Goal: Task Accomplishment & Management: Use online tool/utility

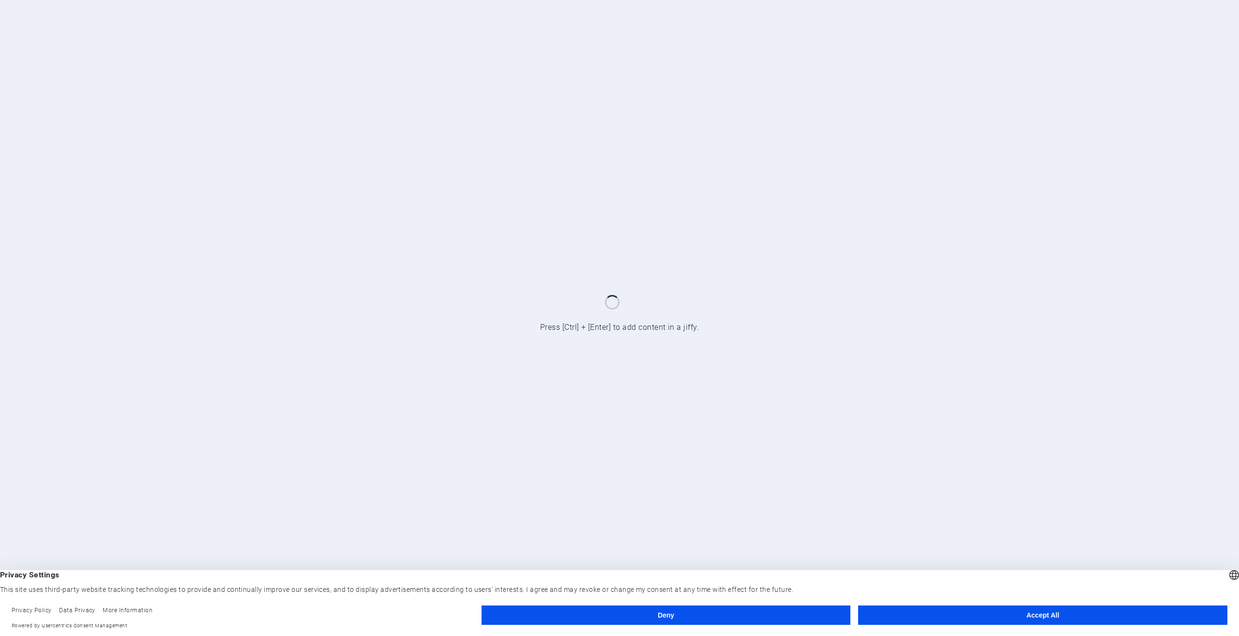
click at [998, 618] on button "Accept All" at bounding box center [1042, 614] width 369 height 19
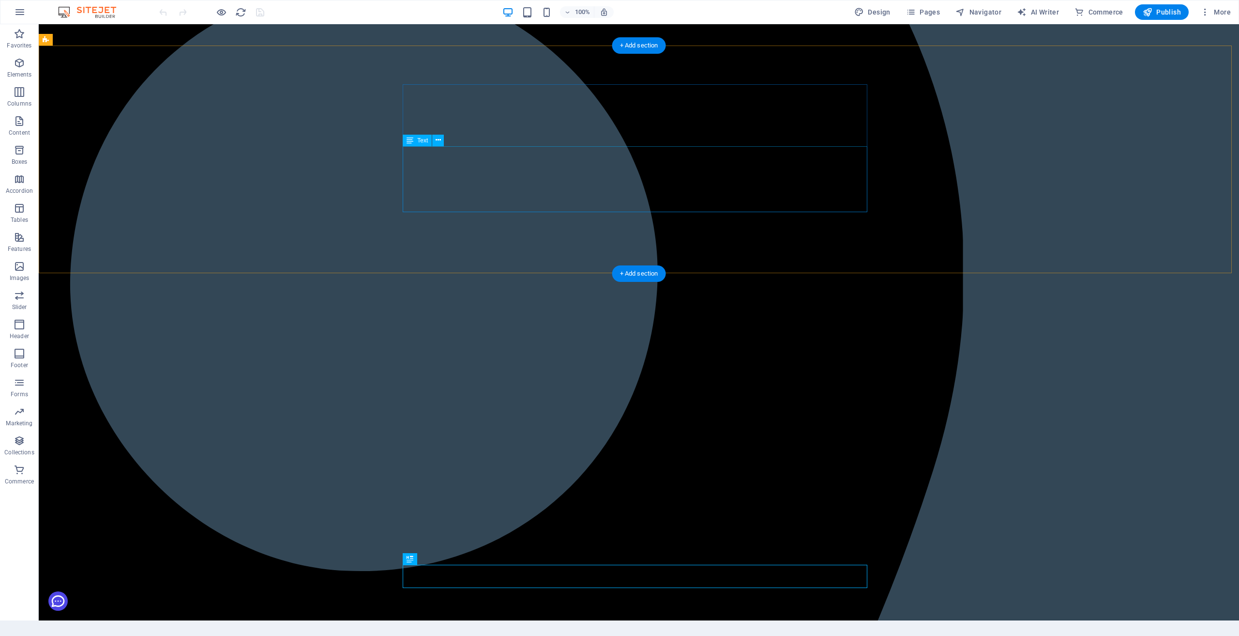
scroll to position [503, 0]
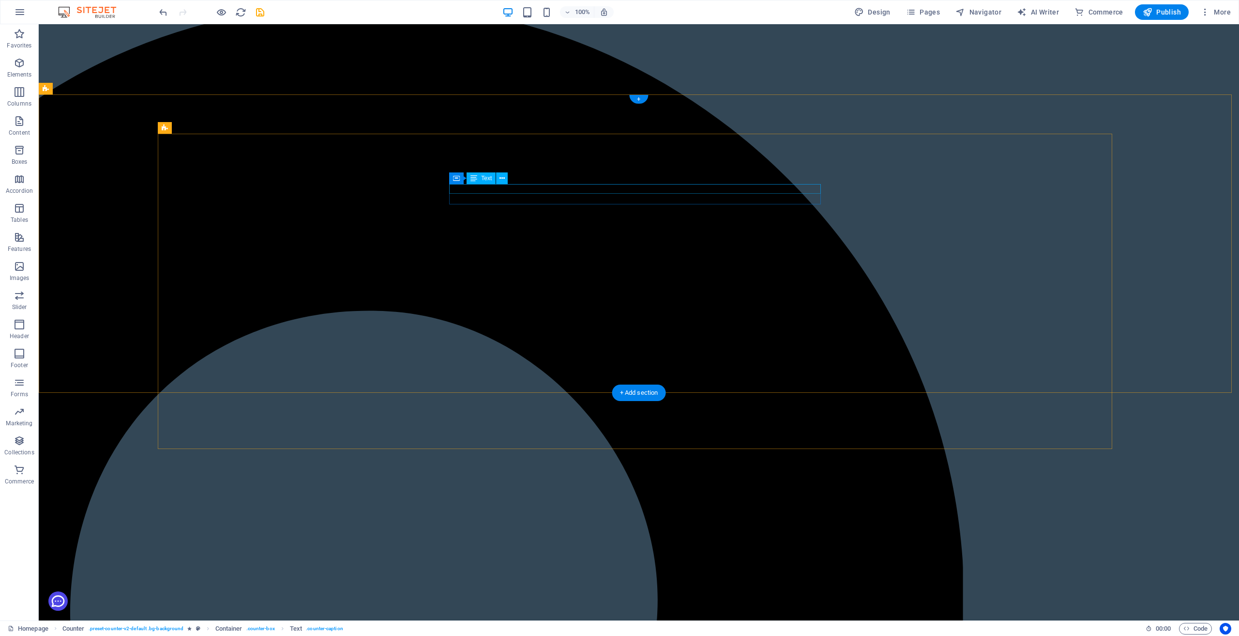
scroll to position [0, 0]
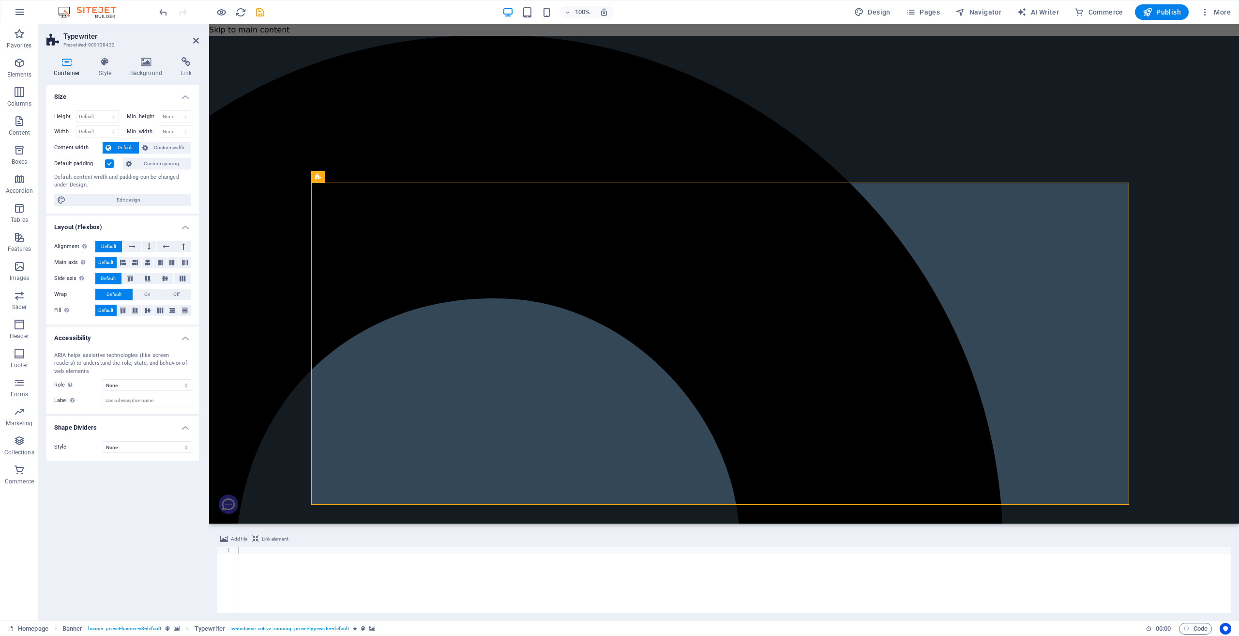
click at [150, 66] on icon at bounding box center [146, 62] width 47 height 10
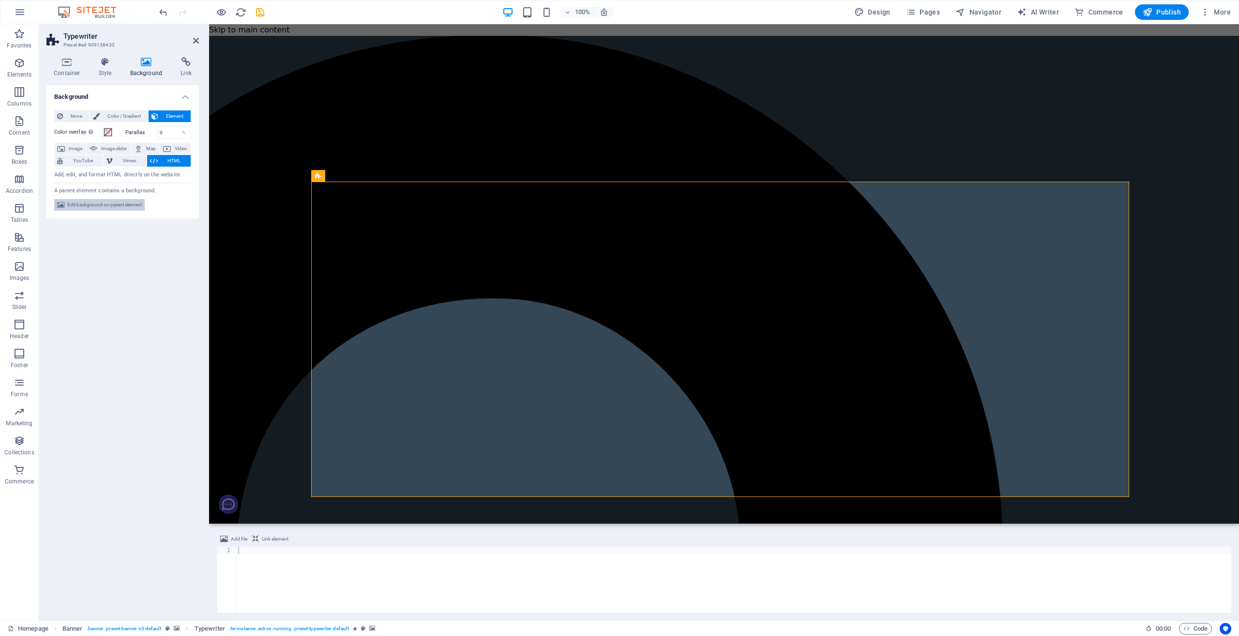
click at [98, 206] on span "Edit background on parent element" at bounding box center [104, 205] width 75 height 12
select select "ms"
select select "s"
select select "progressive"
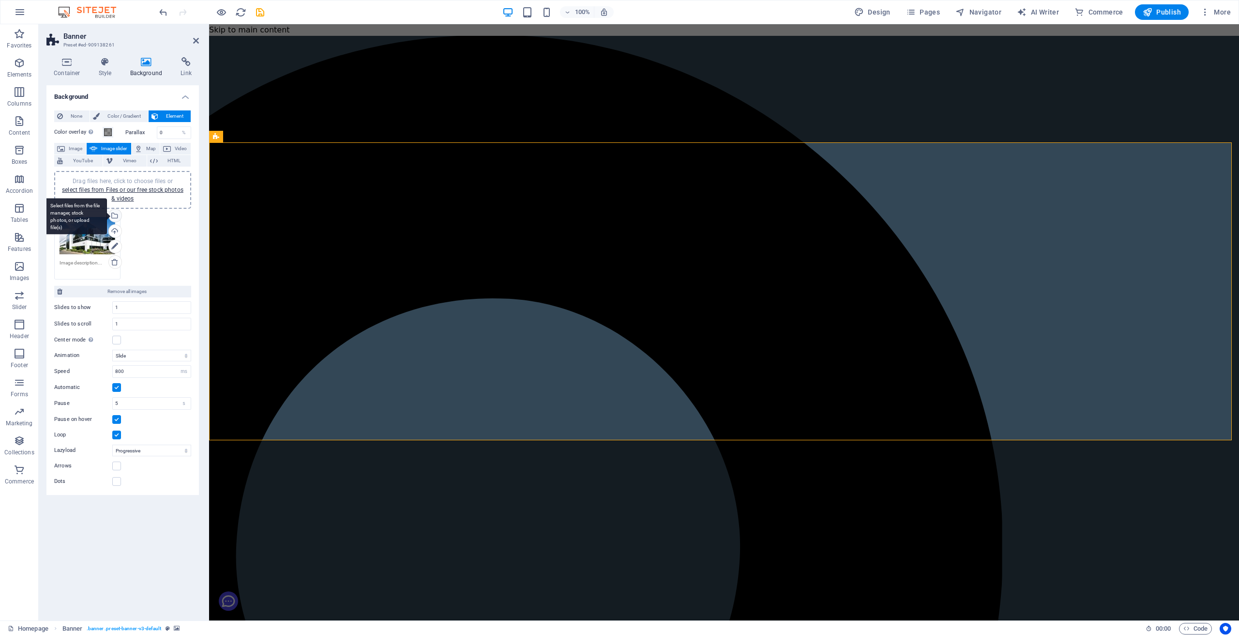
click at [117, 214] on div "Select files from the file manager, stock photos, or upload file(s)" at bounding box center [114, 216] width 15 height 15
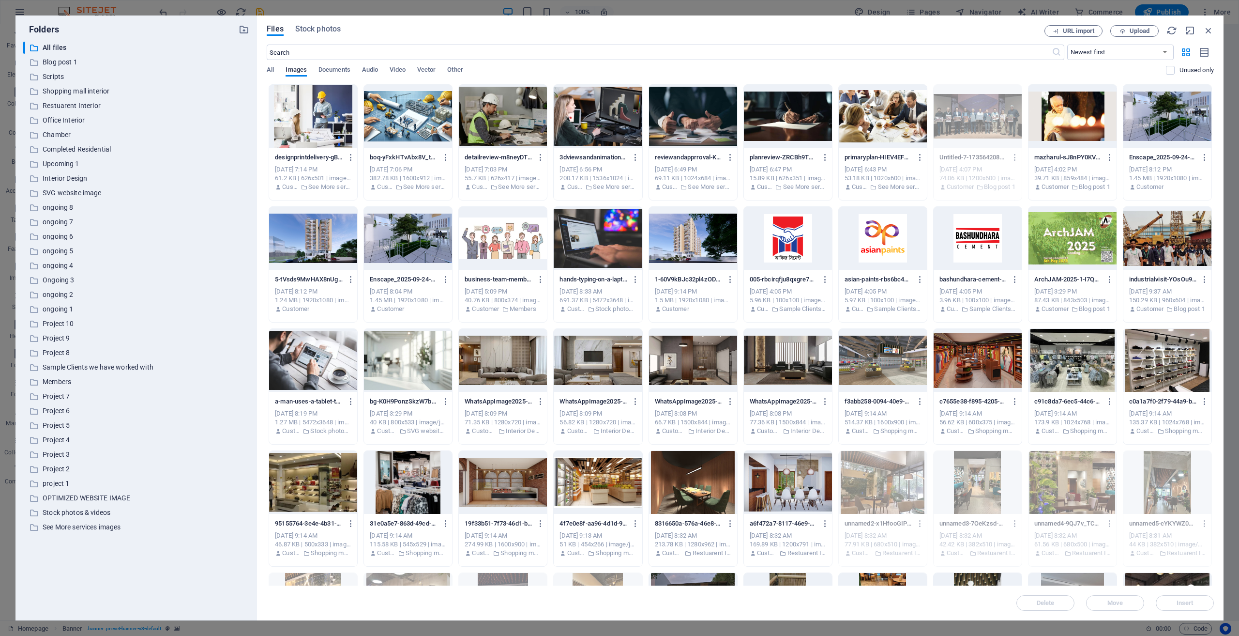
click at [308, 117] on div at bounding box center [313, 116] width 88 height 63
click at [1191, 604] on span "Insert" at bounding box center [1185, 603] width 17 height 6
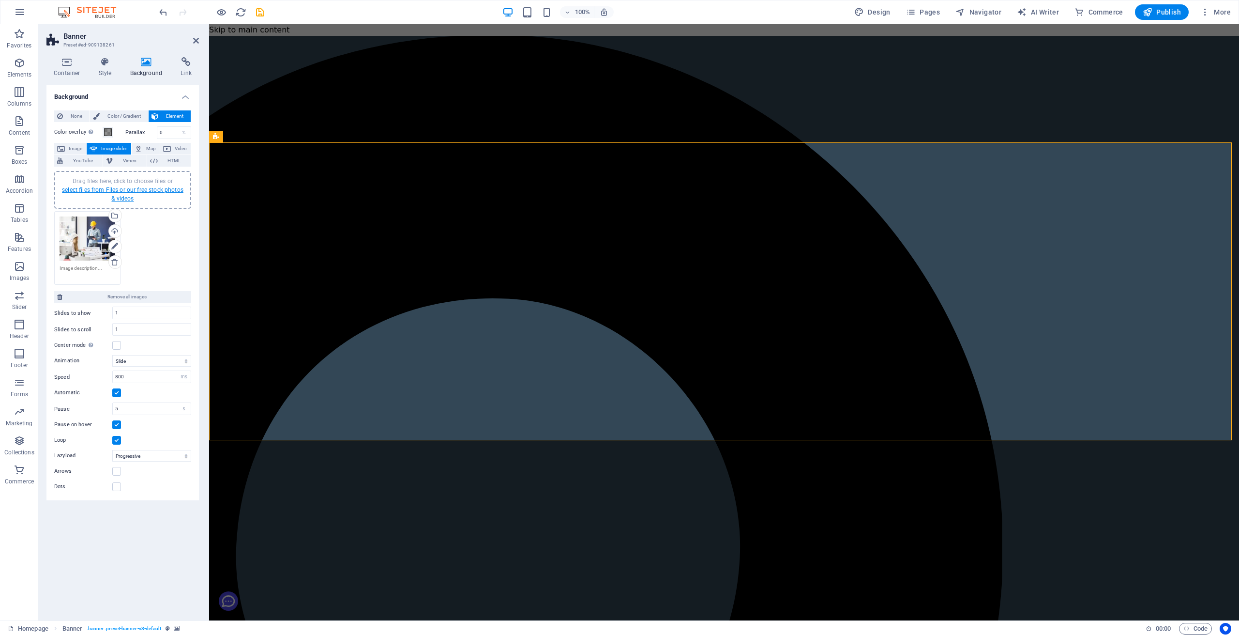
click at [105, 187] on link "select files from Files or our free stock photos & videos" at bounding box center [123, 193] width 122 height 15
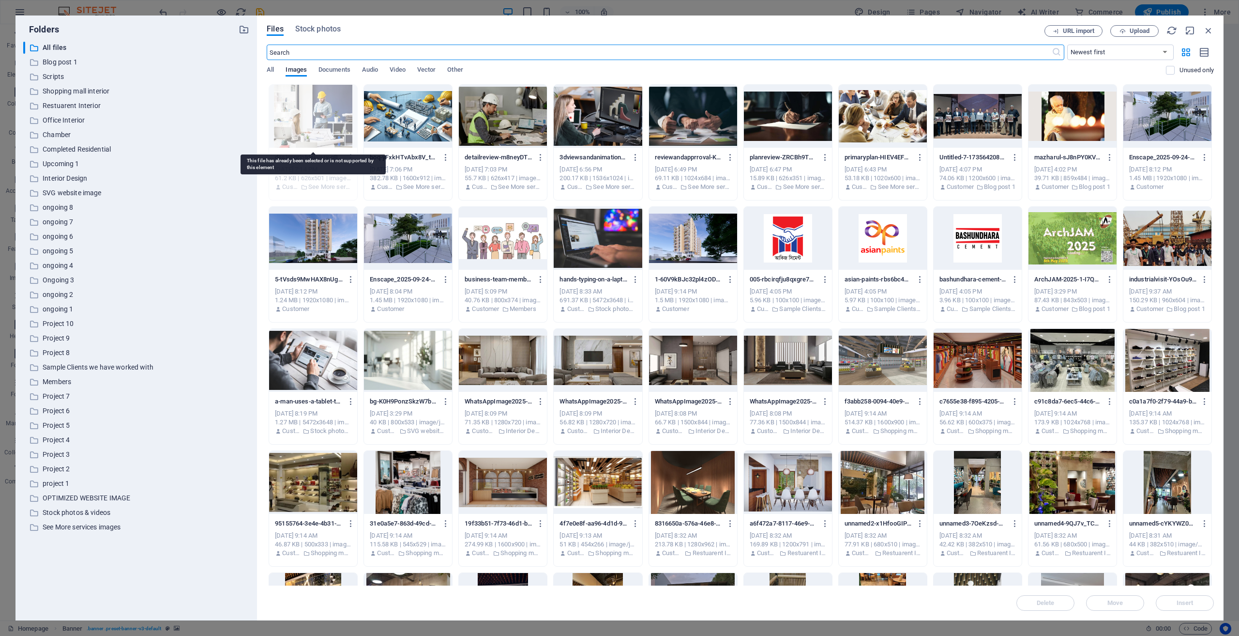
click at [326, 122] on div at bounding box center [313, 116] width 88 height 63
click at [395, 118] on div at bounding box center [408, 116] width 88 height 63
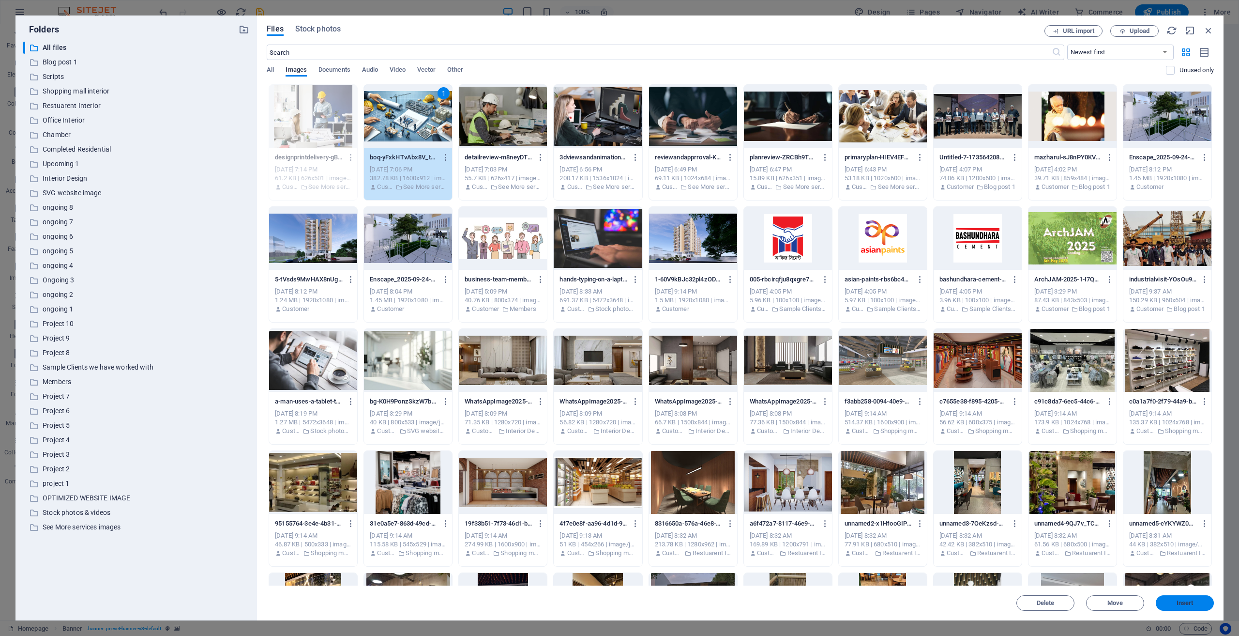
click at [1188, 605] on span "Insert" at bounding box center [1185, 603] width 17 height 6
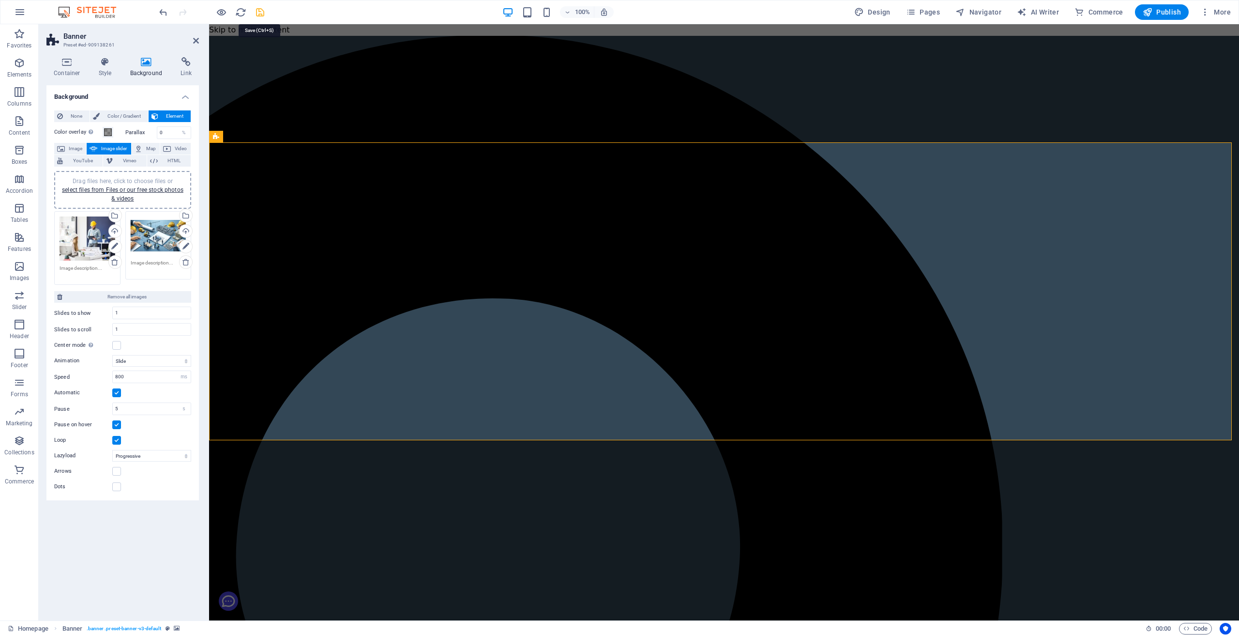
click at [261, 15] on icon "save" at bounding box center [260, 12] width 11 height 11
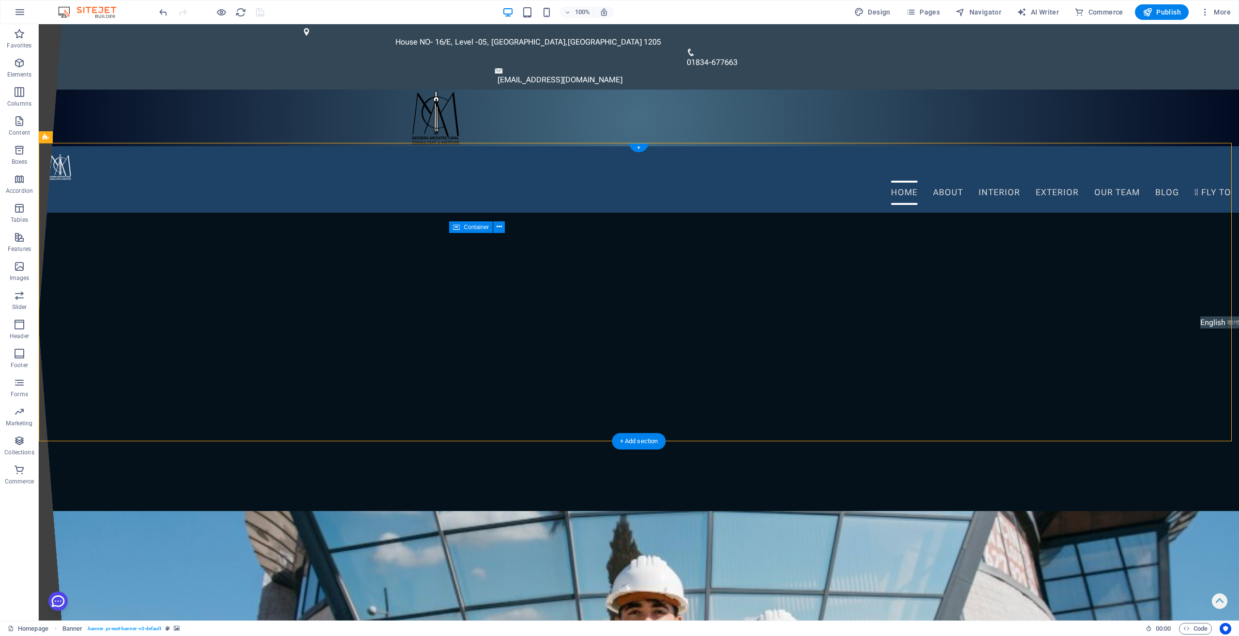
select select "ms"
select select "s"
select select "progressive"
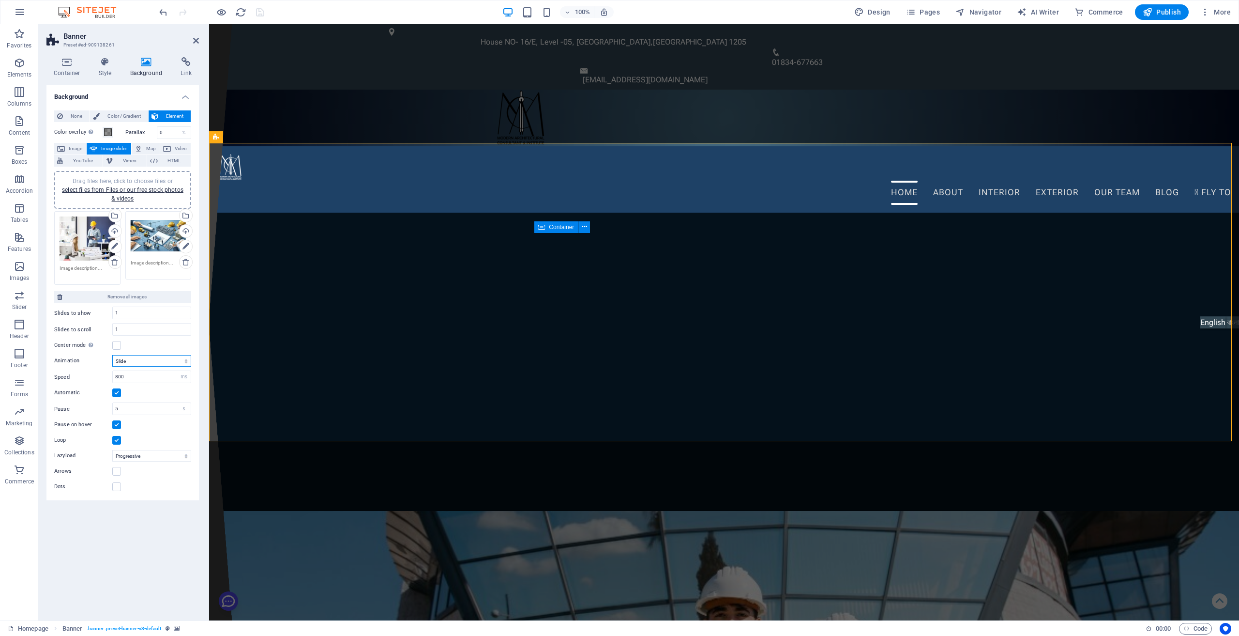
click at [186, 360] on select "Slide Fade" at bounding box center [151, 361] width 79 height 12
select select "fade"
click at [112, 355] on select "Slide Fade" at bounding box center [151, 361] width 79 height 12
click at [259, 11] on icon "save" at bounding box center [260, 12] width 11 height 11
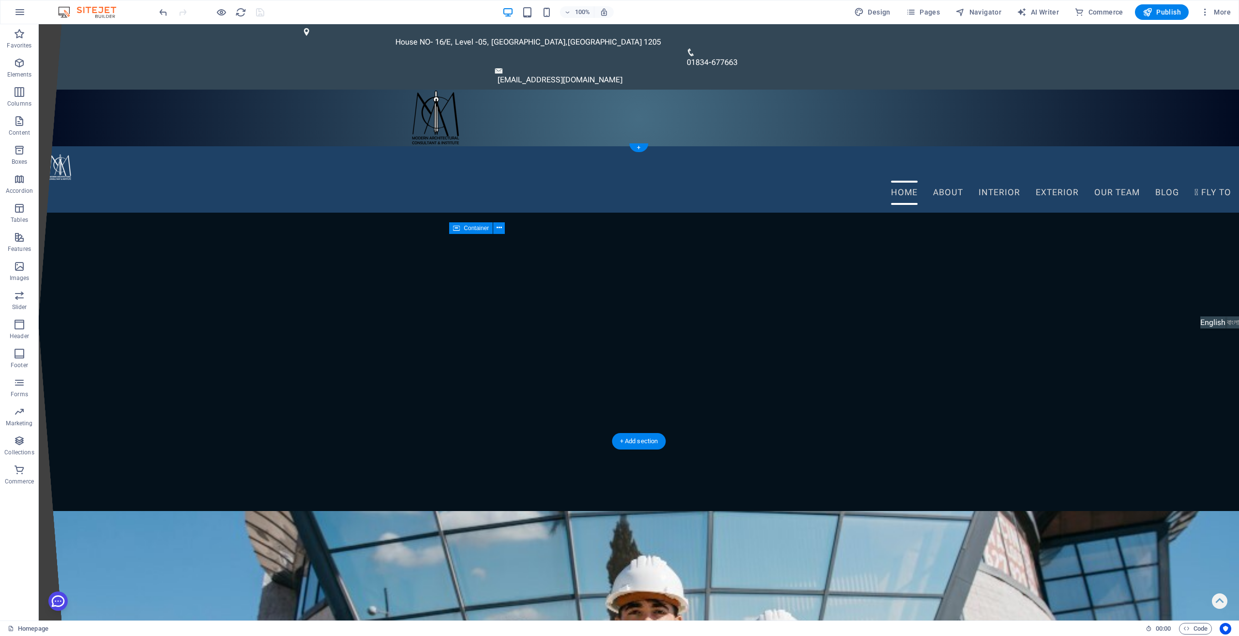
click at [130, 213] on img "1/2" at bounding box center [635, 213] width 1193 height 0
select select "fade"
select select "ms"
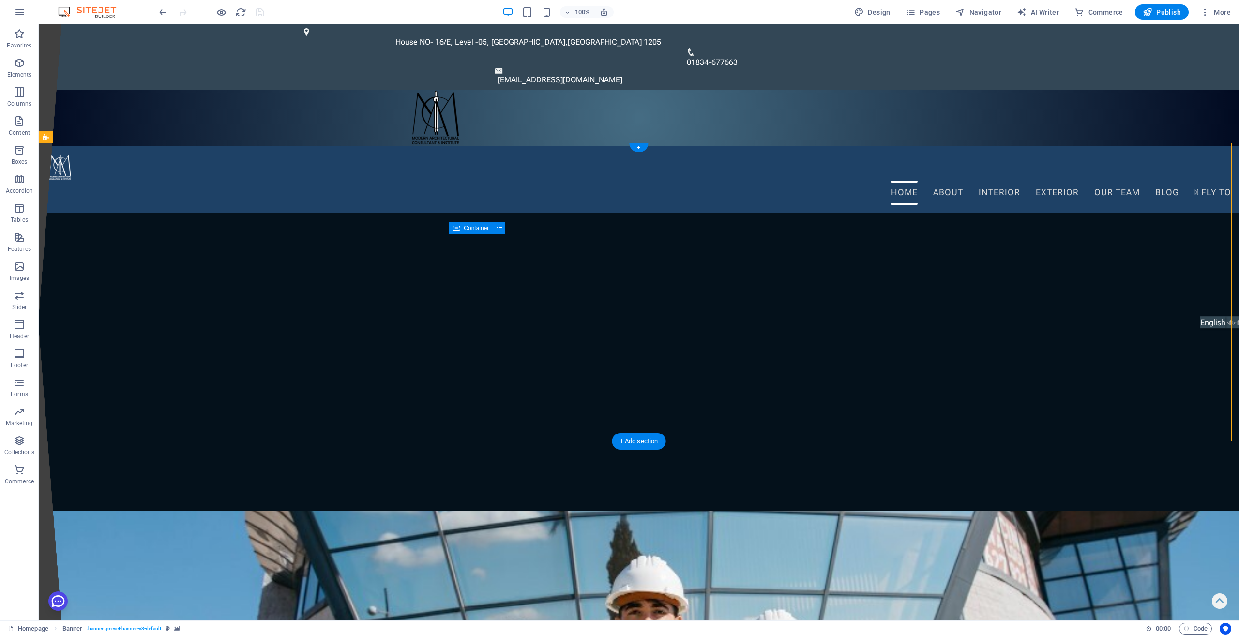
select select "s"
select select "progressive"
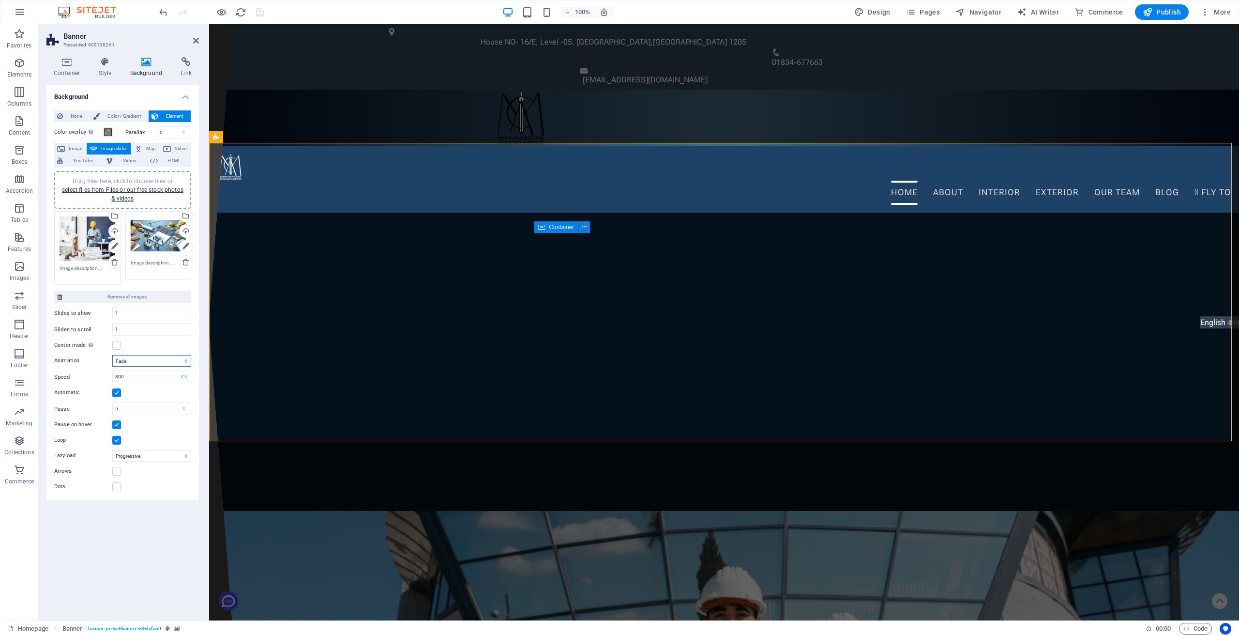
click at [156, 362] on select "Slide Fade" at bounding box center [151, 361] width 79 height 12
select select "slide"
click at [112, 355] on select "Slide Fade" at bounding box center [151, 361] width 79 height 12
click at [184, 264] on icon at bounding box center [186, 262] width 8 height 8
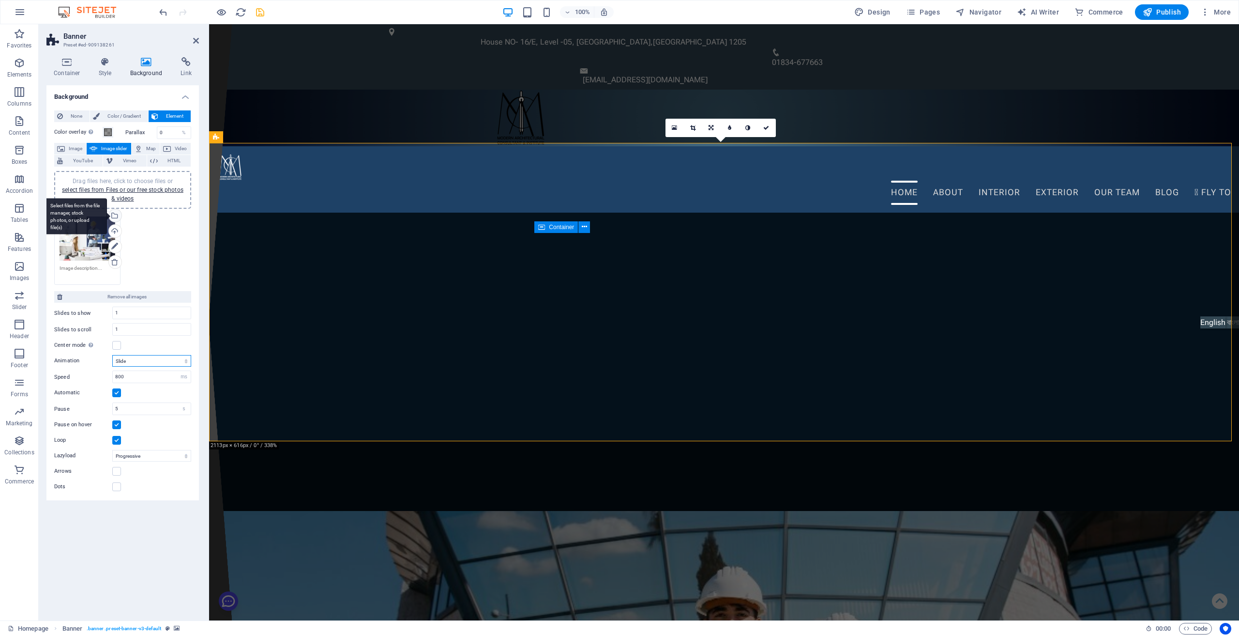
click at [115, 214] on div "Select files from the file manager, stock photos, or upload file(s)" at bounding box center [114, 216] width 15 height 15
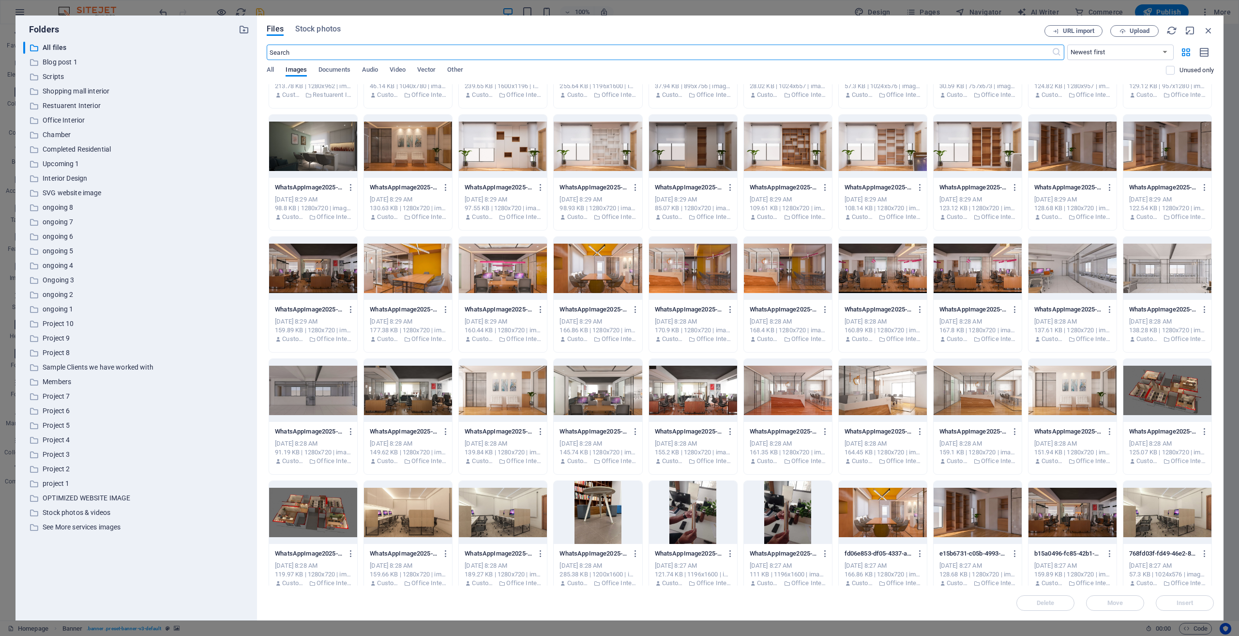
scroll to position [726, 0]
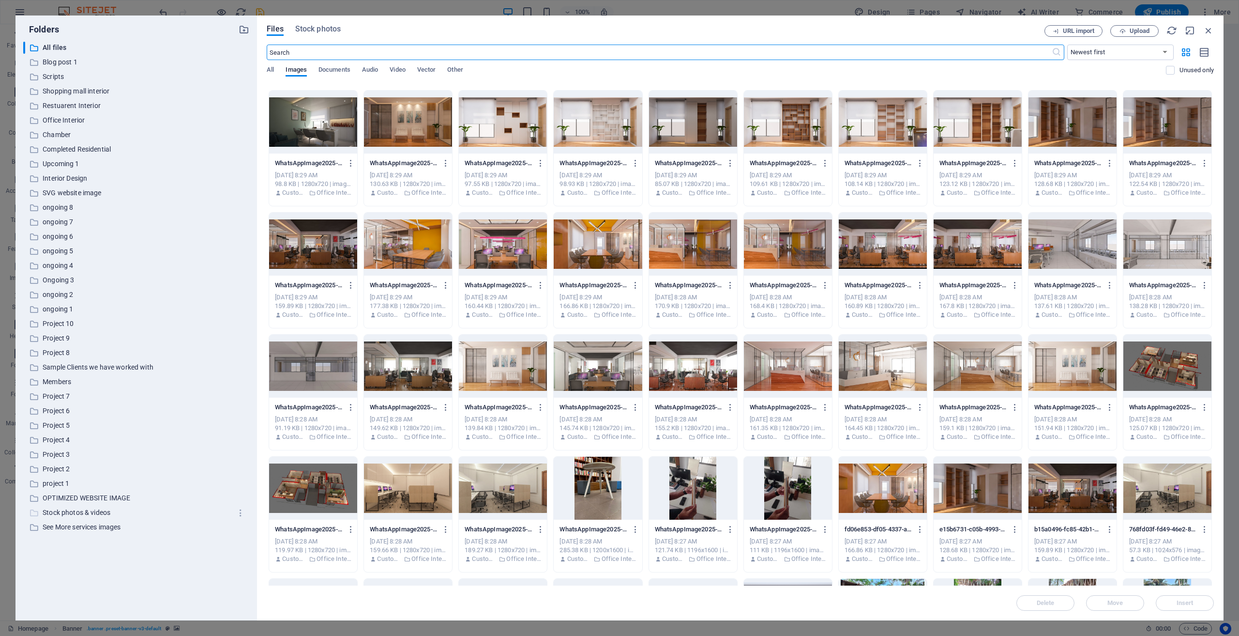
click at [49, 512] on p "Stock photos & videos" at bounding box center [137, 512] width 189 height 11
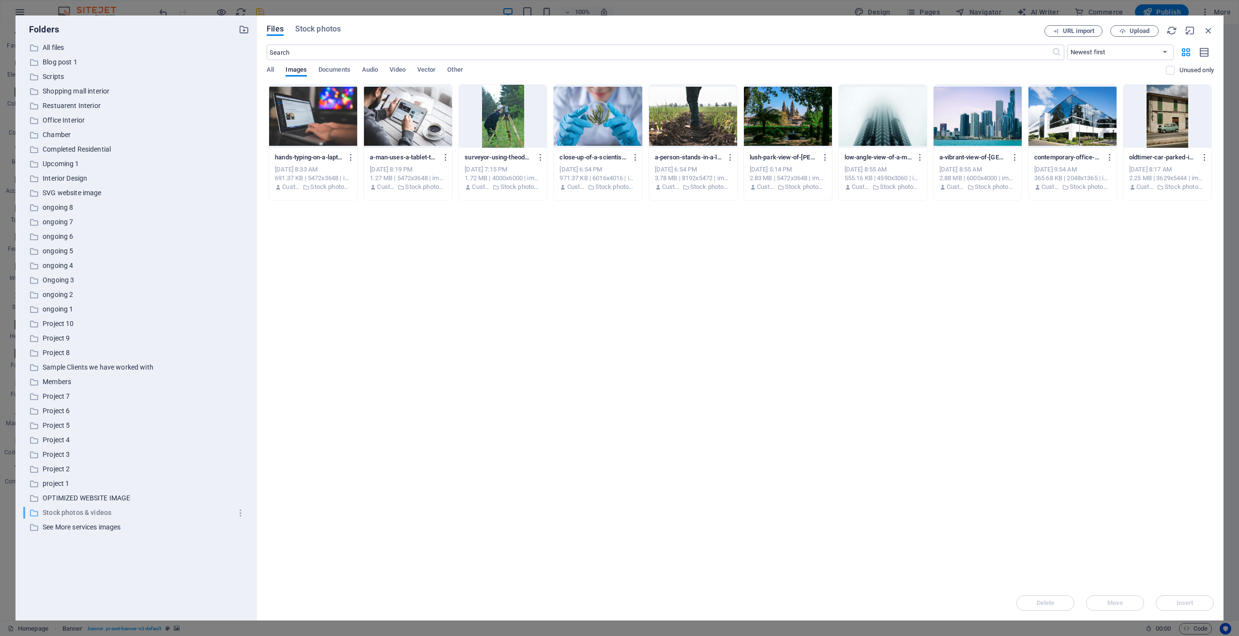
scroll to position [0, 0]
click at [79, 499] on p "OPTIMIZED WEBSITE IMAGE" at bounding box center [137, 497] width 189 height 11
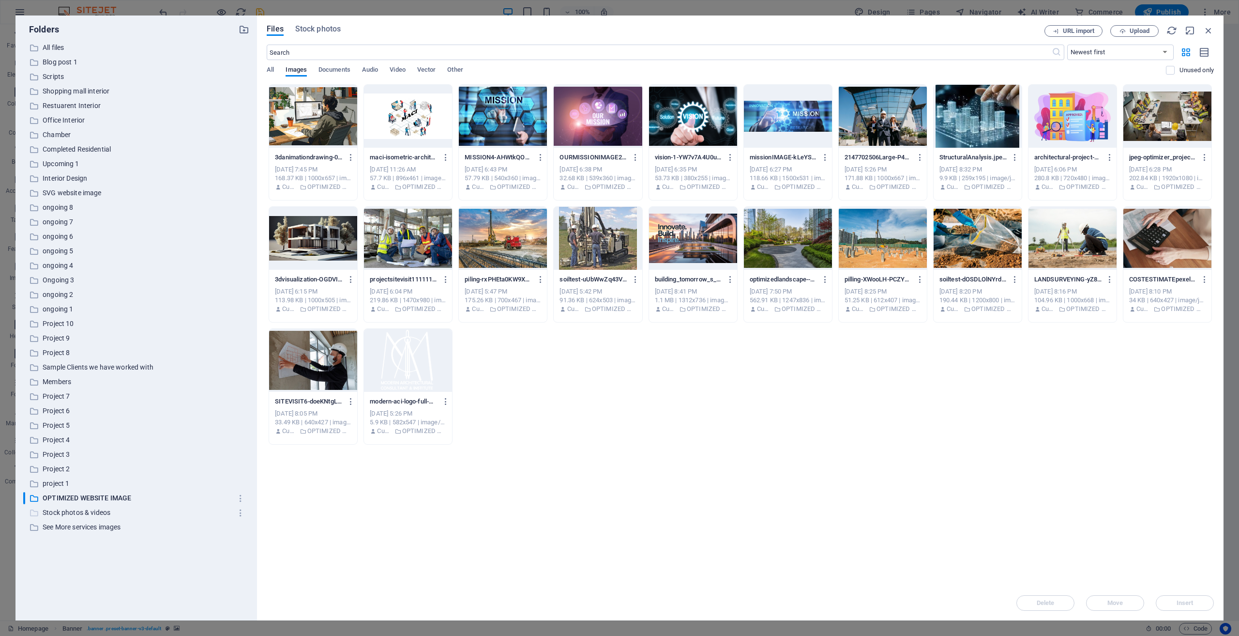
click at [54, 513] on p "Stock photos & videos" at bounding box center [137, 512] width 189 height 11
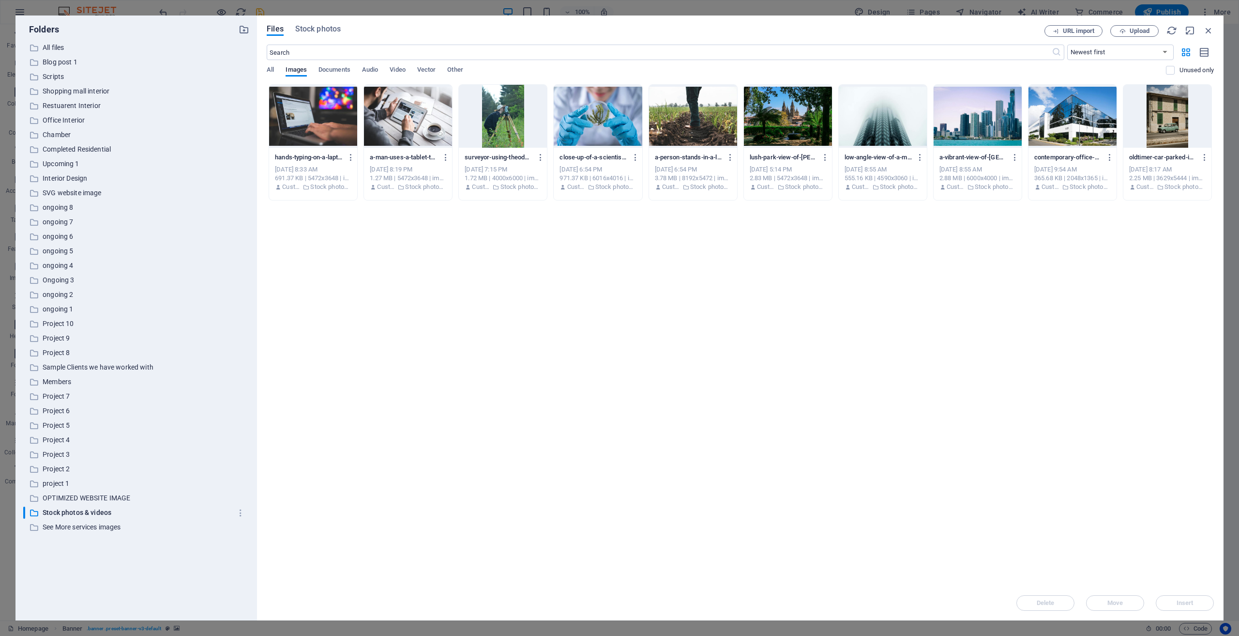
click at [1065, 113] on div at bounding box center [1073, 116] width 88 height 63
click at [1182, 604] on span "Insert" at bounding box center [1185, 603] width 17 height 6
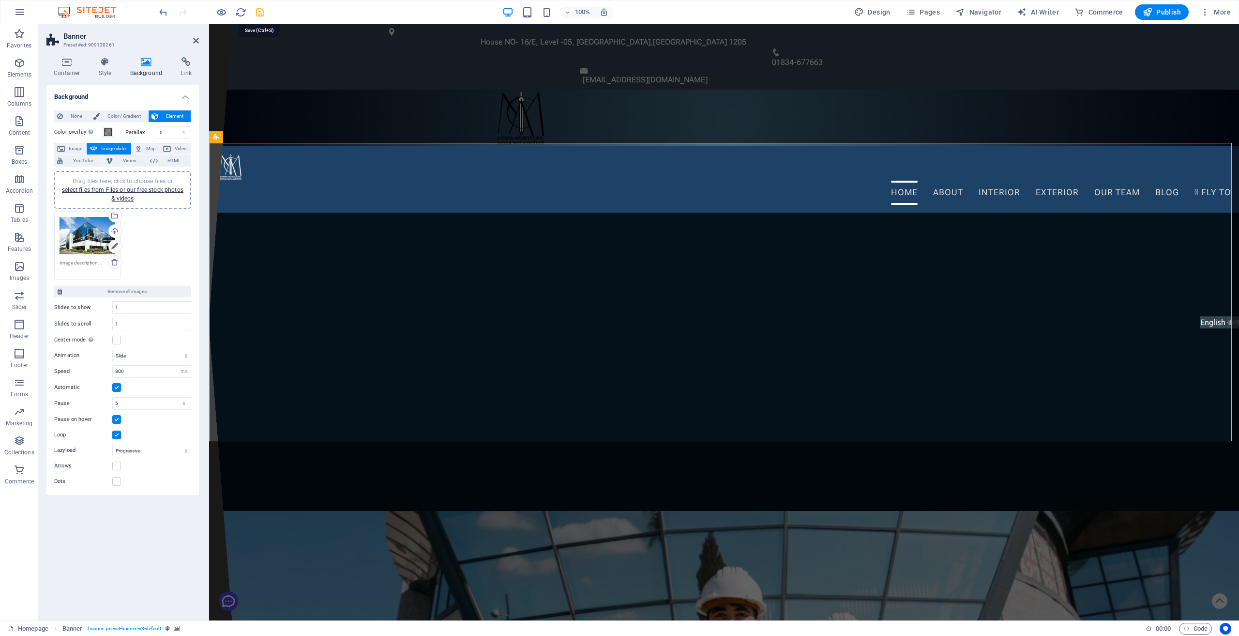
click at [259, 14] on icon "save" at bounding box center [260, 12] width 11 height 11
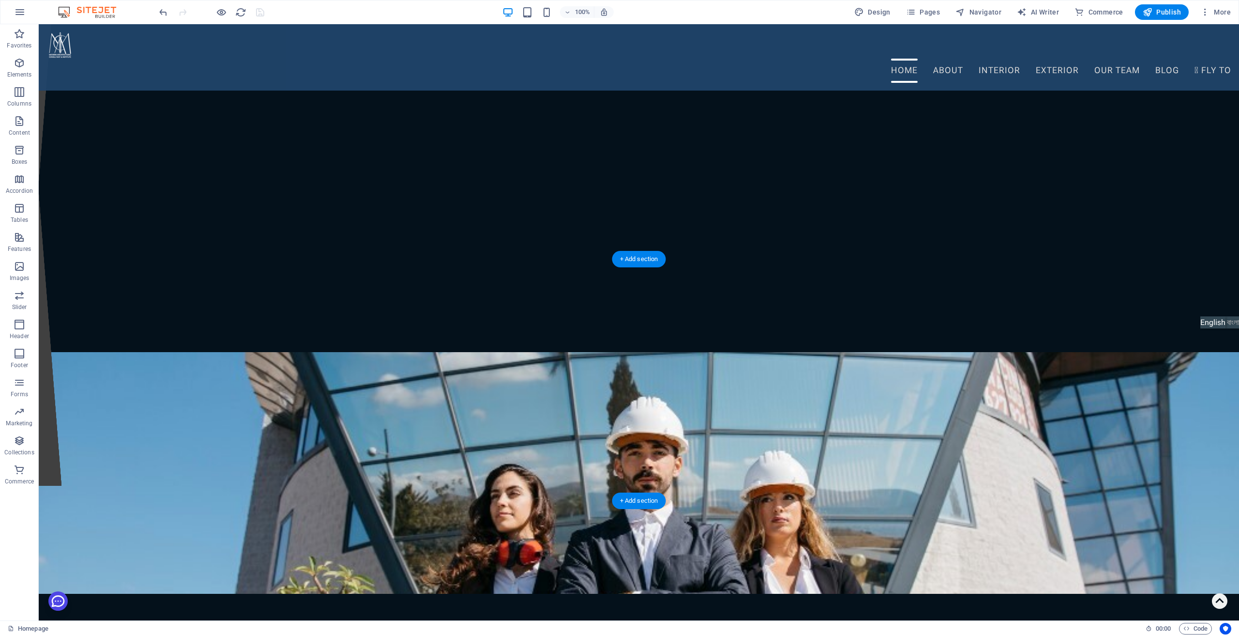
scroll to position [194, 0]
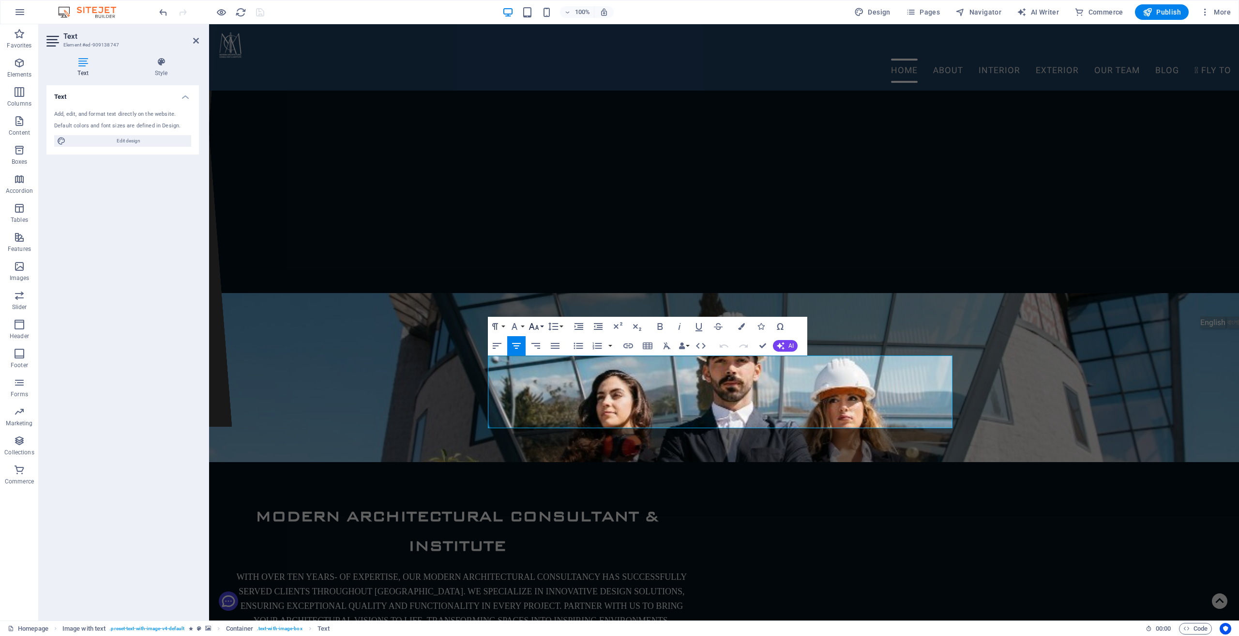
click at [543, 327] on button "Font Size" at bounding box center [536, 326] width 18 height 19
click at [505, 328] on button "Paragraph Format" at bounding box center [497, 326] width 18 height 19
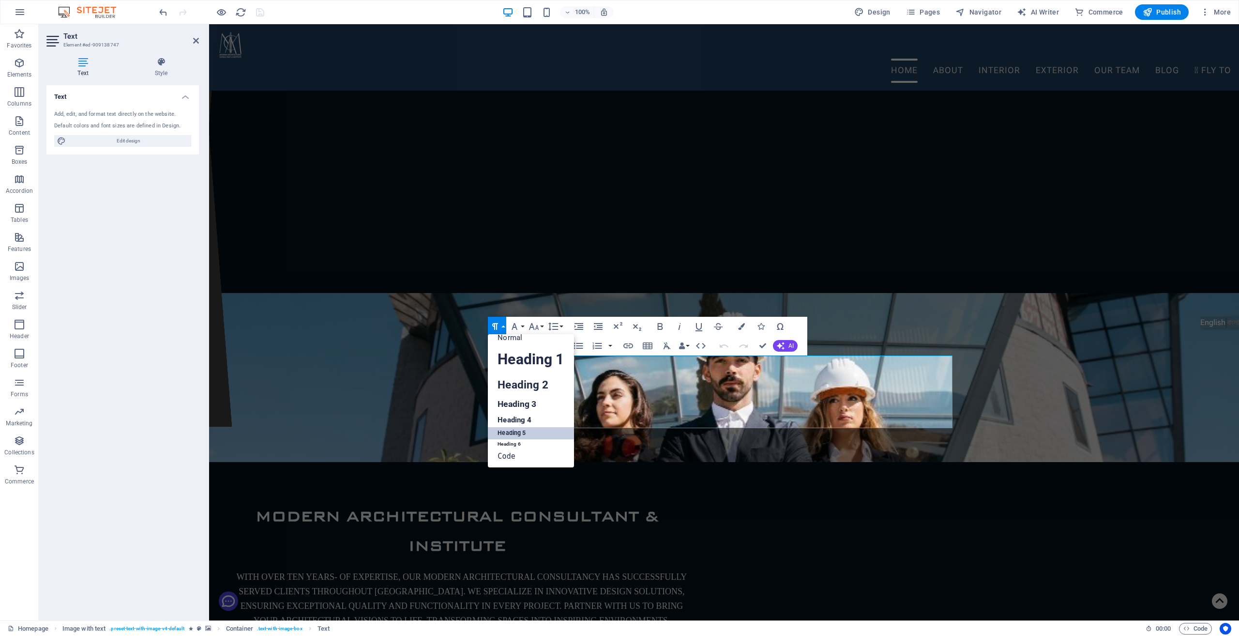
scroll to position [8, 0]
click at [505, 328] on button "Paragraph Format" at bounding box center [497, 326] width 18 height 19
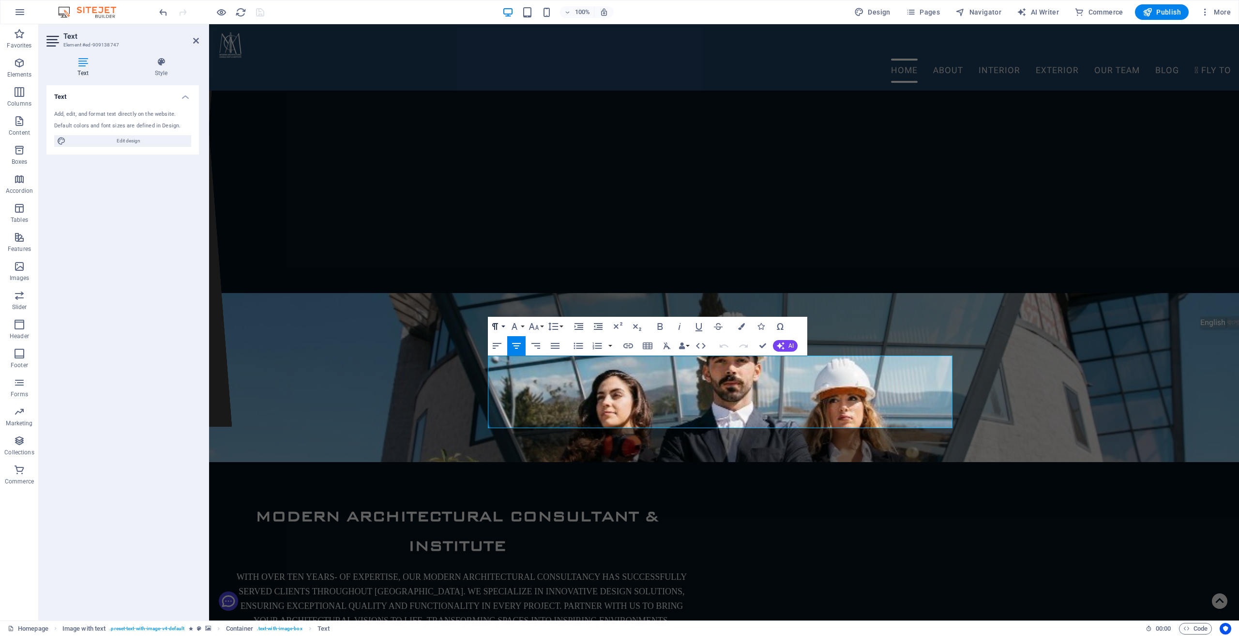
click at [504, 324] on button "Paragraph Format" at bounding box center [497, 326] width 18 height 19
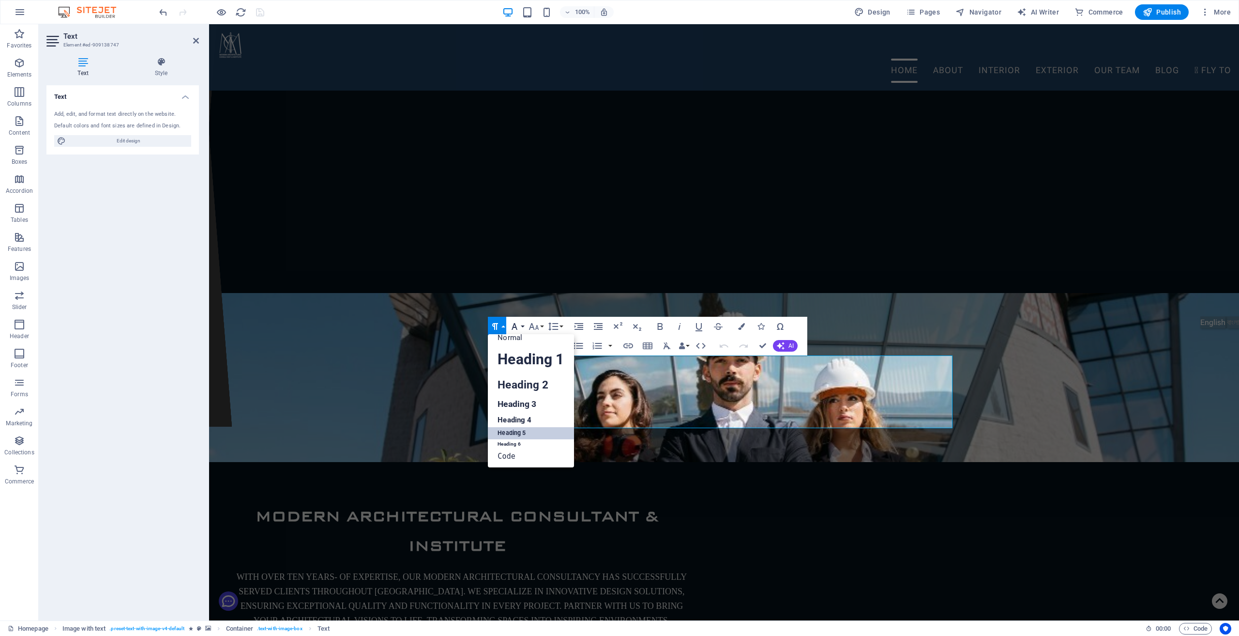
click at [522, 326] on button "Font Family" at bounding box center [516, 326] width 18 height 19
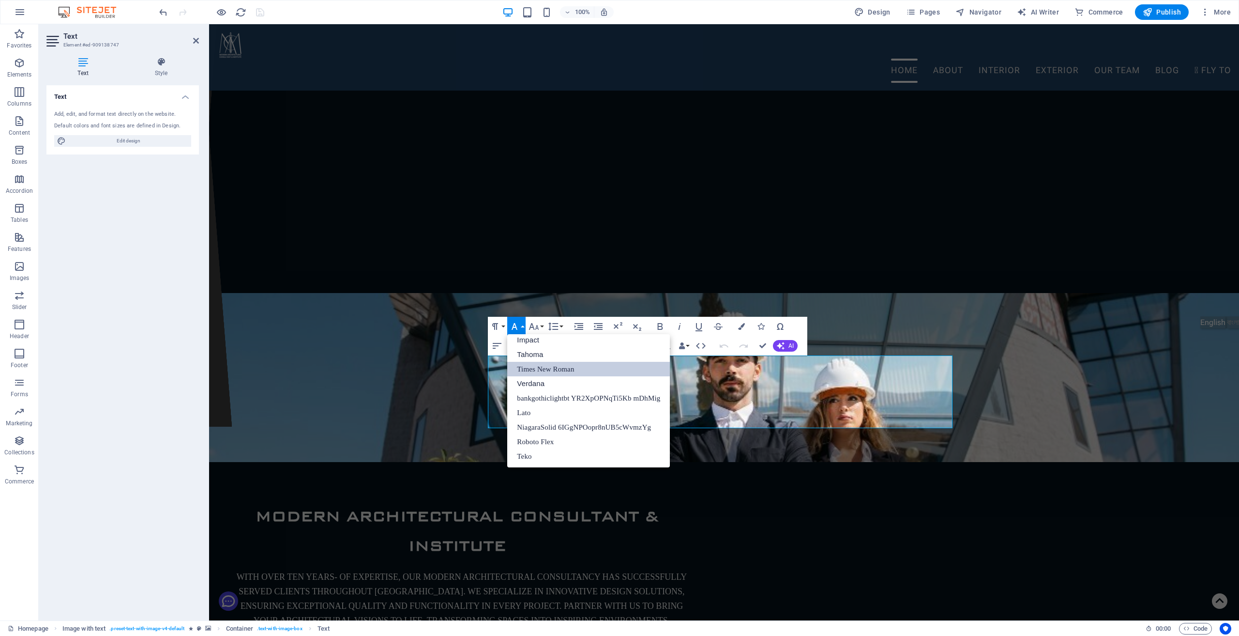
scroll to position [34, 0]
click at [523, 328] on button "Font Family" at bounding box center [516, 326] width 18 height 19
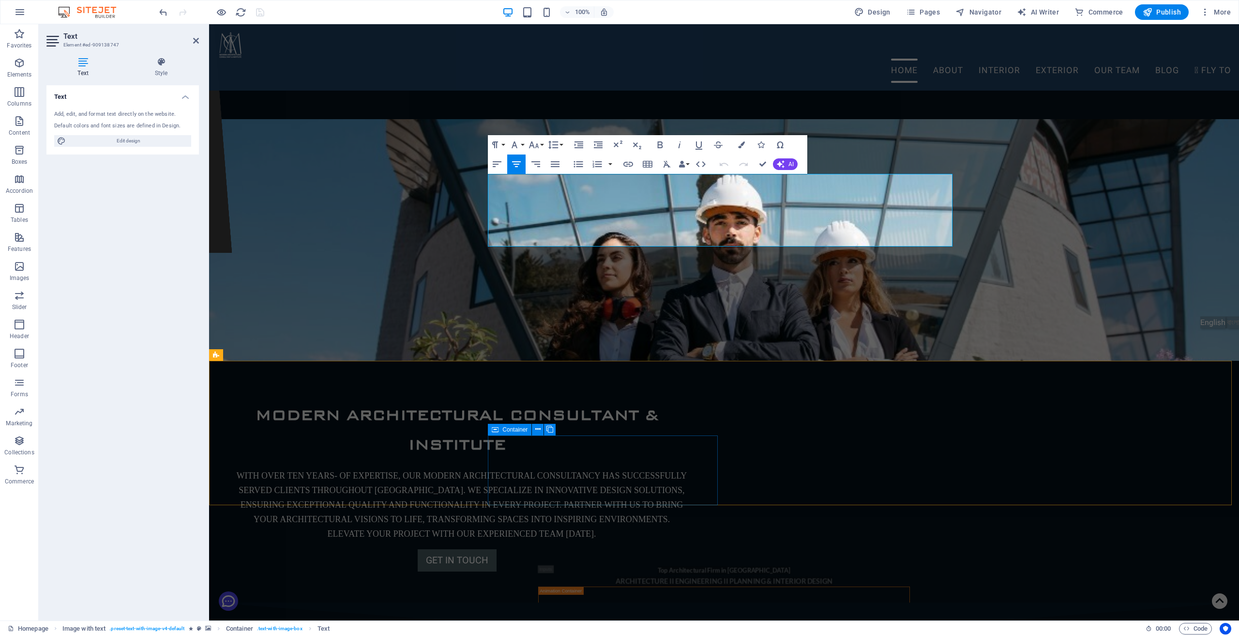
scroll to position [387, 0]
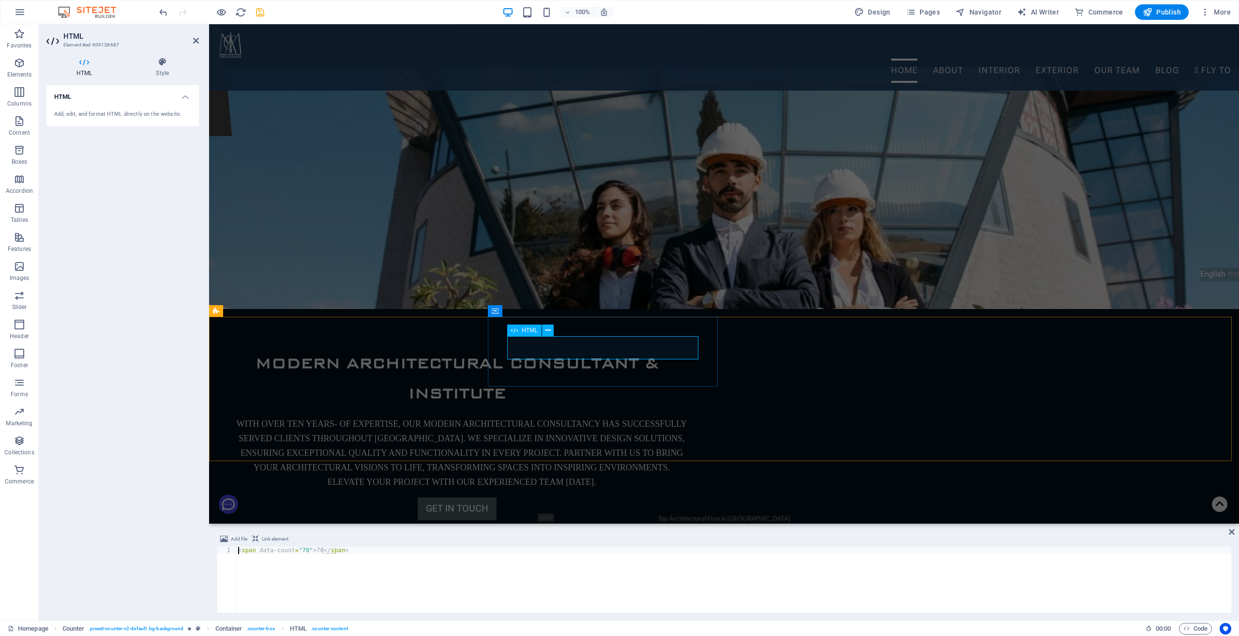
click at [435, 624] on div "70" at bounding box center [339, 635] width 191 height 23
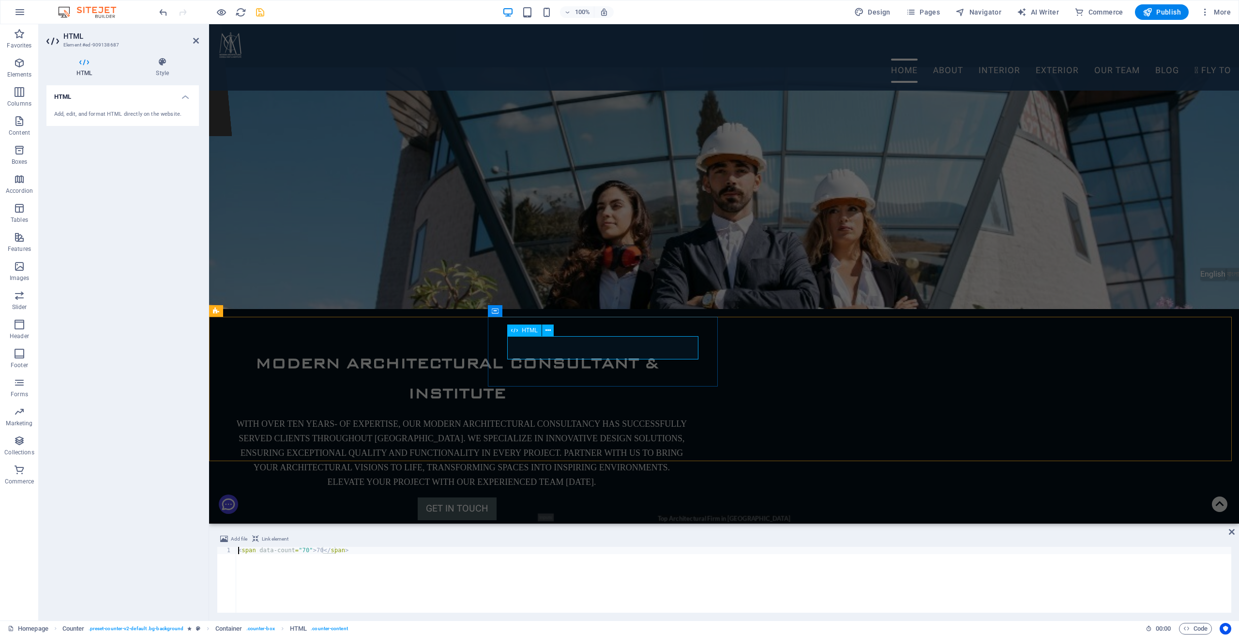
click at [435, 624] on div "70" at bounding box center [339, 635] width 191 height 23
click at [551, 330] on button at bounding box center [548, 330] width 12 height 12
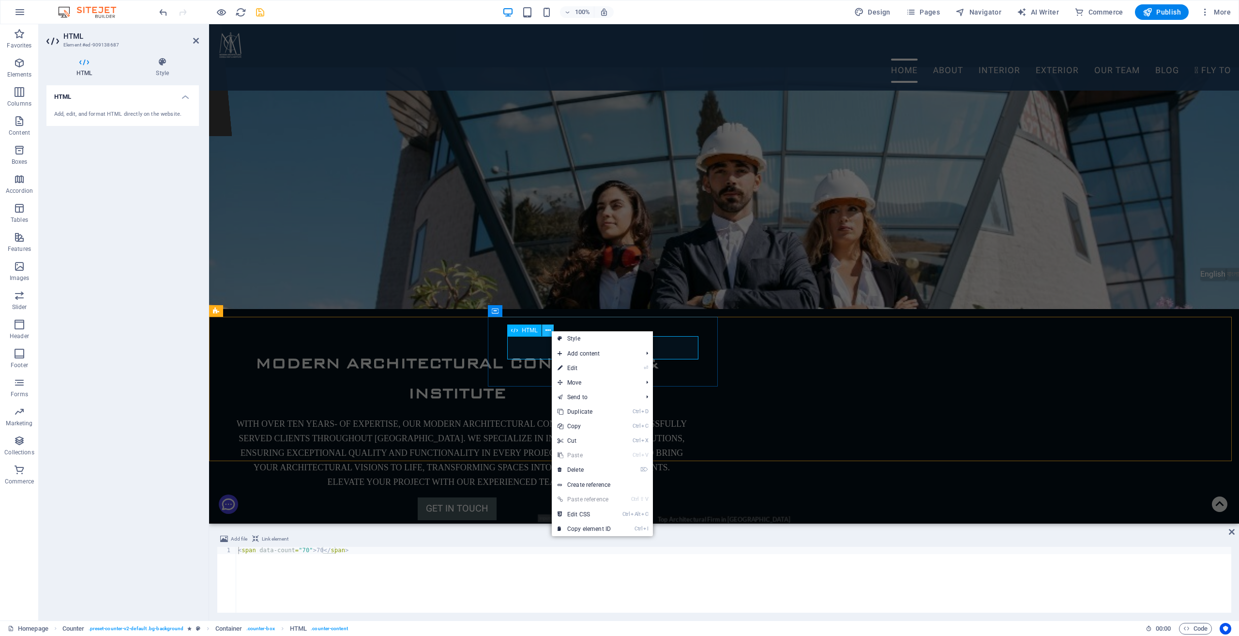
click at [551, 330] on button at bounding box center [548, 330] width 12 height 12
click at [304, 550] on div "< span data-count = "70" > 70 </ span >" at bounding box center [733, 587] width 995 height 80
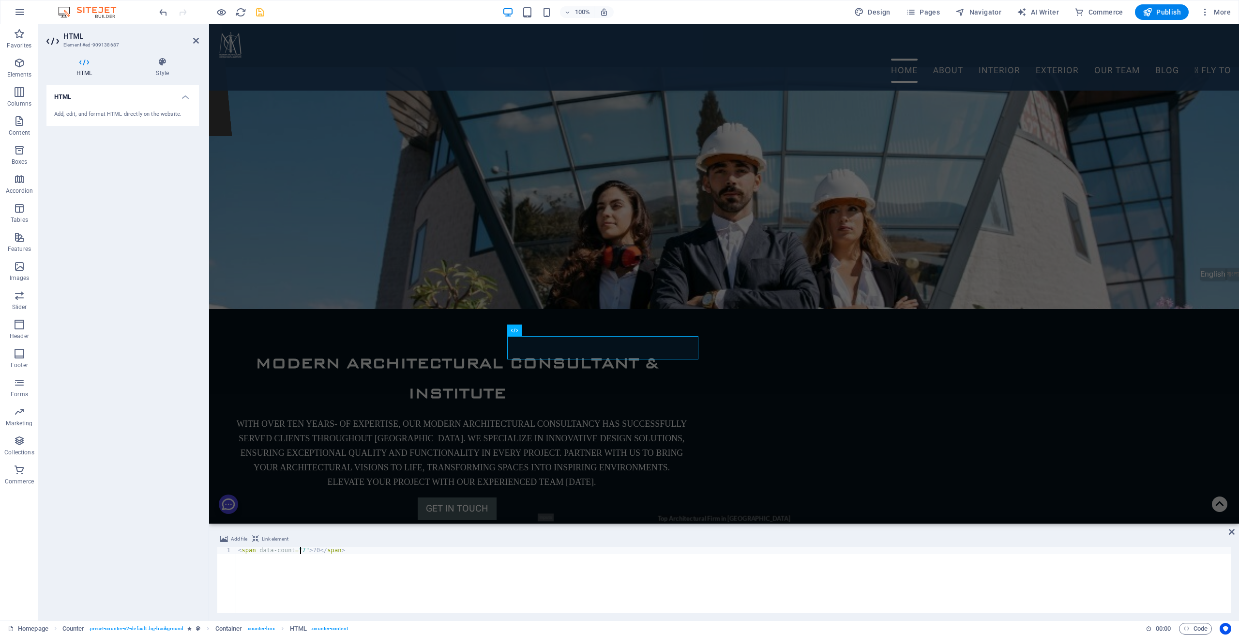
scroll to position [0, 5]
click at [316, 550] on div "< span data-count = "72" > 70 </ span >" at bounding box center [733, 587] width 995 height 80
type textarea "<span data-count="72">72</span>"
click at [1231, 529] on icon at bounding box center [1232, 532] width 6 height 8
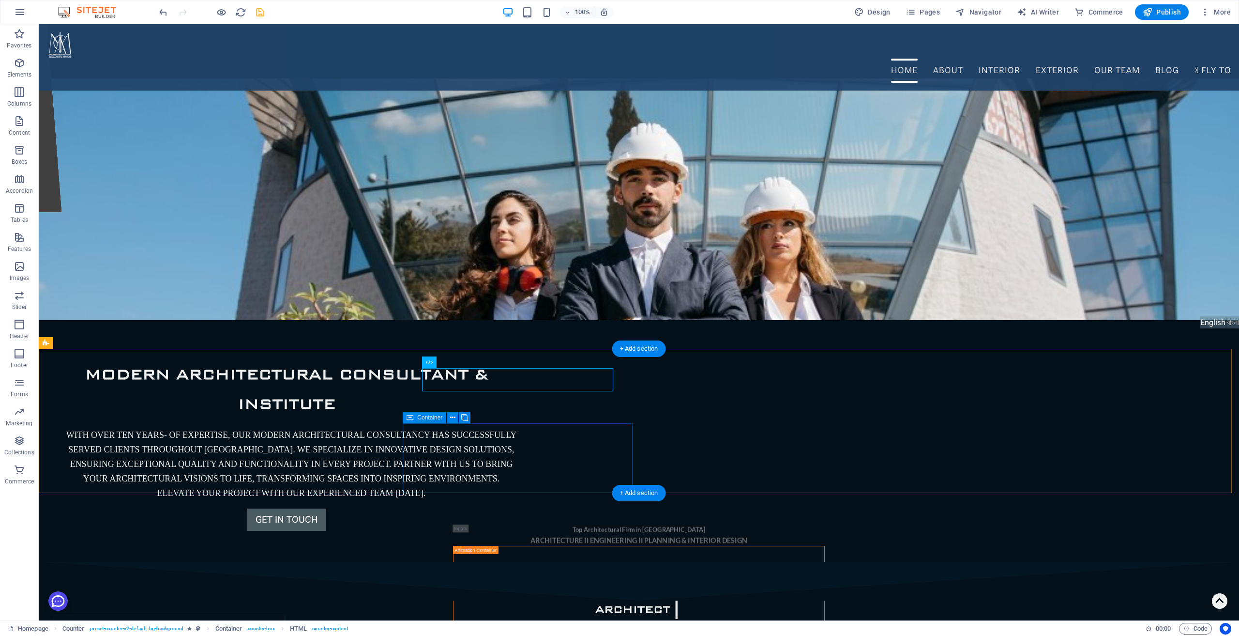
scroll to position [387, 0]
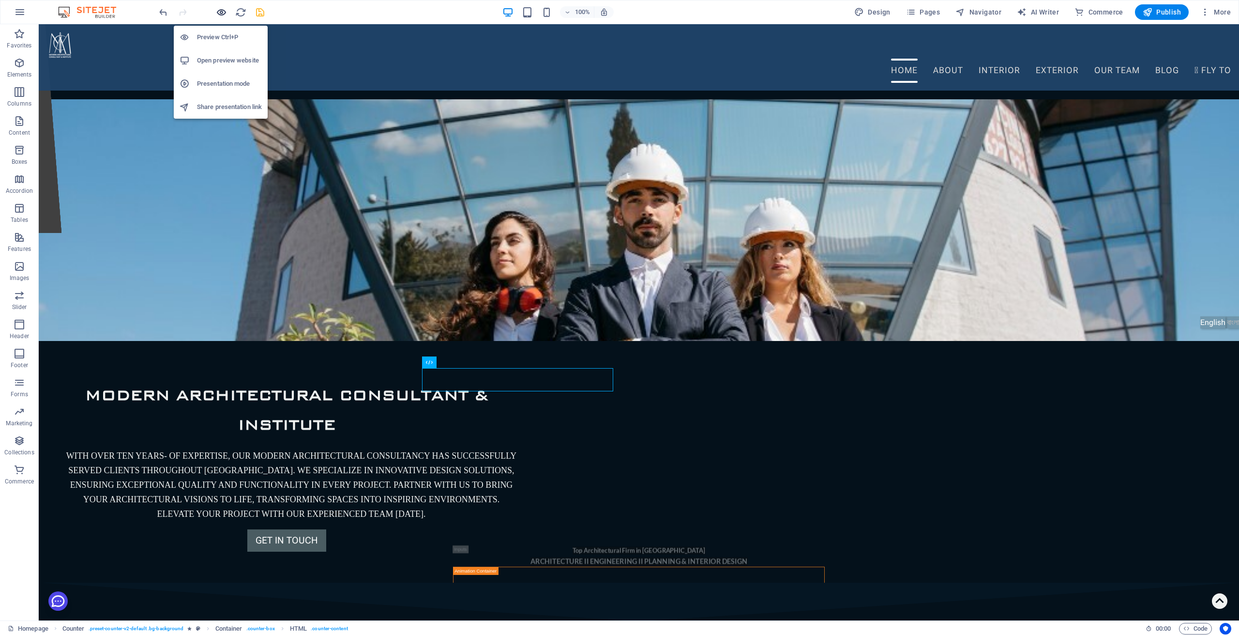
click at [223, 14] on icon "button" at bounding box center [221, 12] width 11 height 11
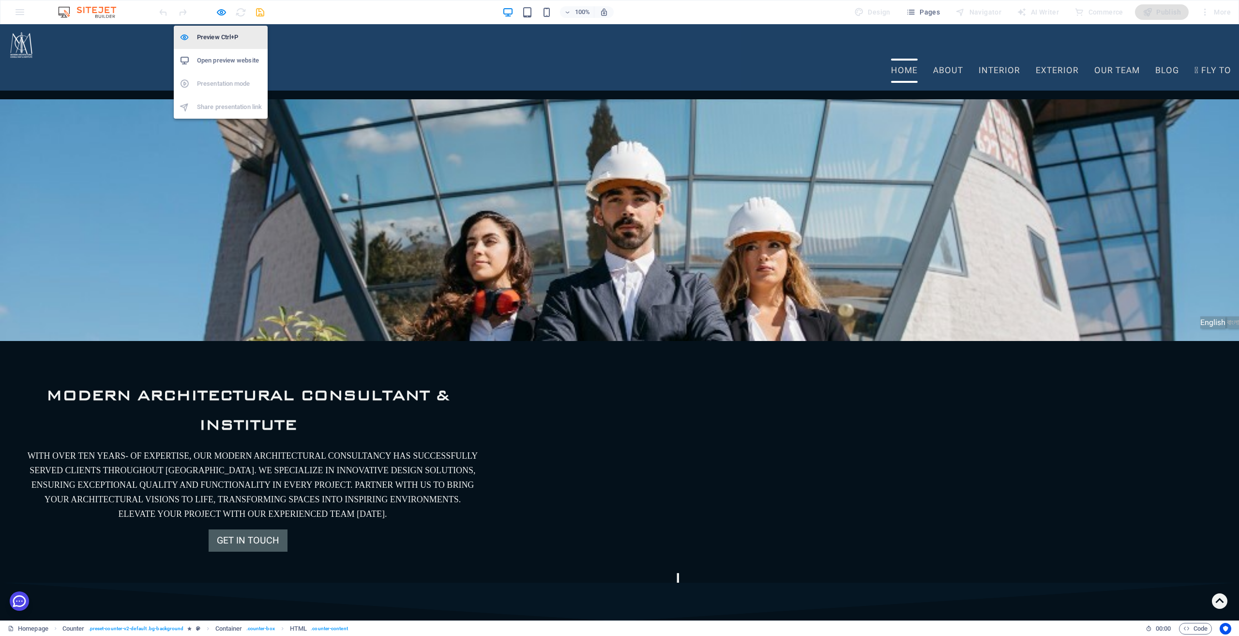
click at [219, 40] on h6 "Preview Ctrl+P" at bounding box center [229, 37] width 65 height 12
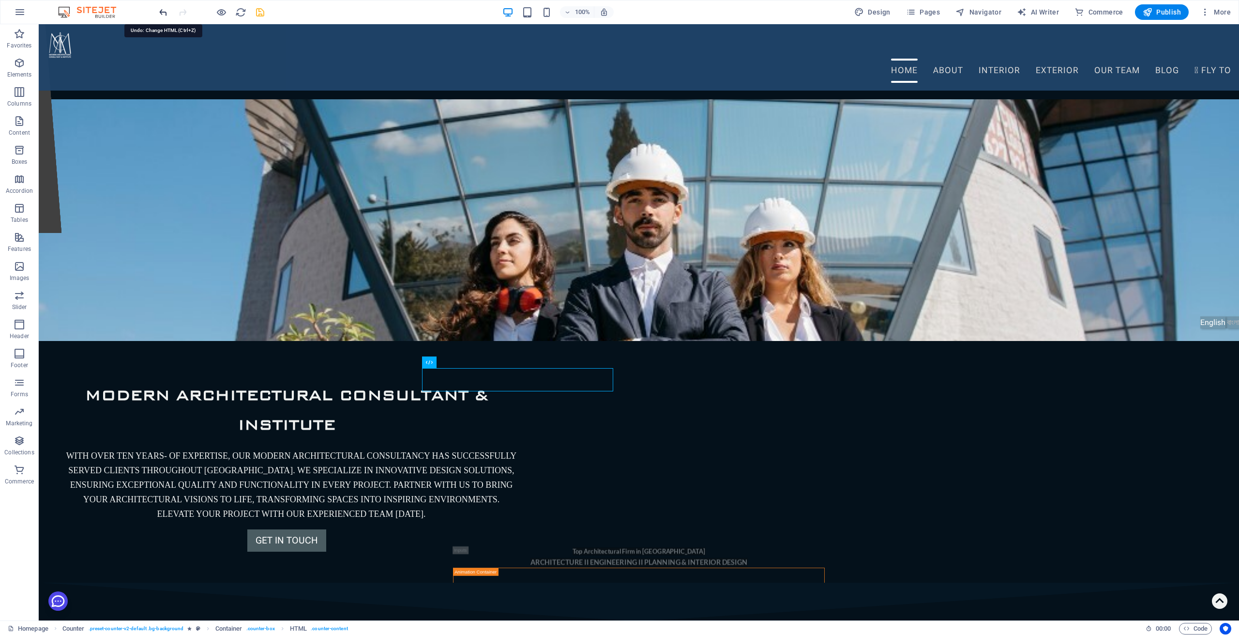
click at [161, 11] on icon "undo" at bounding box center [163, 12] width 11 height 11
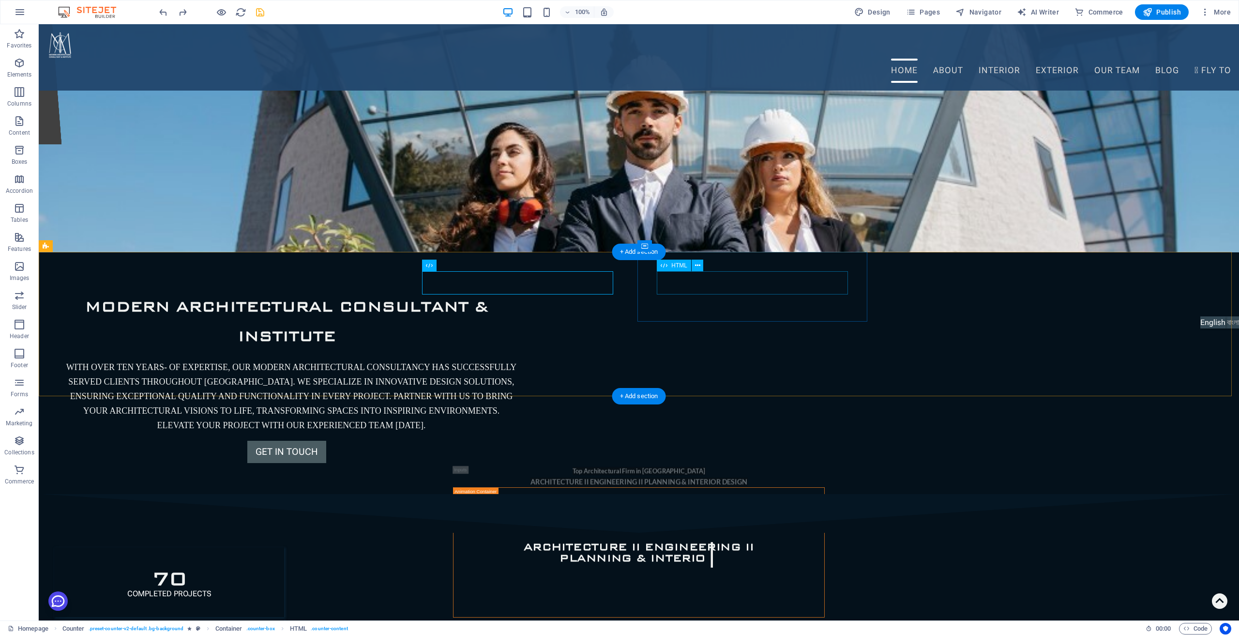
scroll to position [484, 0]
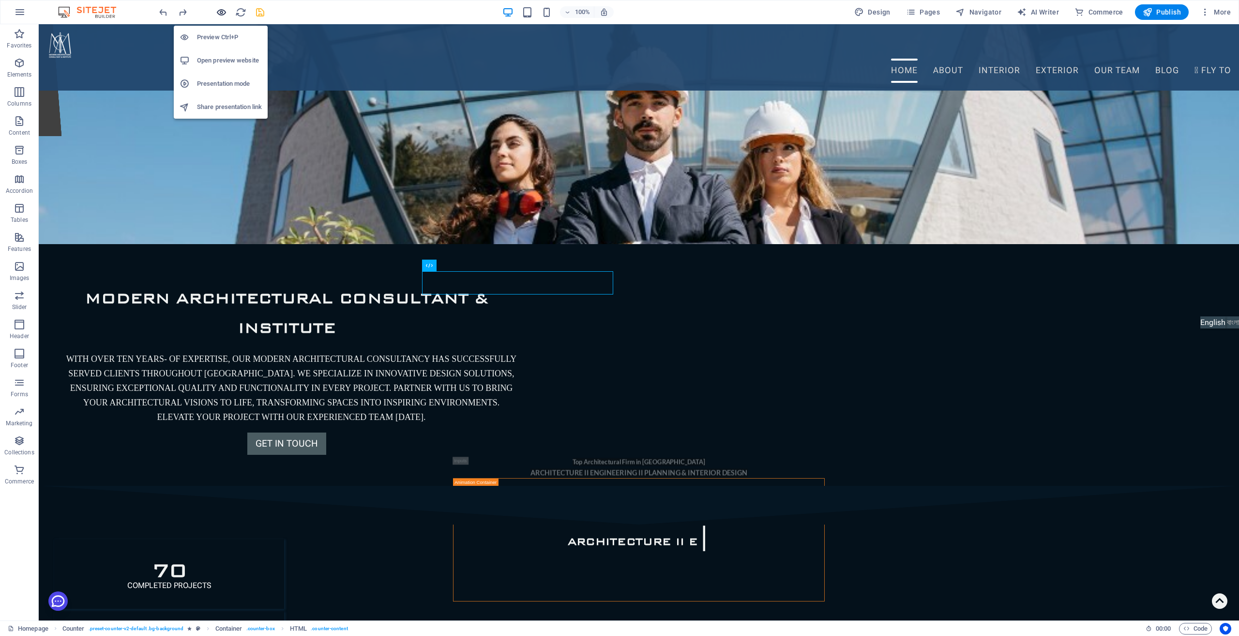
click at [222, 16] on icon "button" at bounding box center [221, 12] width 11 height 11
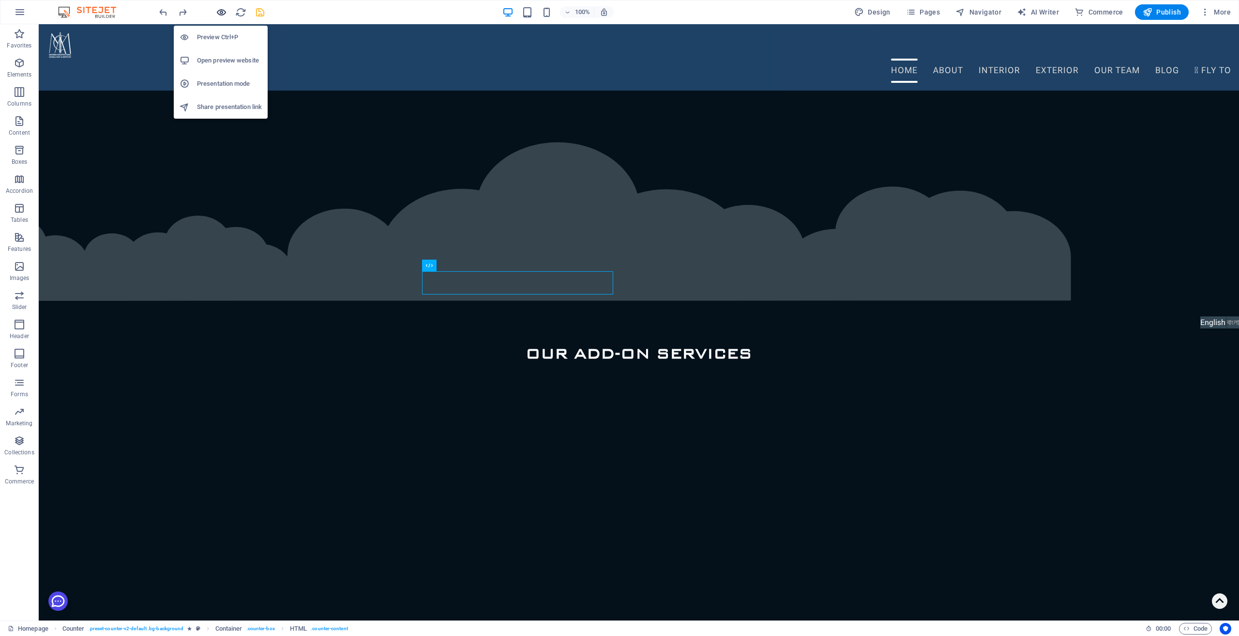
scroll to position [243, 0]
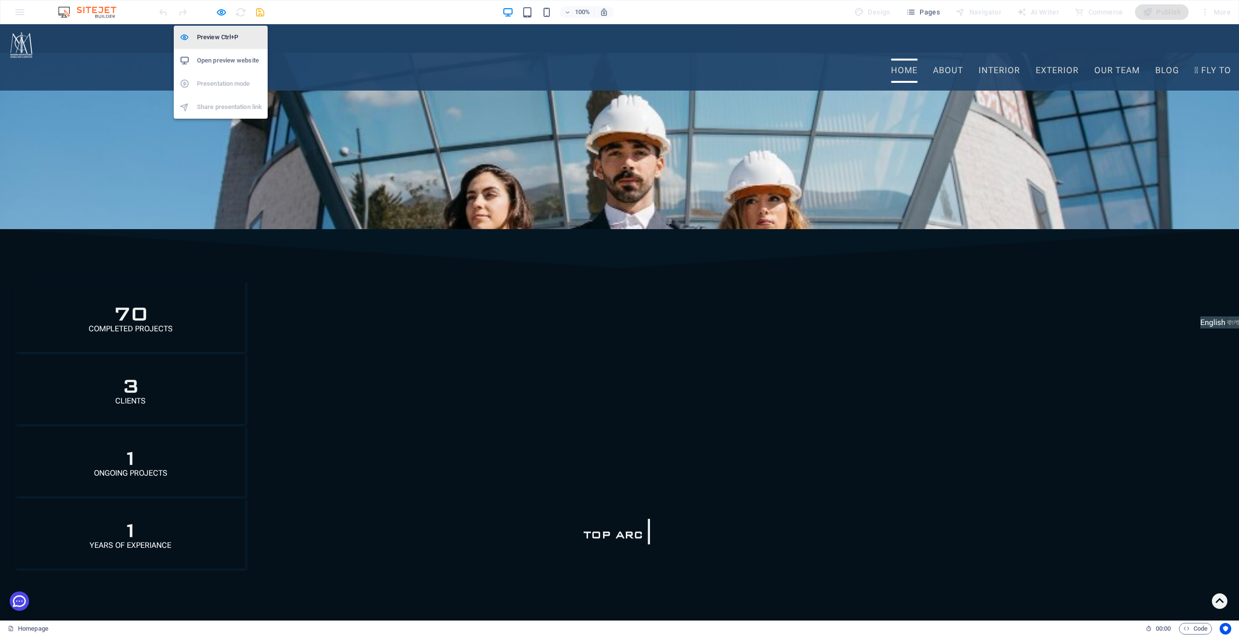
click at [221, 38] on h6 "Preview Ctrl+P" at bounding box center [229, 37] width 65 height 12
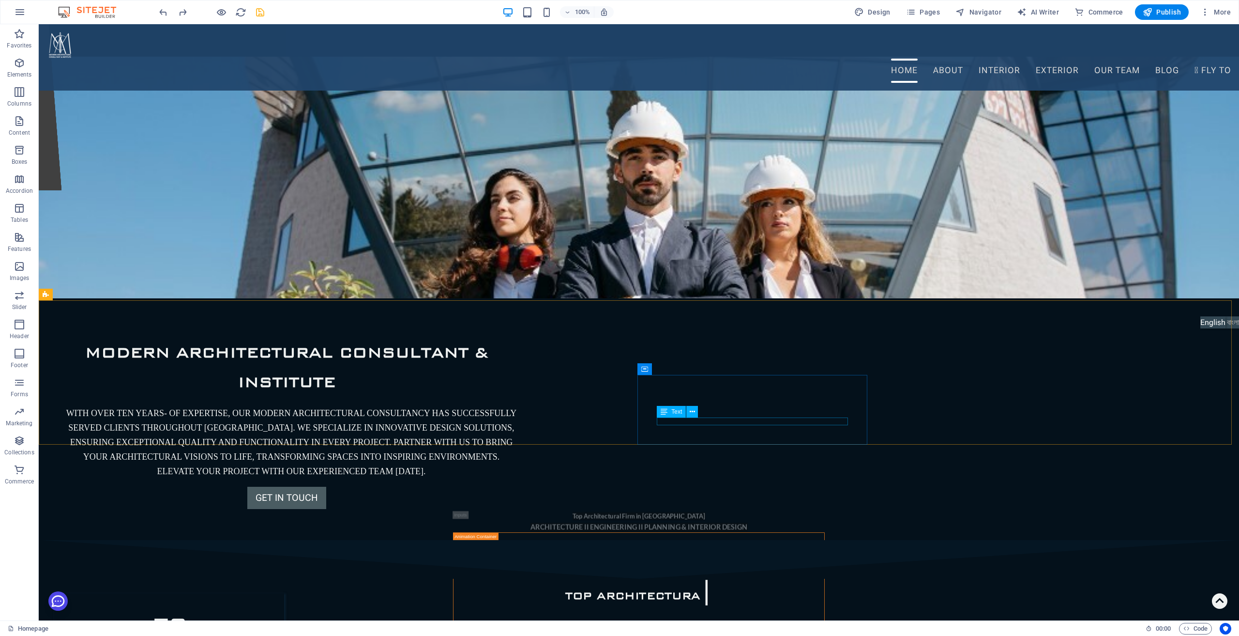
scroll to position [436, 0]
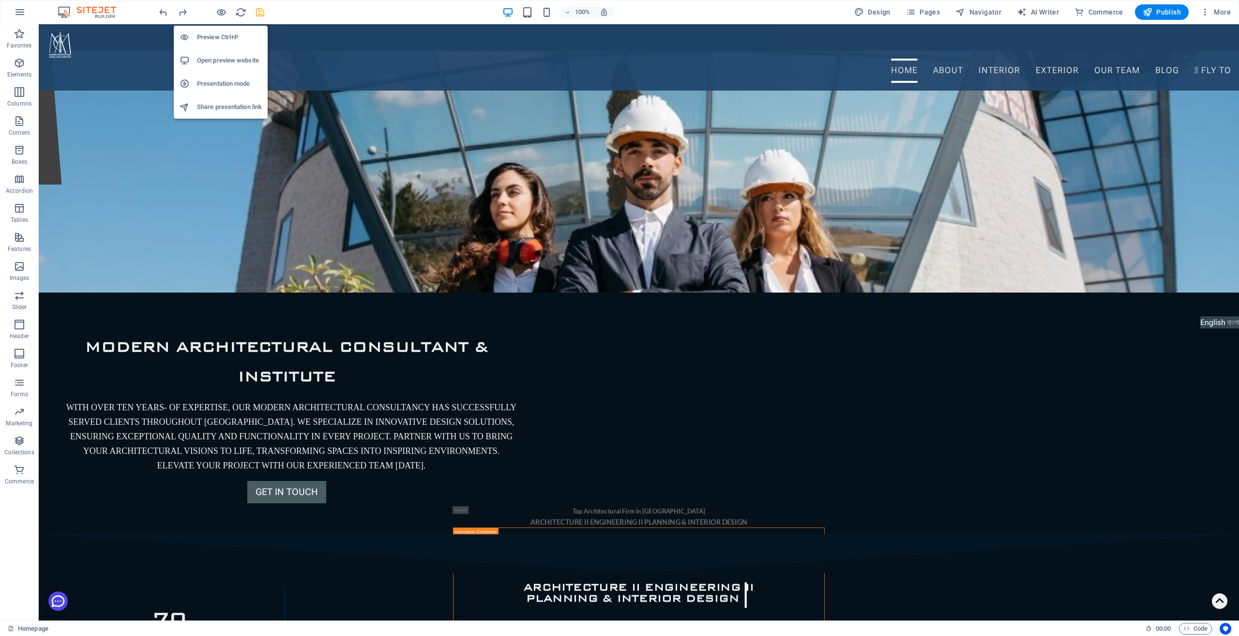
click at [219, 36] on h6 "Preview Ctrl+P" at bounding box center [229, 37] width 65 height 12
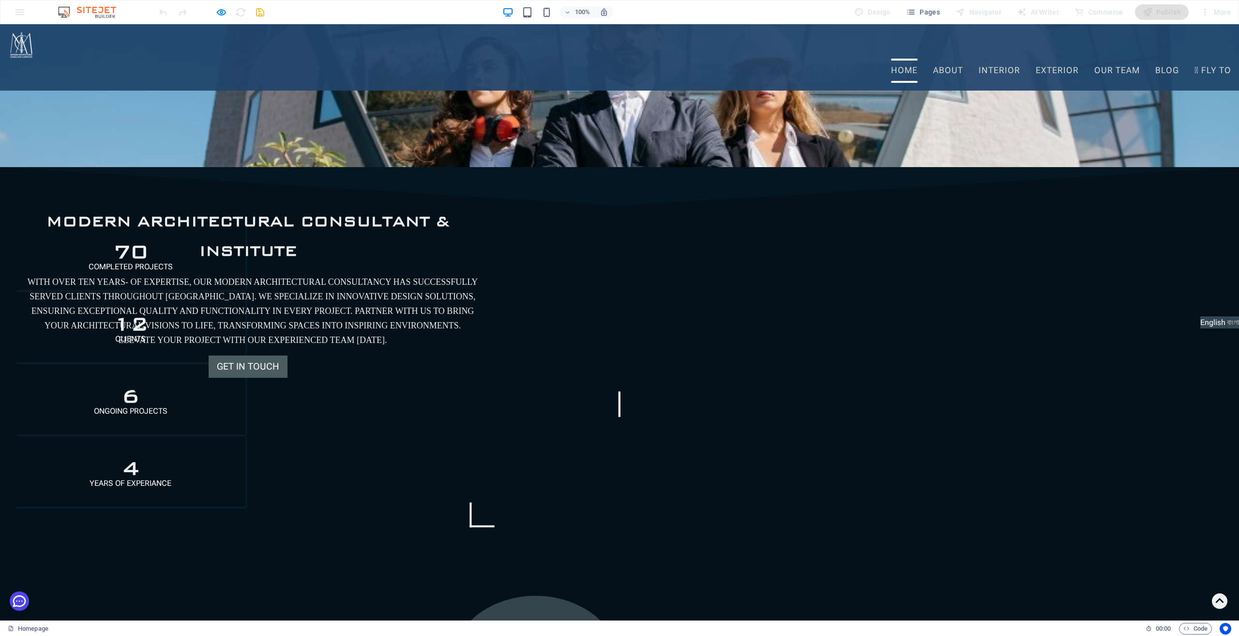
scroll to position [533, 0]
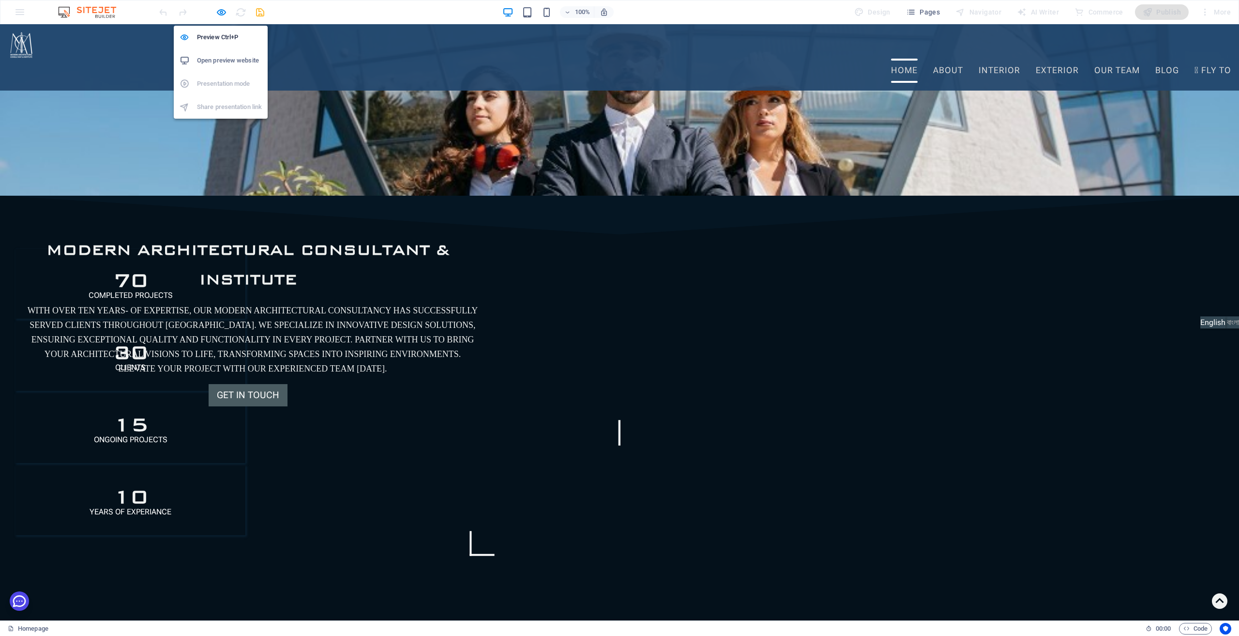
click at [219, 62] on h6 "Open preview website" at bounding box center [229, 61] width 65 height 12
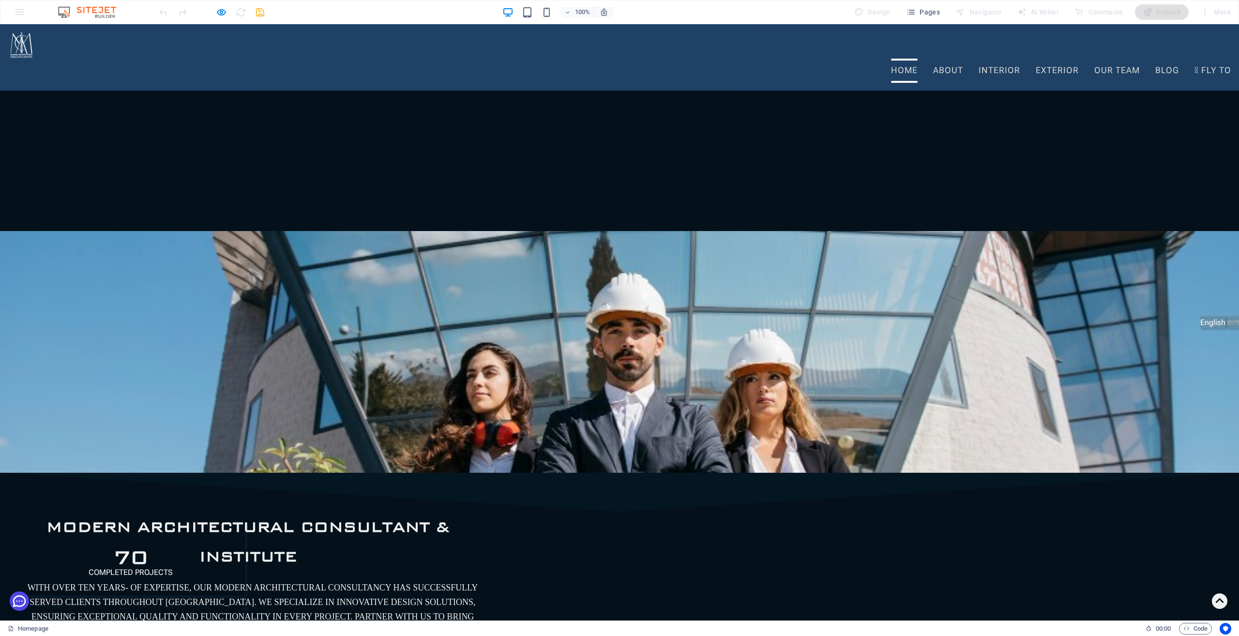
scroll to position [242, 0]
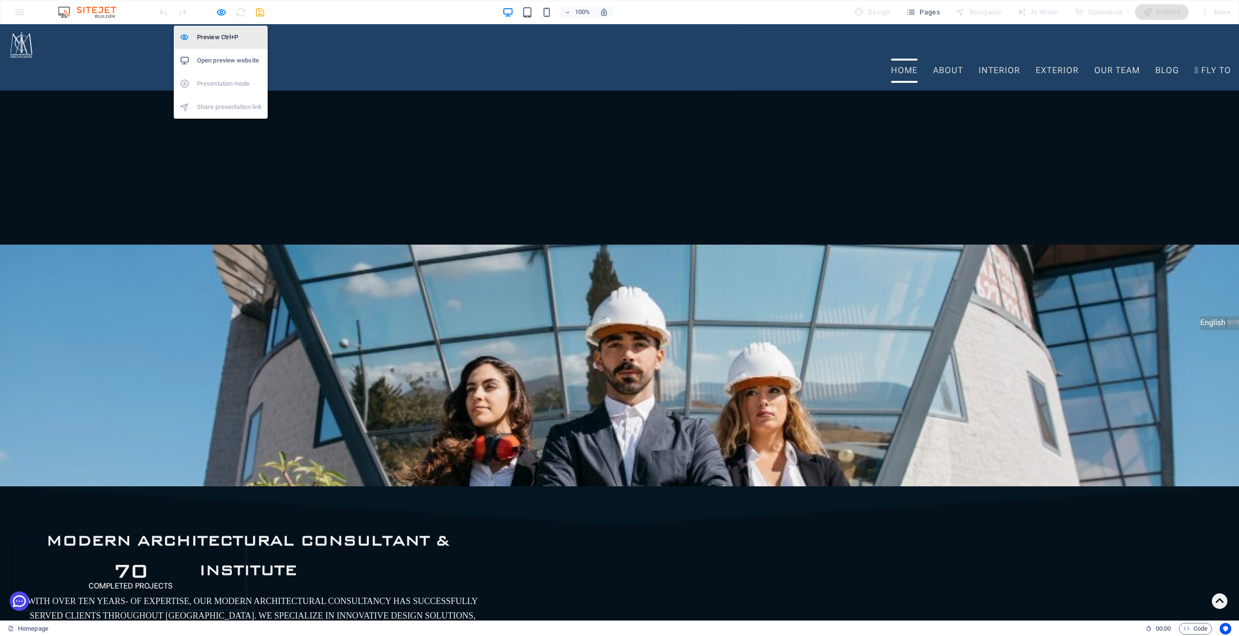
click at [214, 42] on h6 "Preview Ctrl+P" at bounding box center [229, 37] width 65 height 12
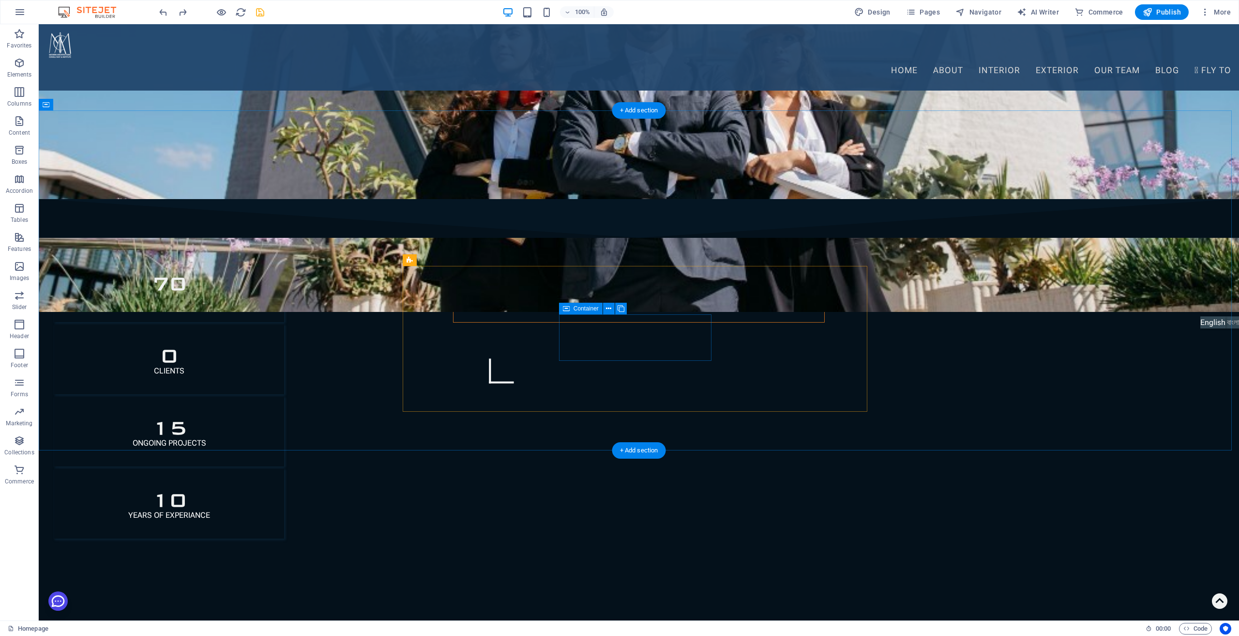
scroll to position [775, 0]
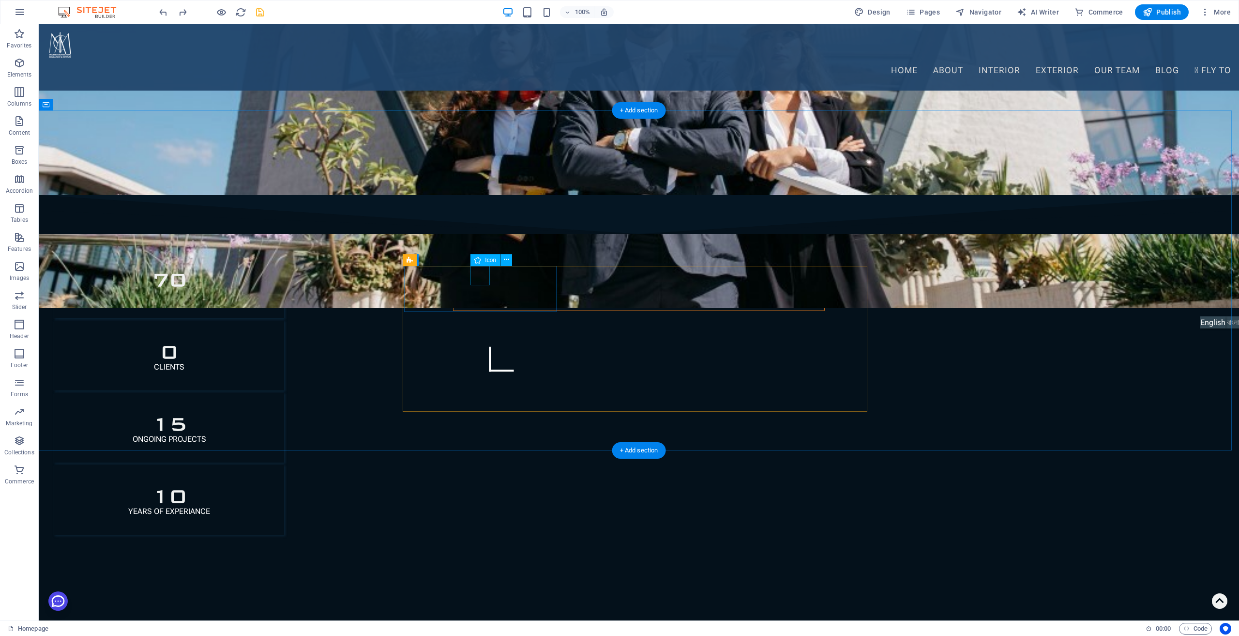
select select "xMidYMid"
select select "px"
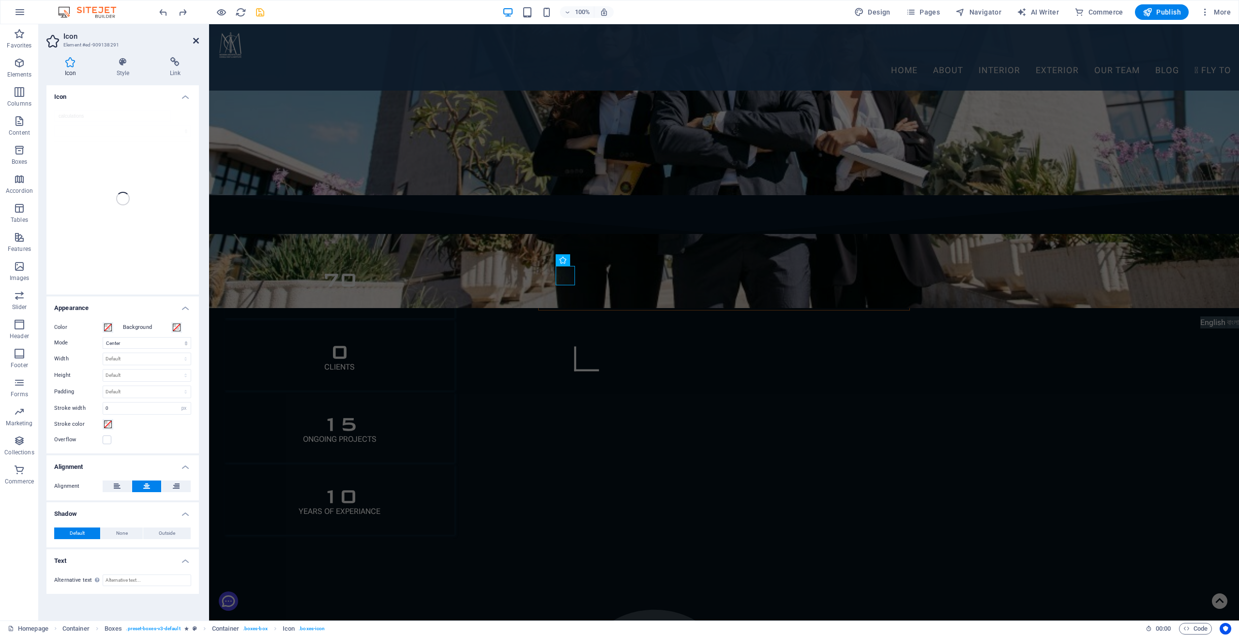
click at [197, 38] on icon at bounding box center [196, 41] width 6 height 8
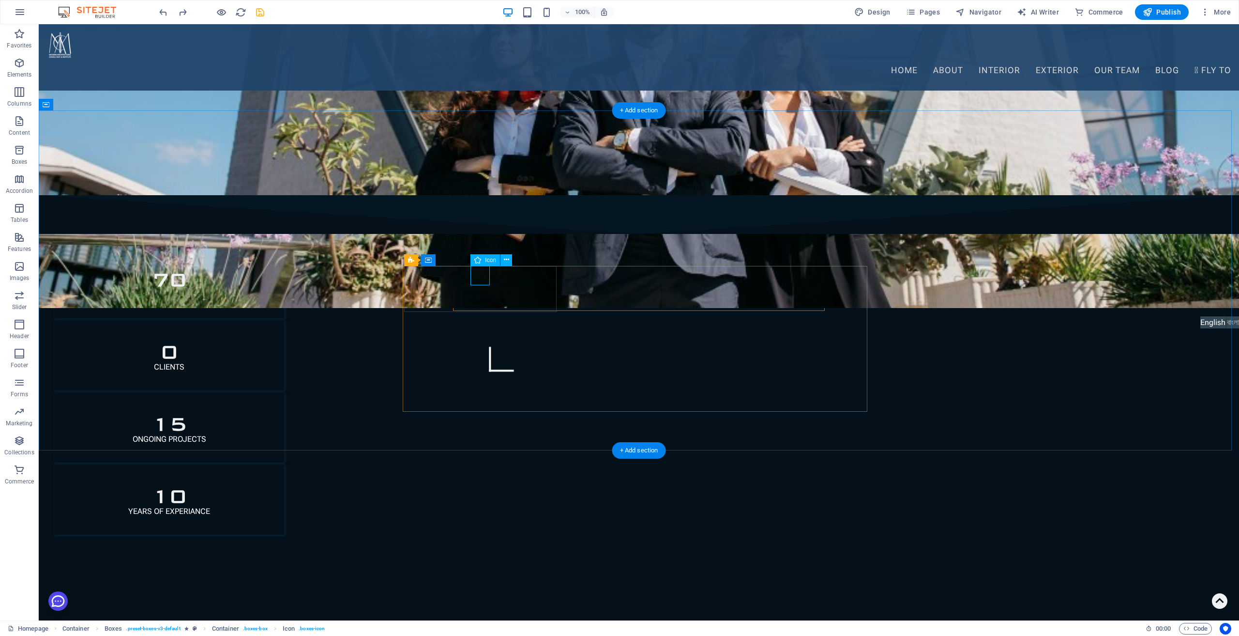
select select "xMidYMid"
select select "px"
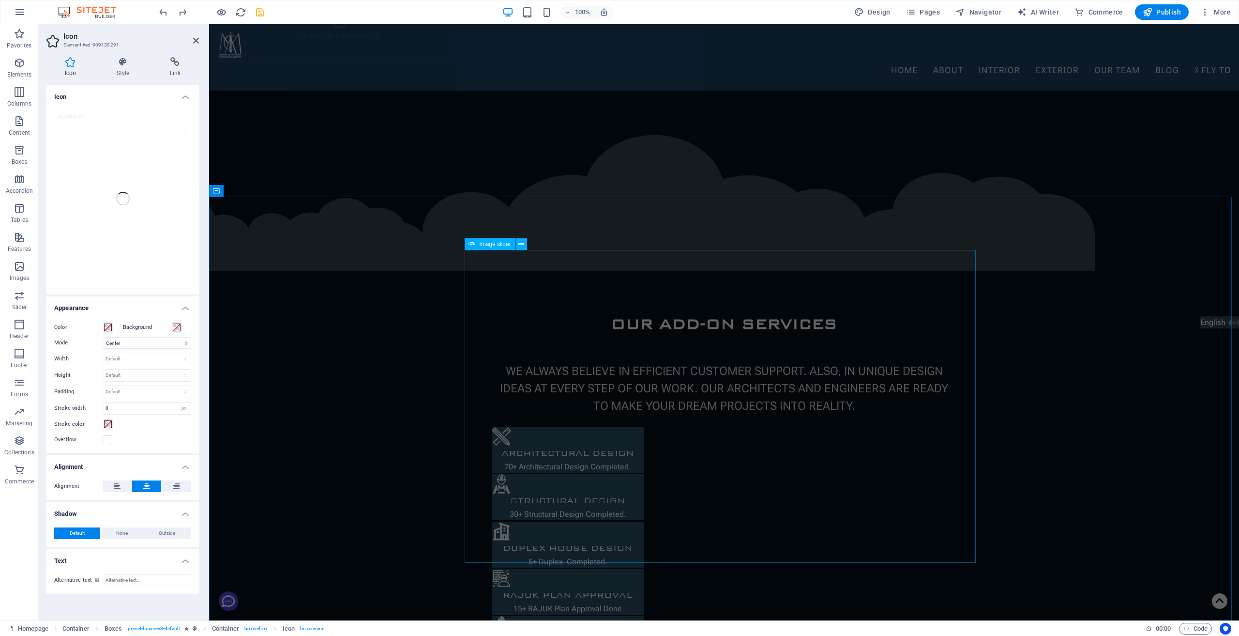
scroll to position [1162, 0]
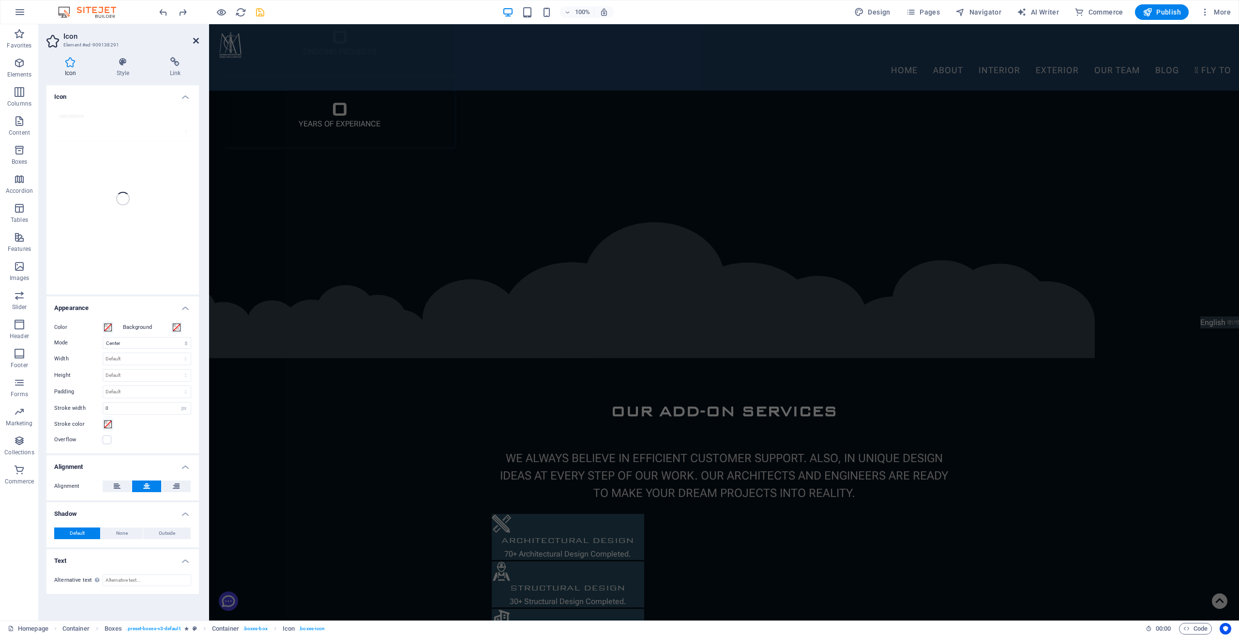
click at [197, 42] on icon at bounding box center [196, 41] width 6 height 8
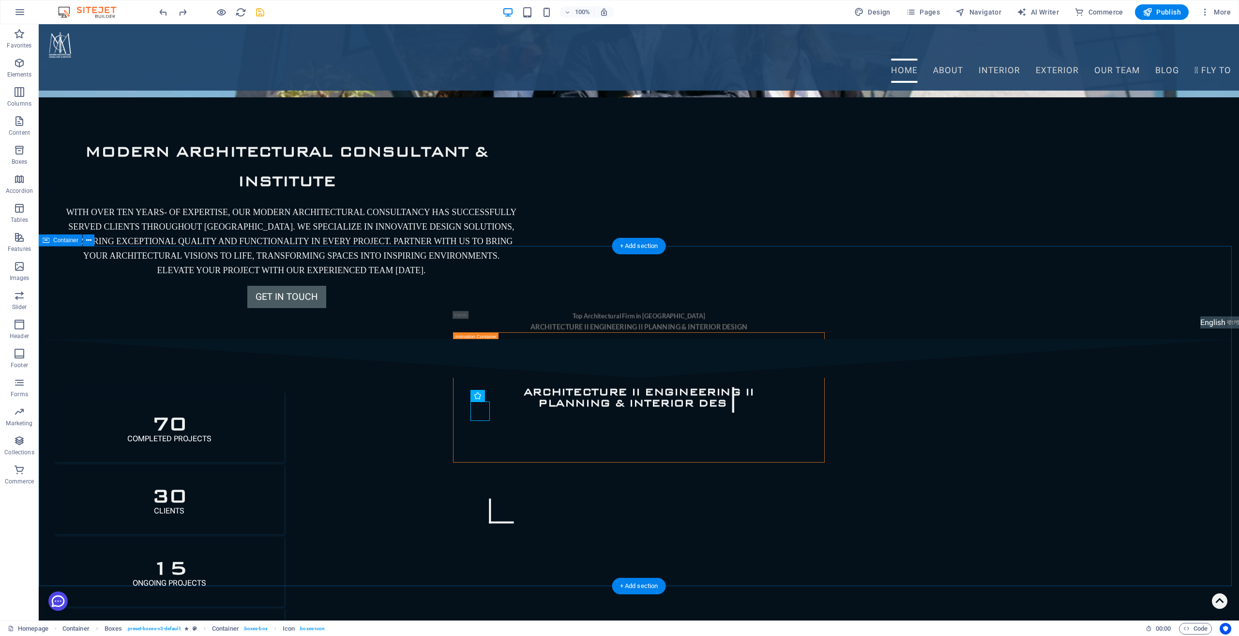
scroll to position [728, 0]
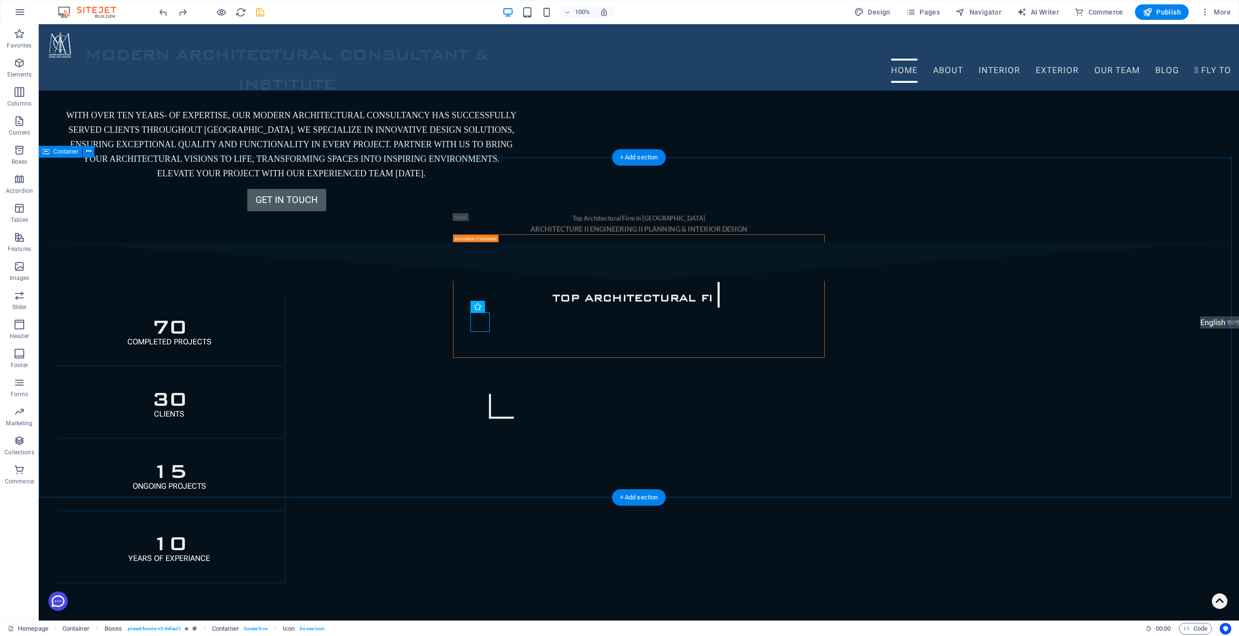
select select "clouds"
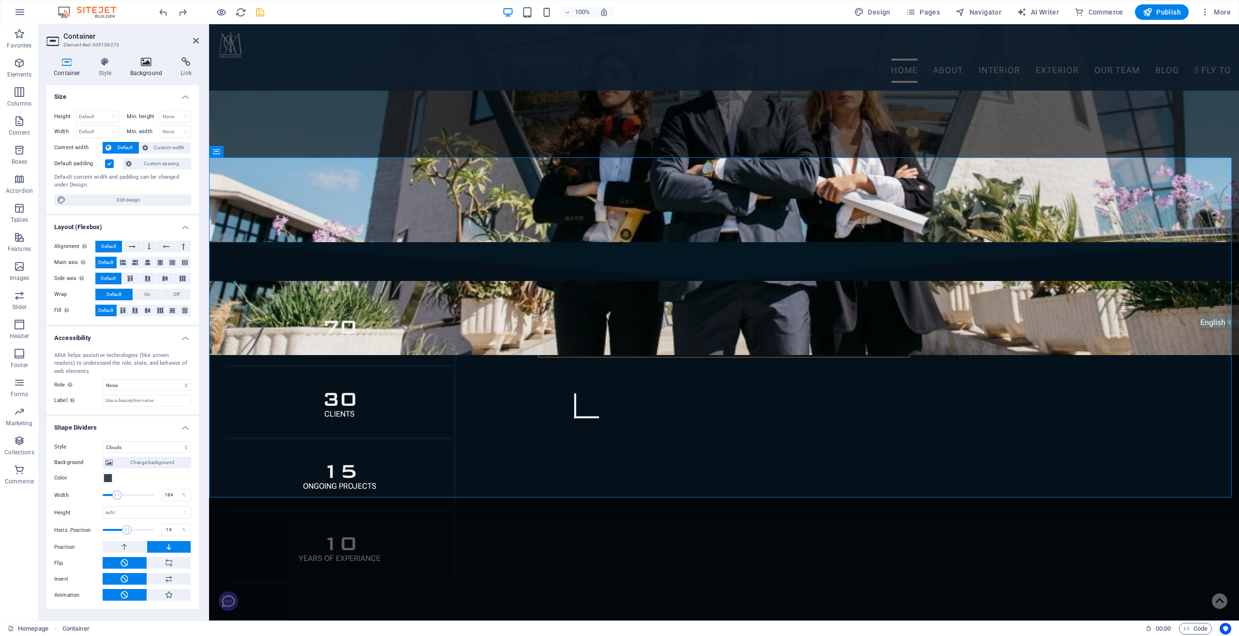
click at [150, 70] on h4 "Background" at bounding box center [148, 67] width 51 height 20
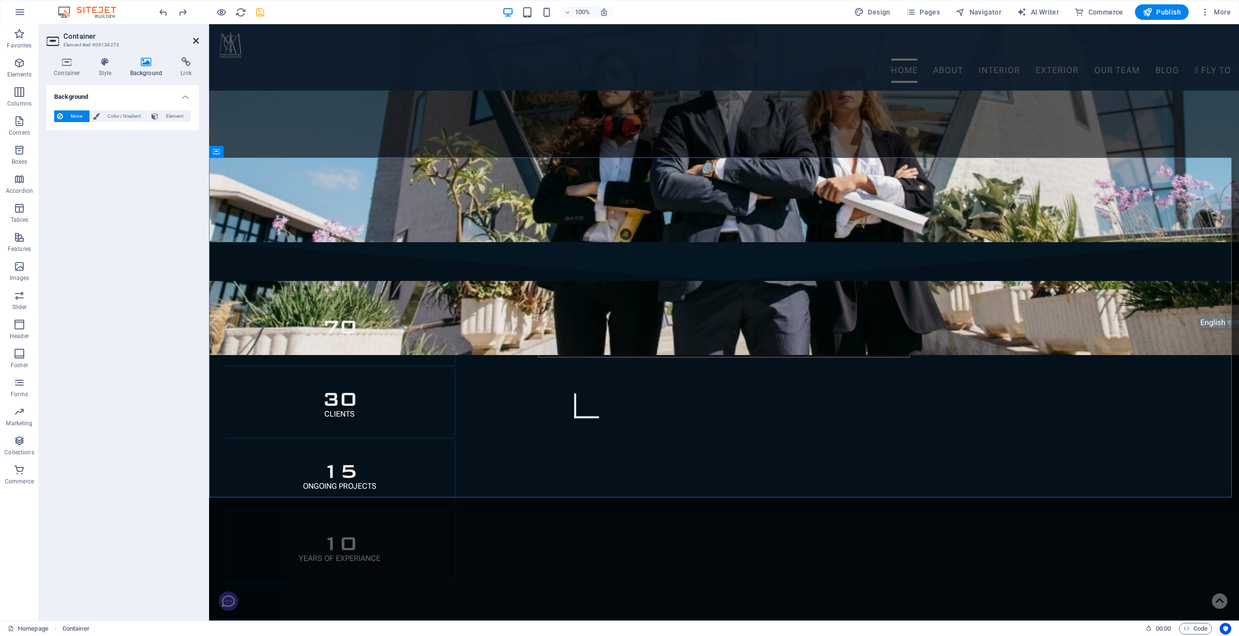
click at [196, 42] on icon at bounding box center [196, 41] width 6 height 8
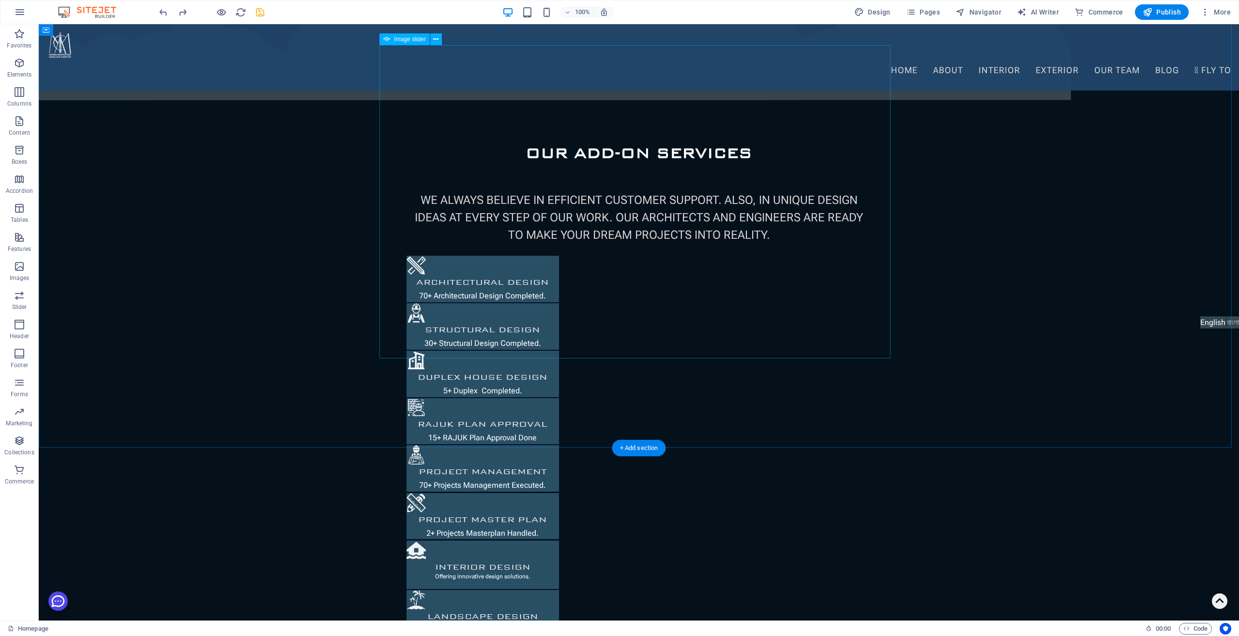
scroll to position [1357, 0]
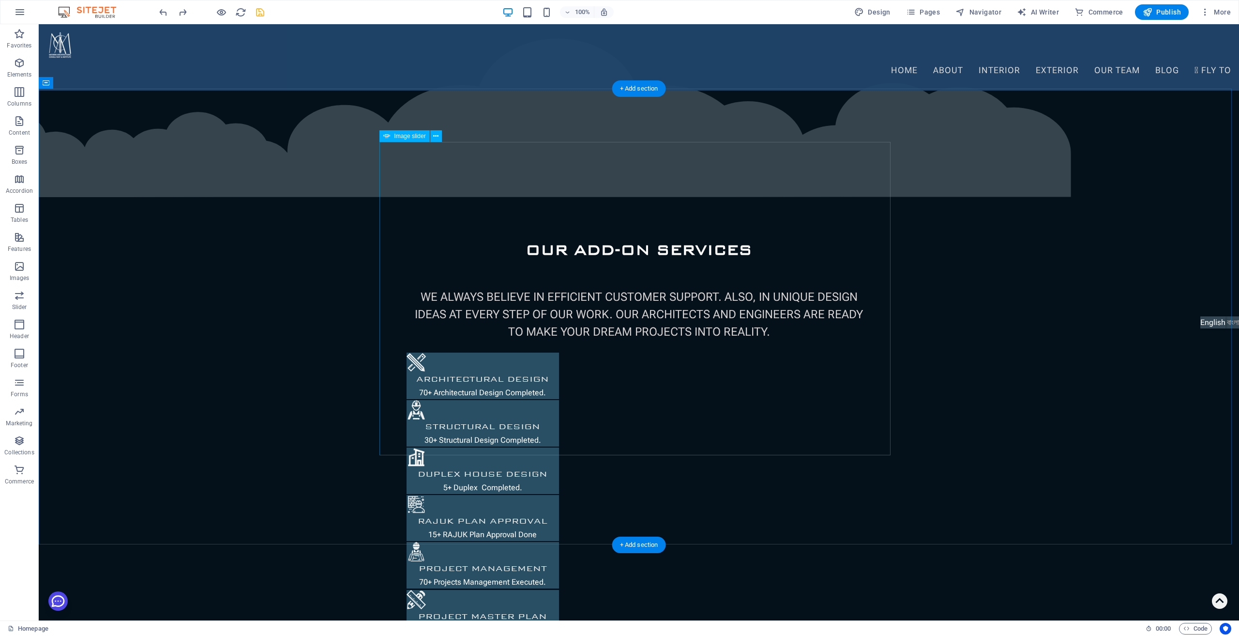
select select "px"
select select "fade"
select select "ms"
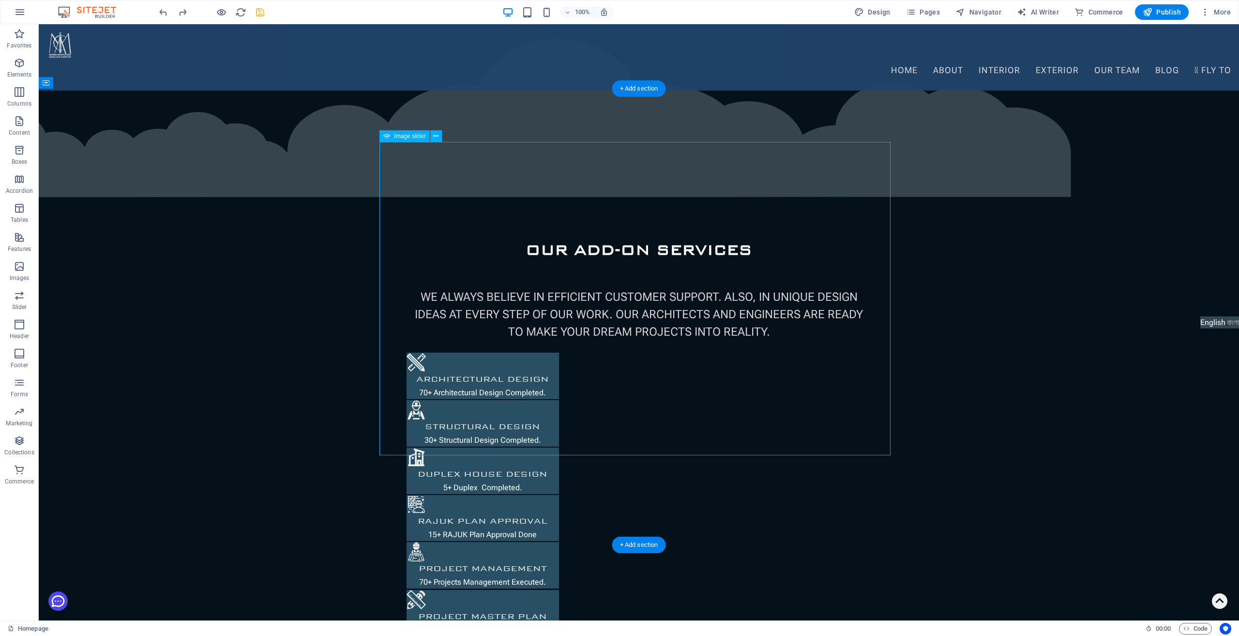
select select "s"
select select "progressive"
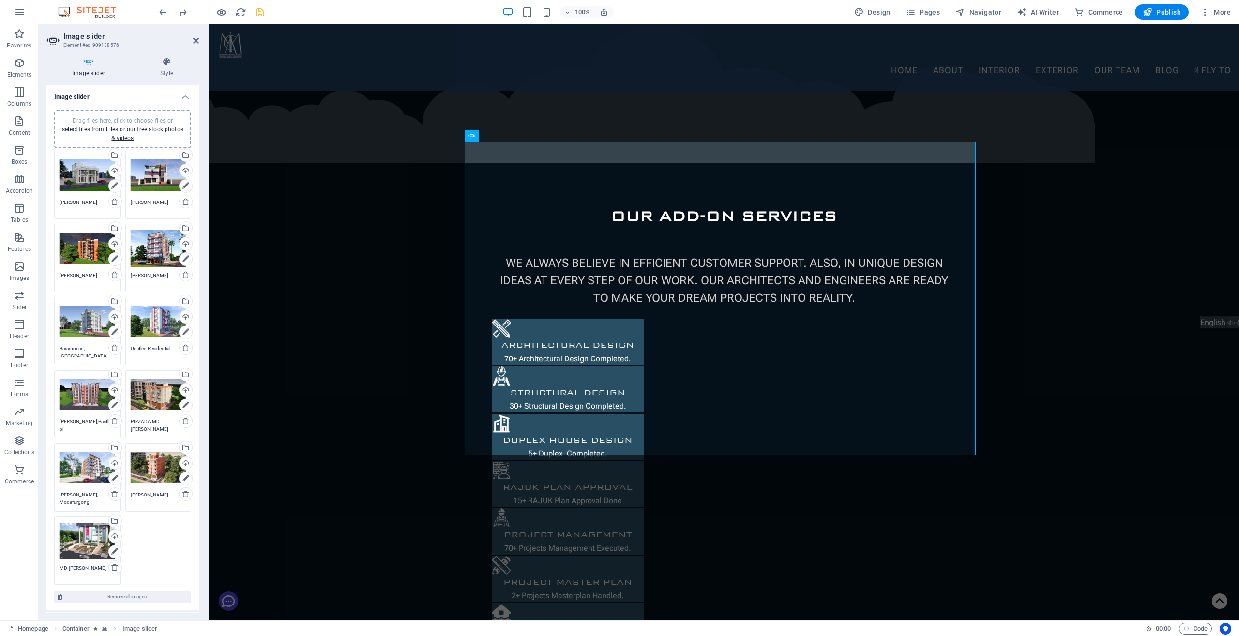
click at [92, 66] on icon at bounding box center [88, 62] width 84 height 10
click at [90, 73] on h4 "Image slider" at bounding box center [90, 67] width 88 height 20
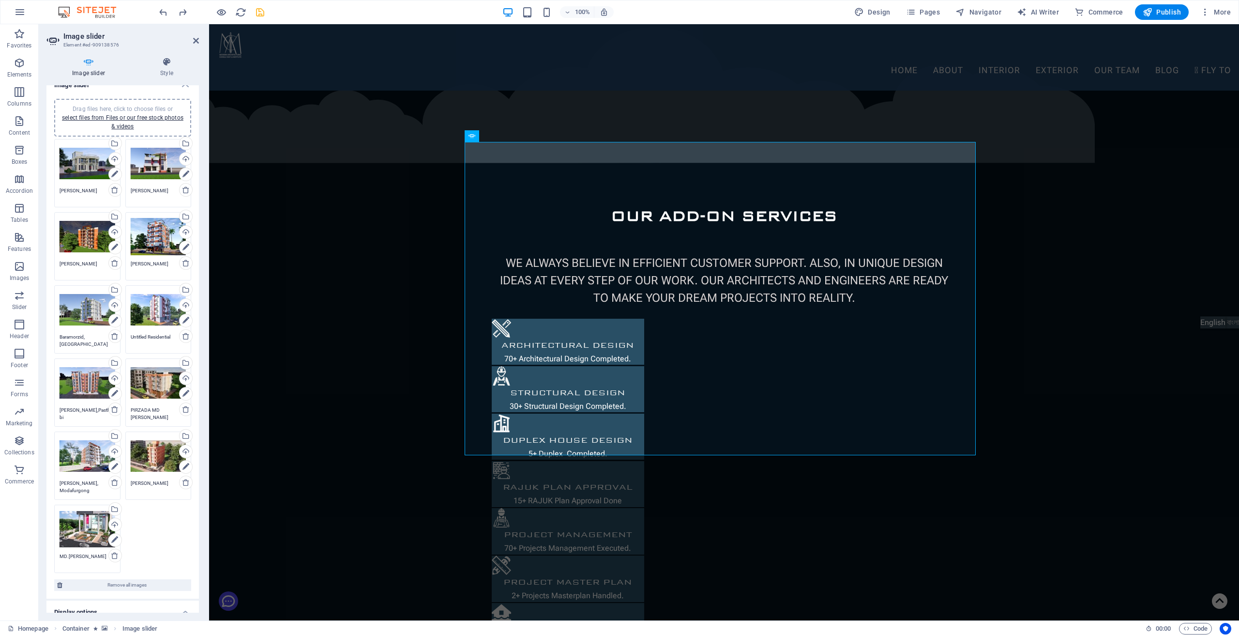
scroll to position [0, 0]
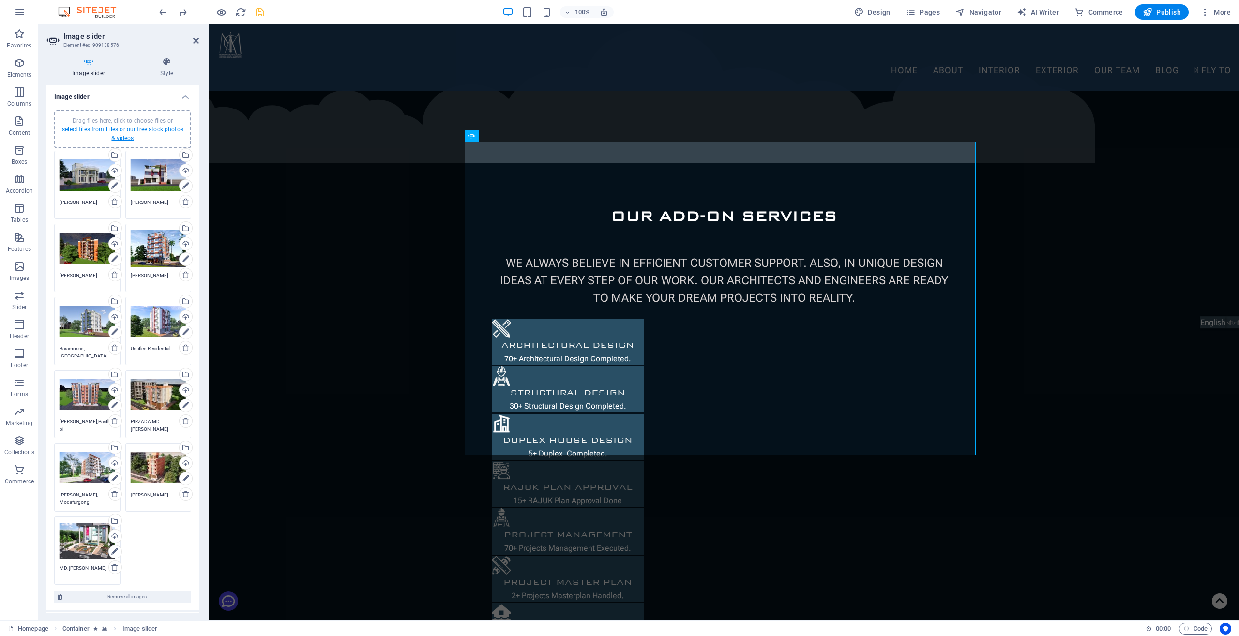
click at [149, 127] on link "select files from Files or our free stock photos & videos" at bounding box center [123, 133] width 122 height 15
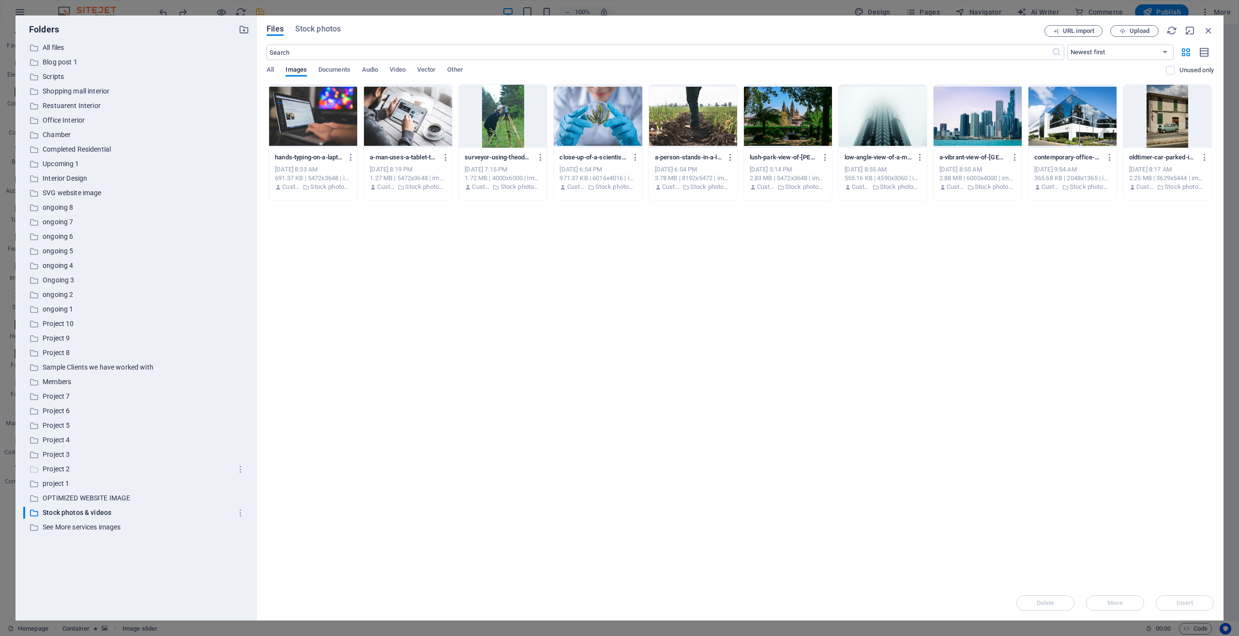
click at [57, 470] on p "Project 2" at bounding box center [137, 468] width 189 height 11
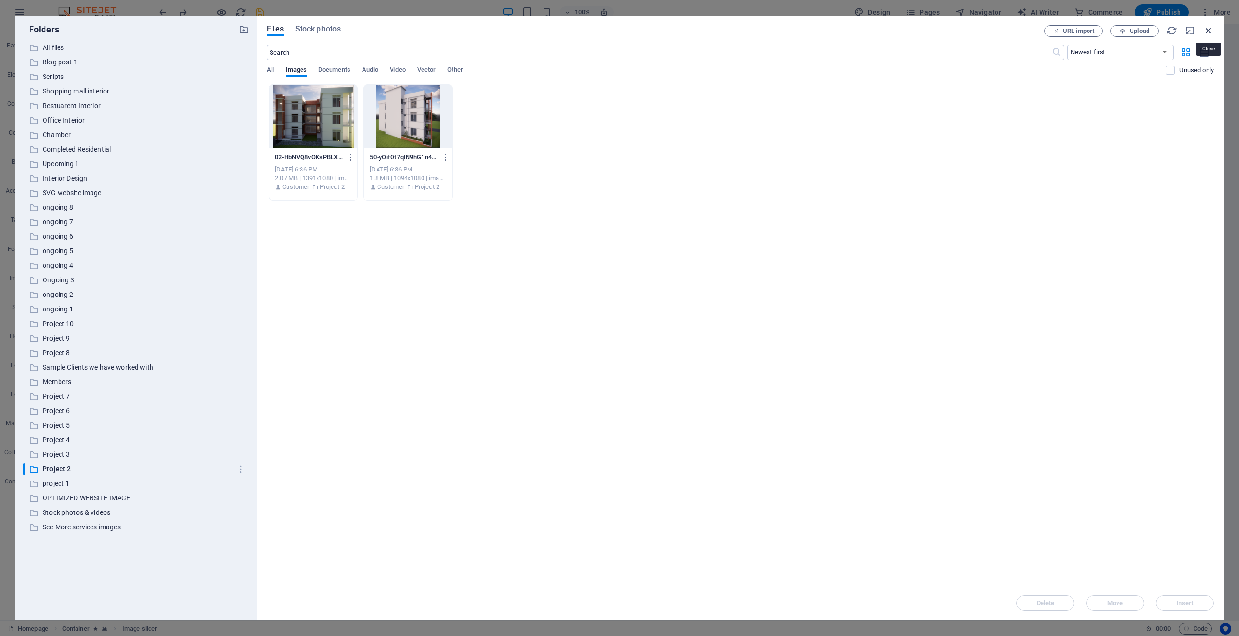
click at [1208, 31] on icon "button" at bounding box center [1209, 30] width 11 height 11
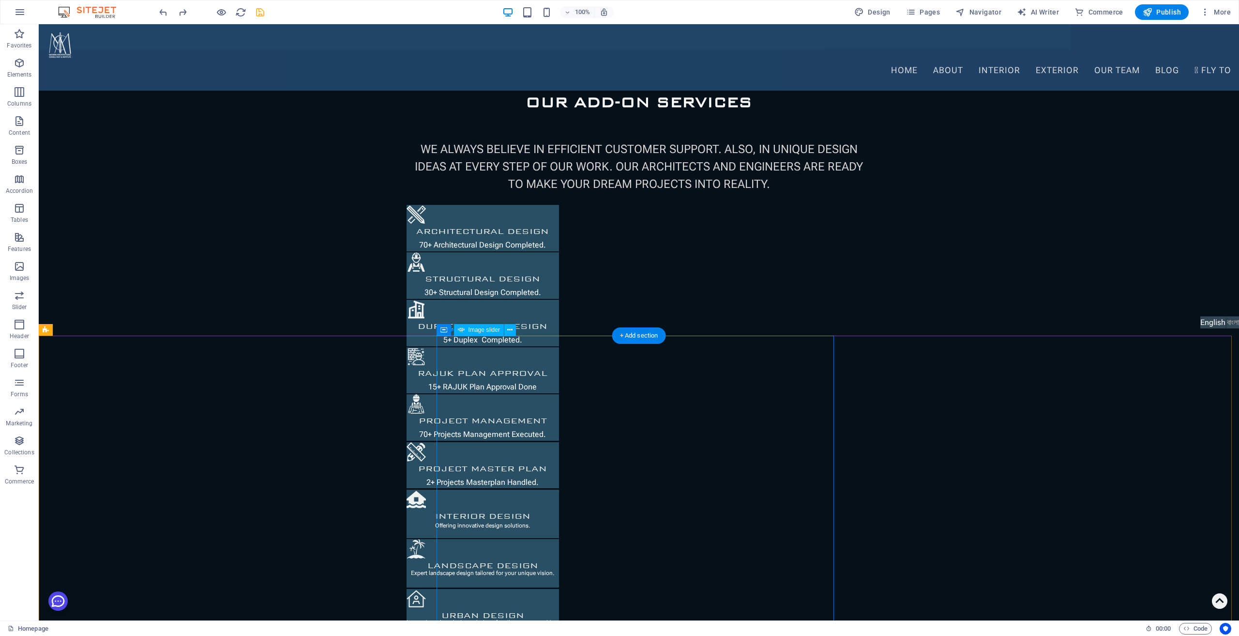
scroll to position [1647, 0]
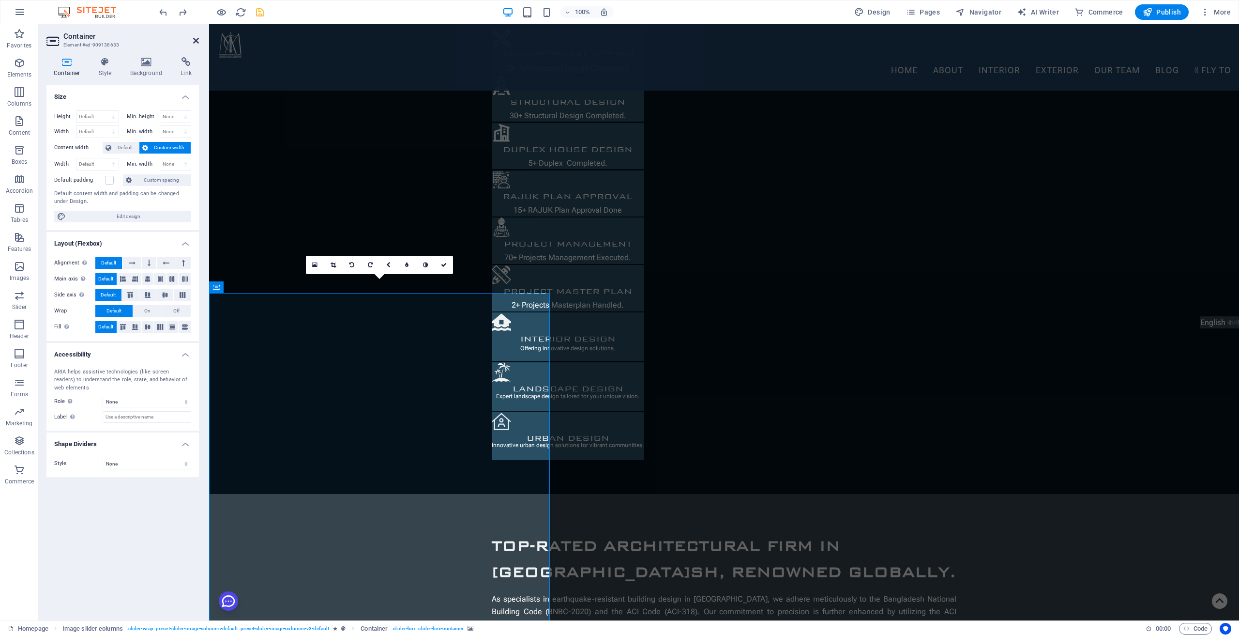
click at [197, 40] on icon at bounding box center [196, 41] width 6 height 8
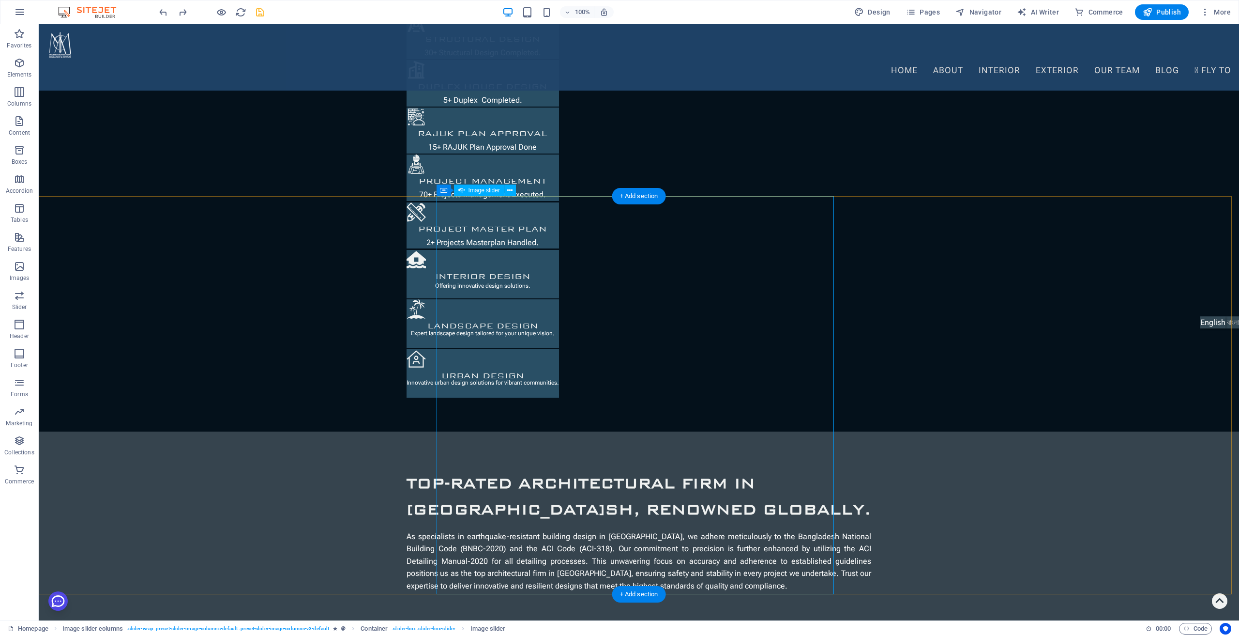
select select "px"
select select "fade"
select select "ms"
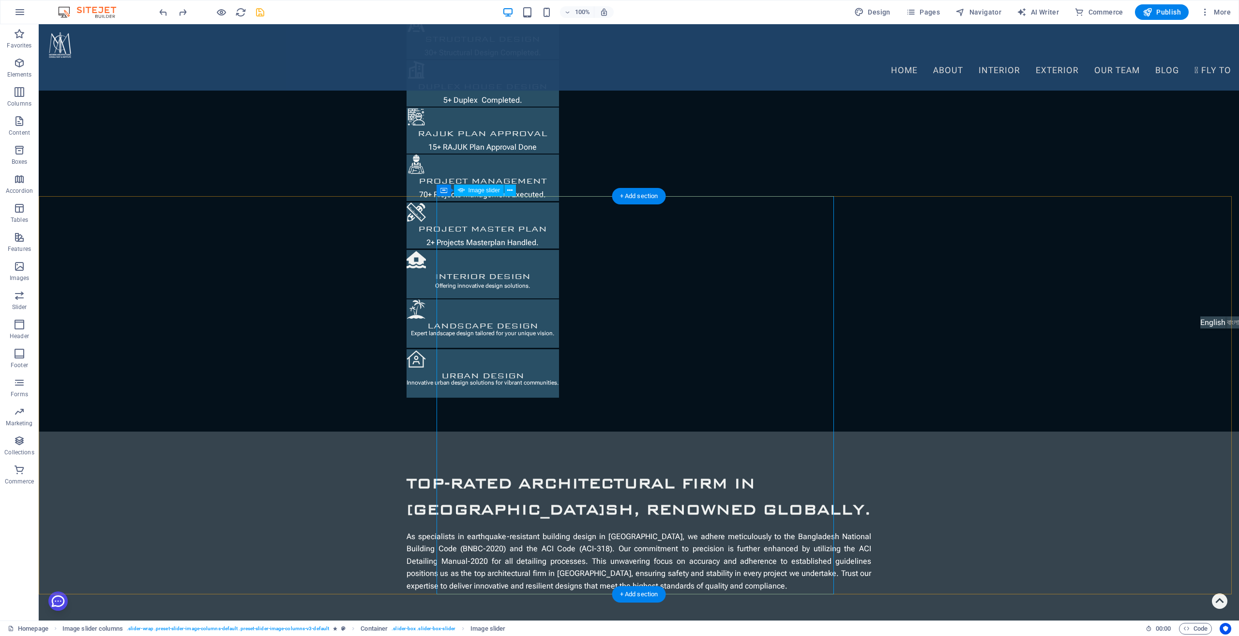
select select "s"
select select "progressive"
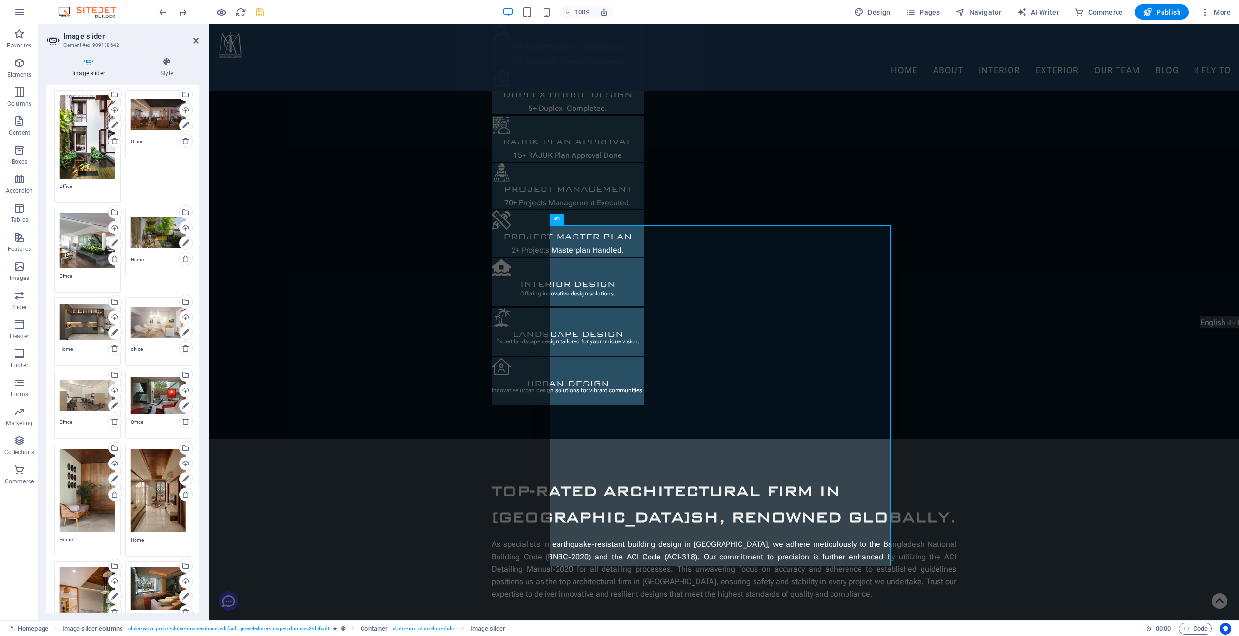
scroll to position [484, 0]
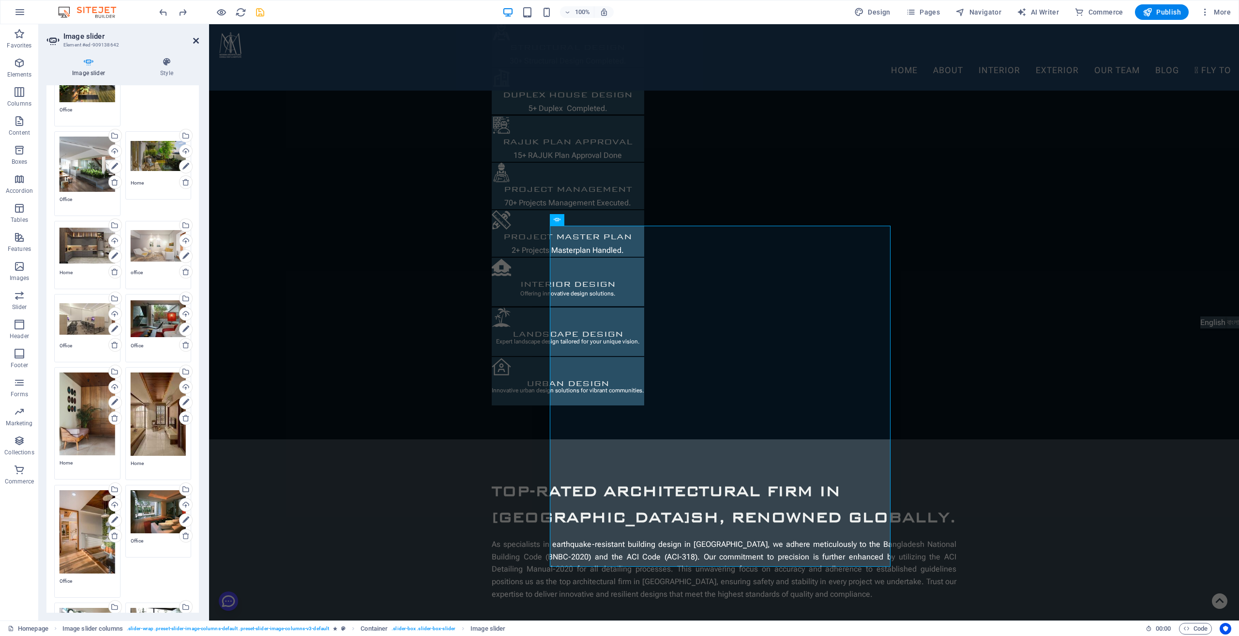
click at [195, 40] on icon at bounding box center [196, 41] width 6 height 8
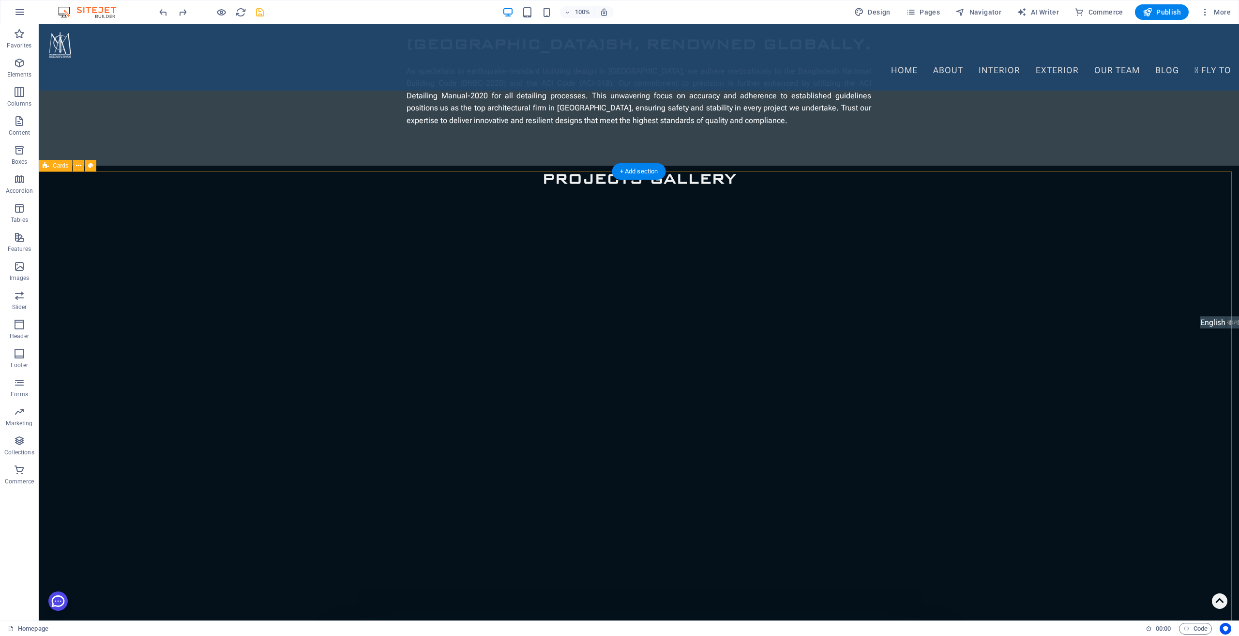
scroll to position [2235, 0]
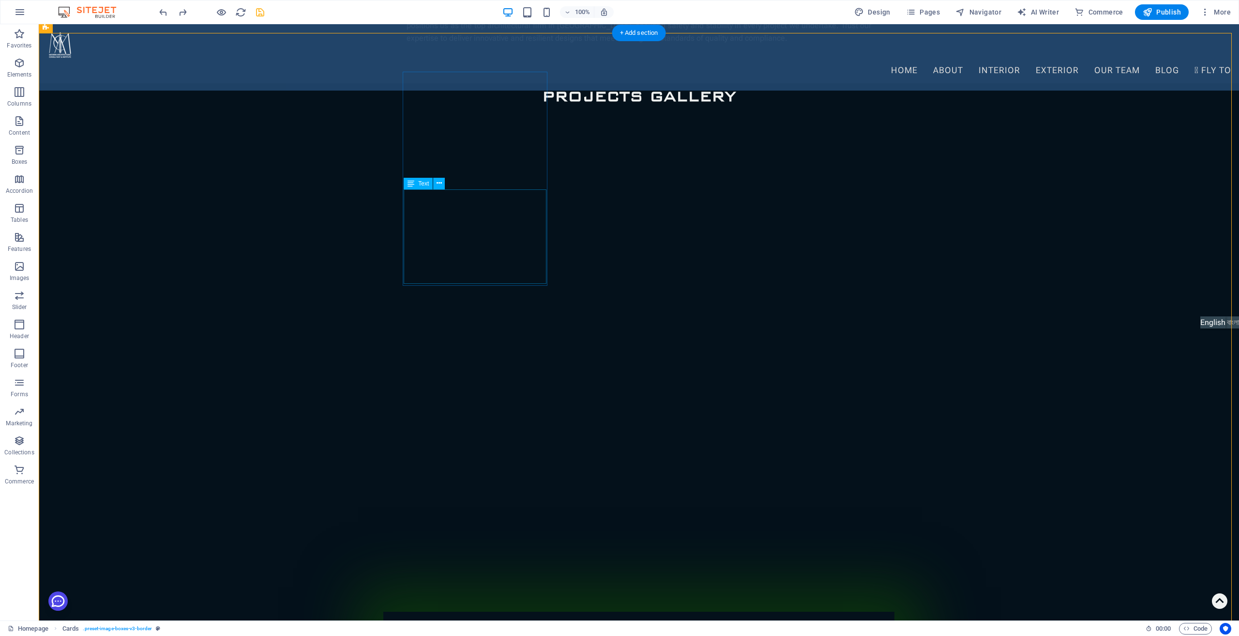
scroll to position [2348, 0]
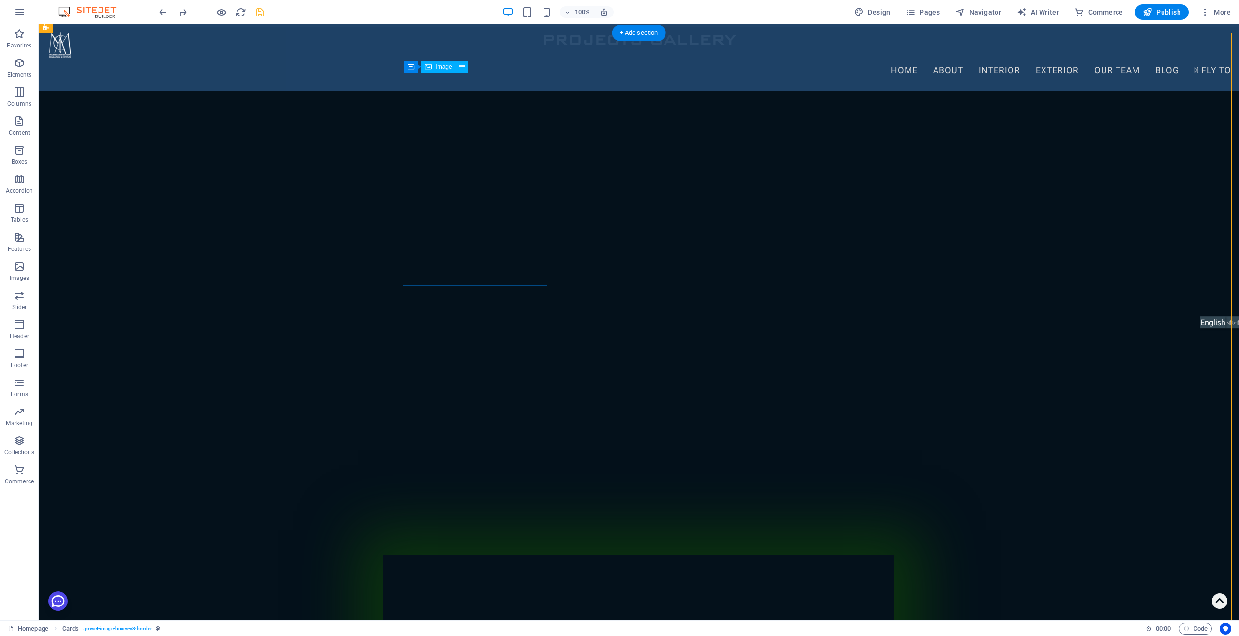
select select "px"
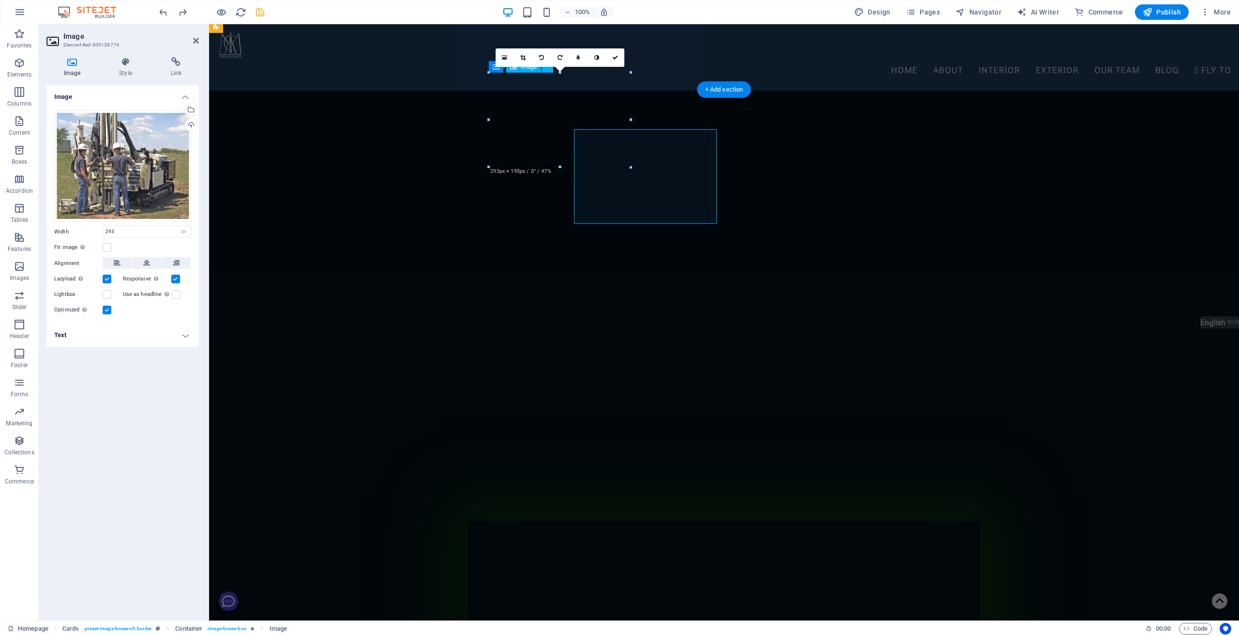
scroll to position [2292, 0]
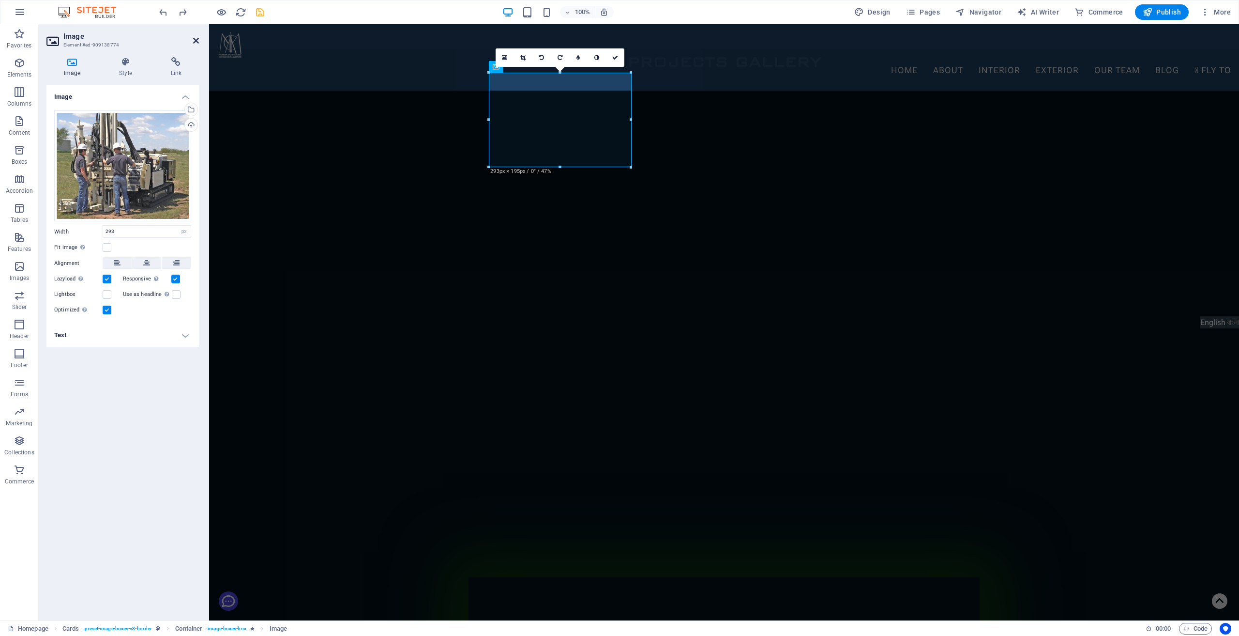
click at [196, 41] on icon at bounding box center [196, 41] width 6 height 8
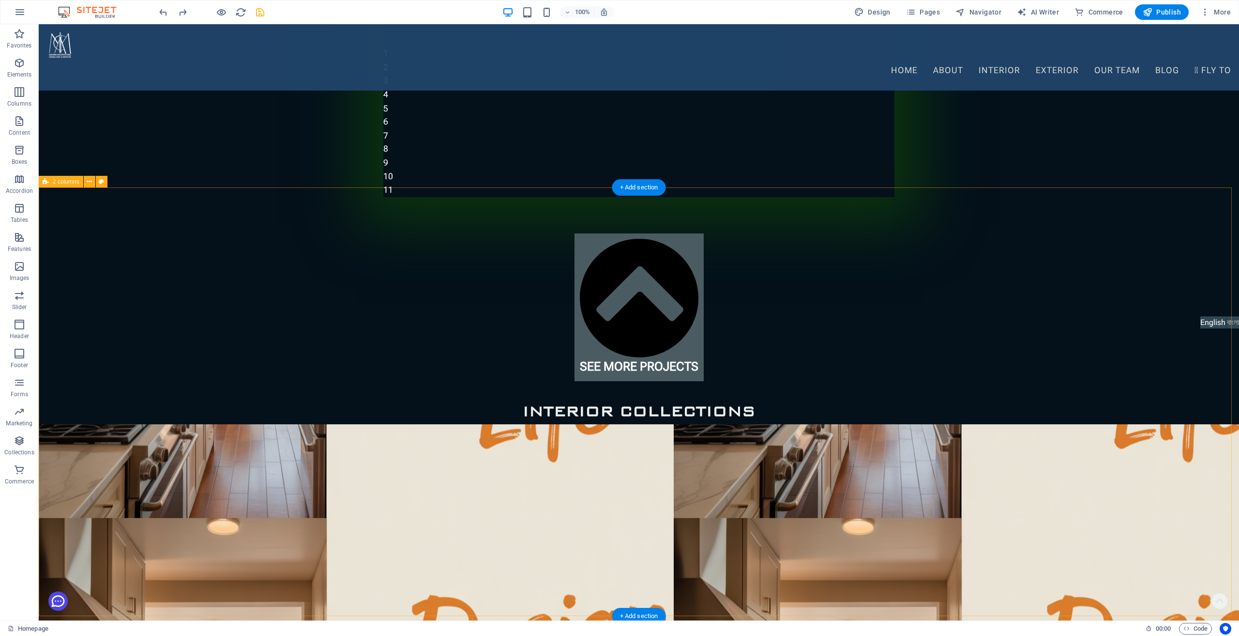
scroll to position [3220, 0]
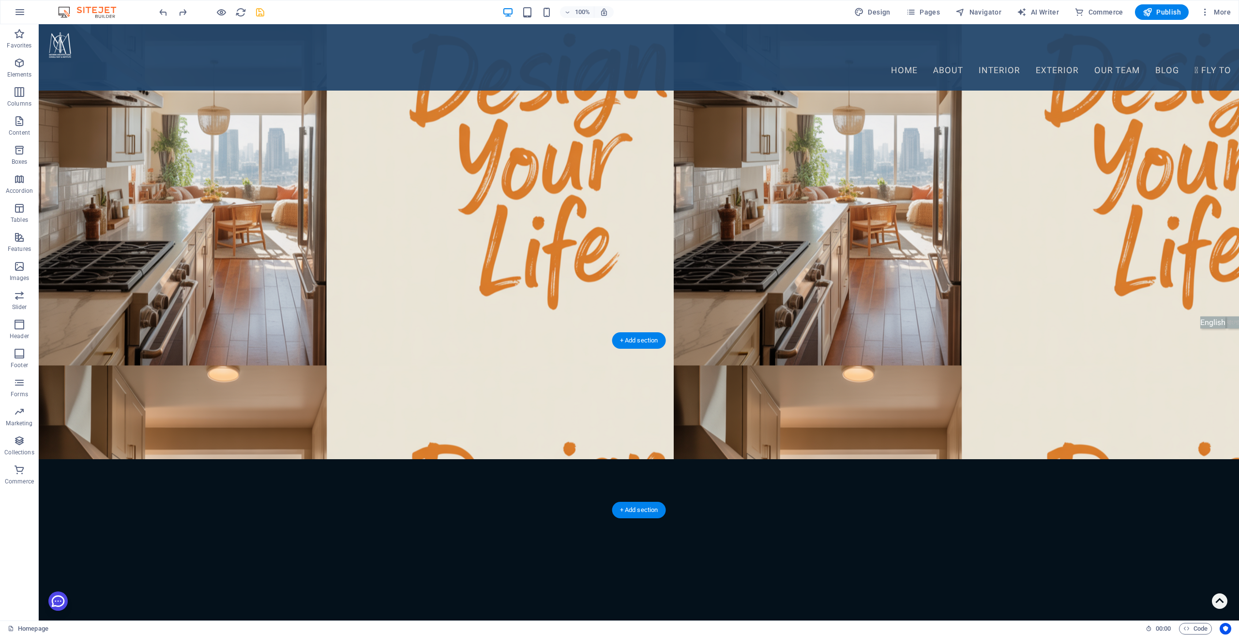
scroll to position [3761, 0]
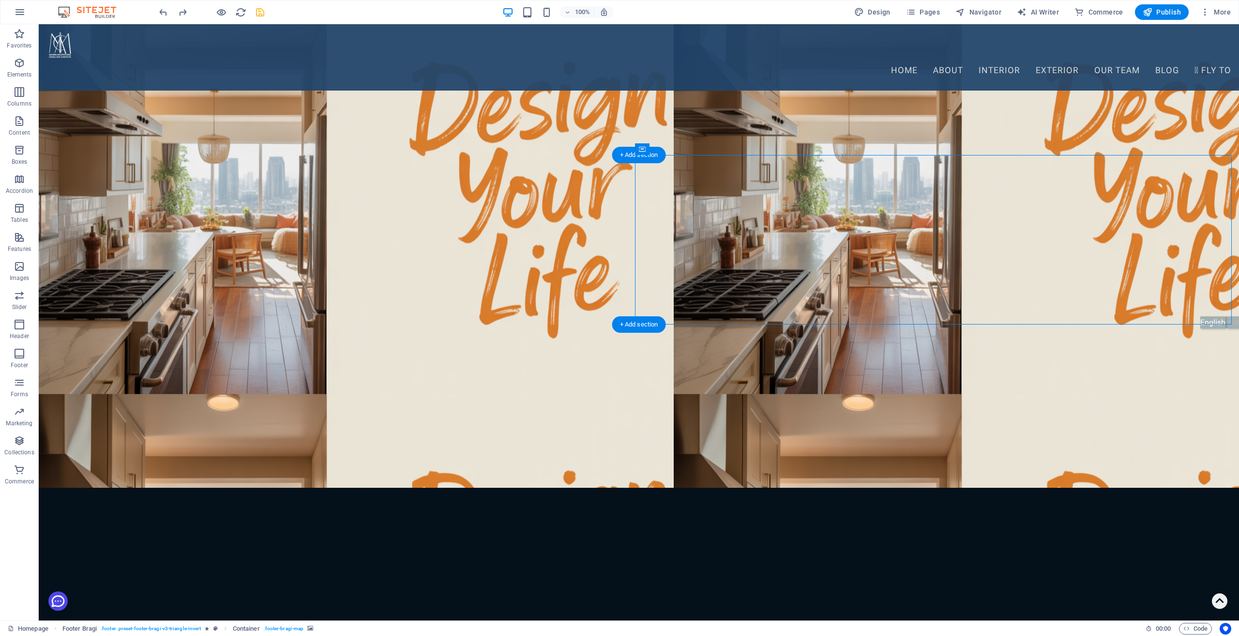
select select "px"
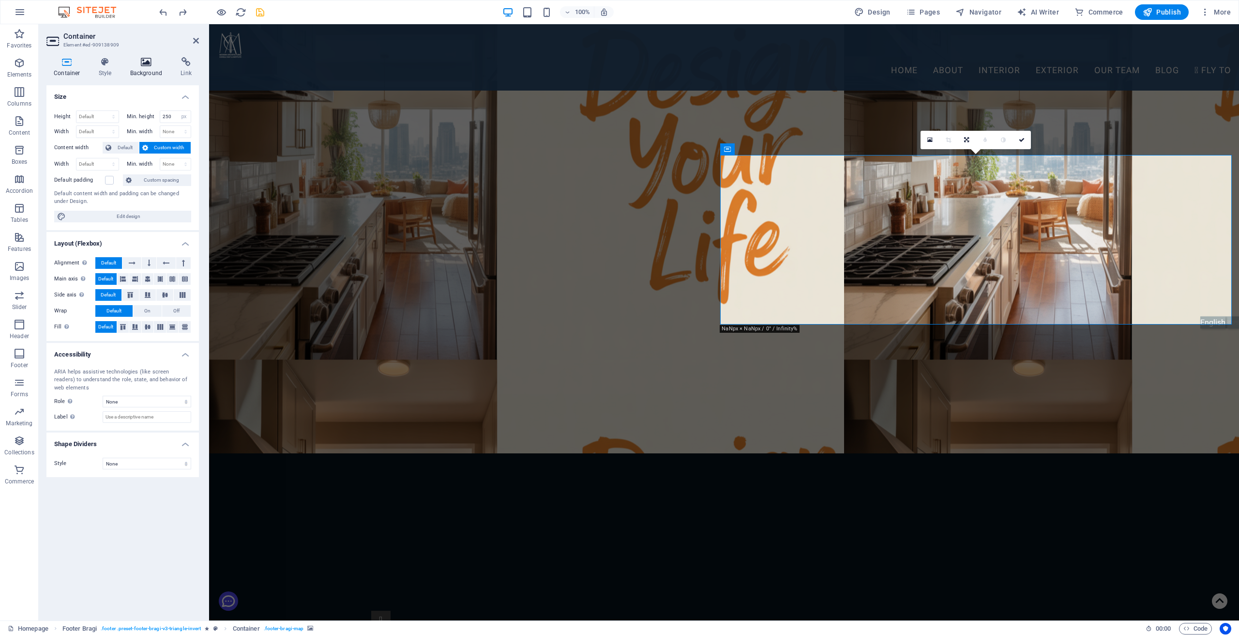
click at [151, 66] on icon at bounding box center [146, 62] width 47 height 10
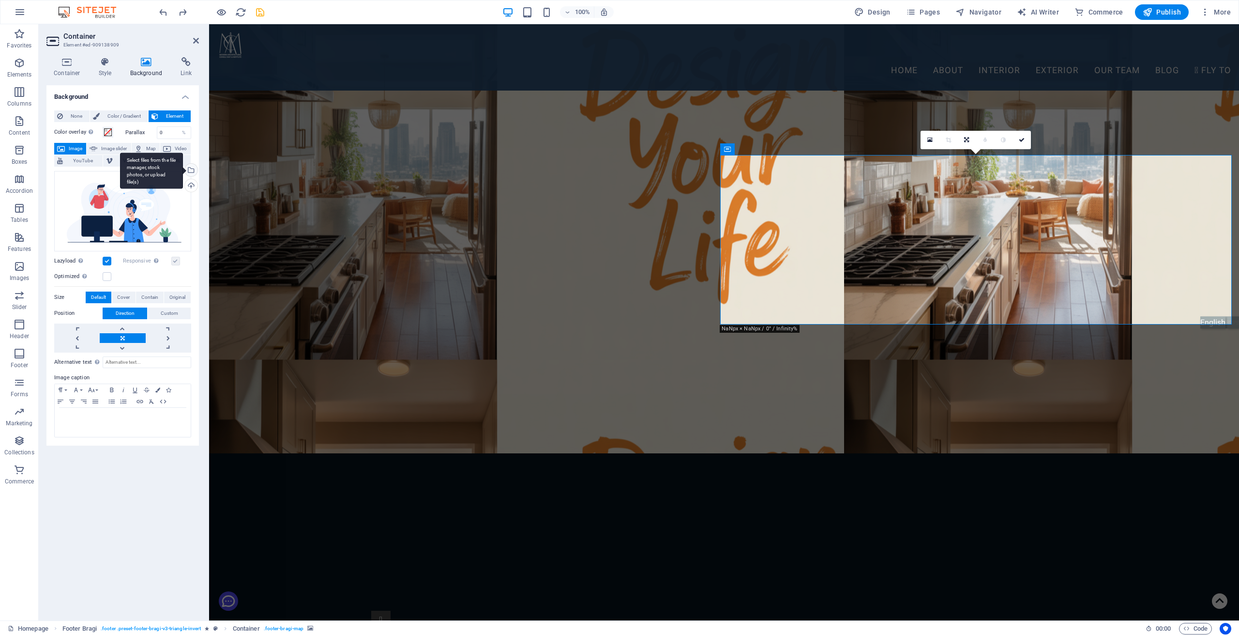
click at [193, 170] on div "Select files from the file manager, stock photos, or upload file(s)" at bounding box center [190, 171] width 15 height 15
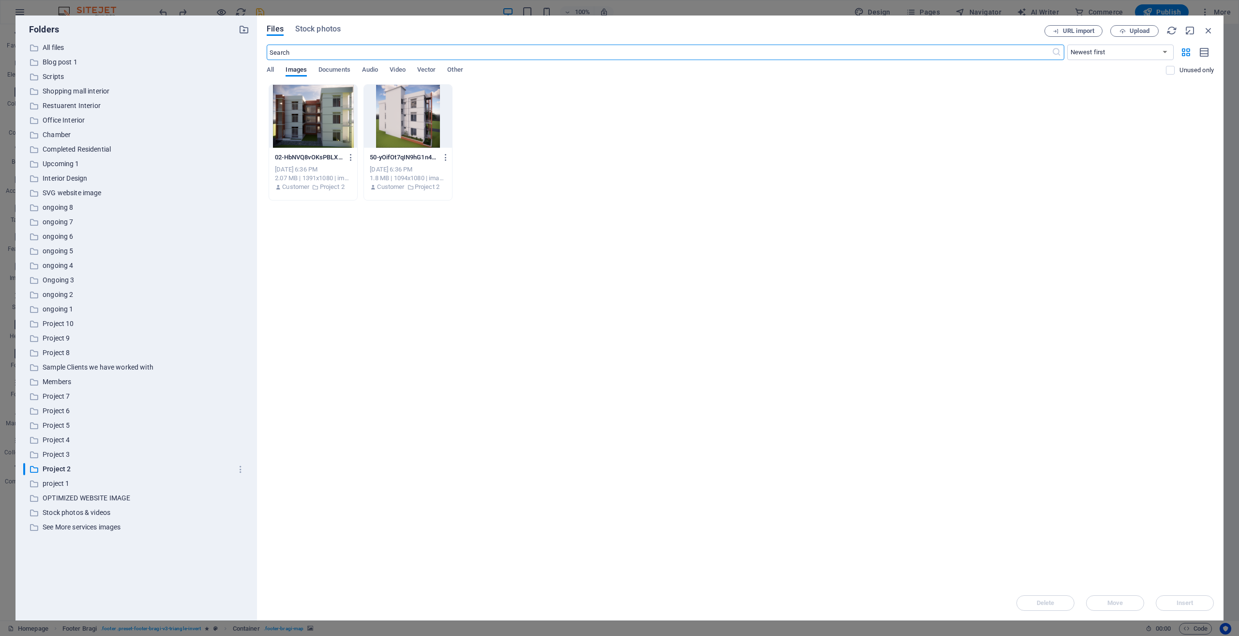
scroll to position [3625, 0]
click at [64, 190] on p "SVG website image" at bounding box center [137, 192] width 189 height 11
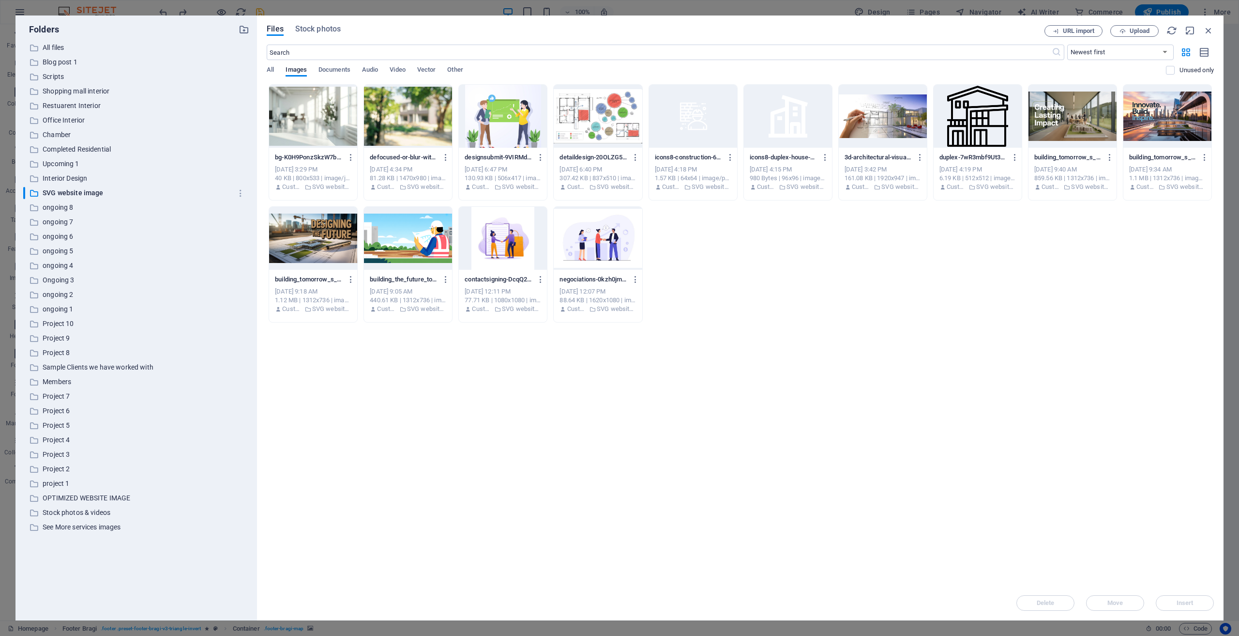
click at [330, 128] on div at bounding box center [313, 116] width 88 height 63
click at [1209, 30] on icon "button" at bounding box center [1209, 30] width 11 height 11
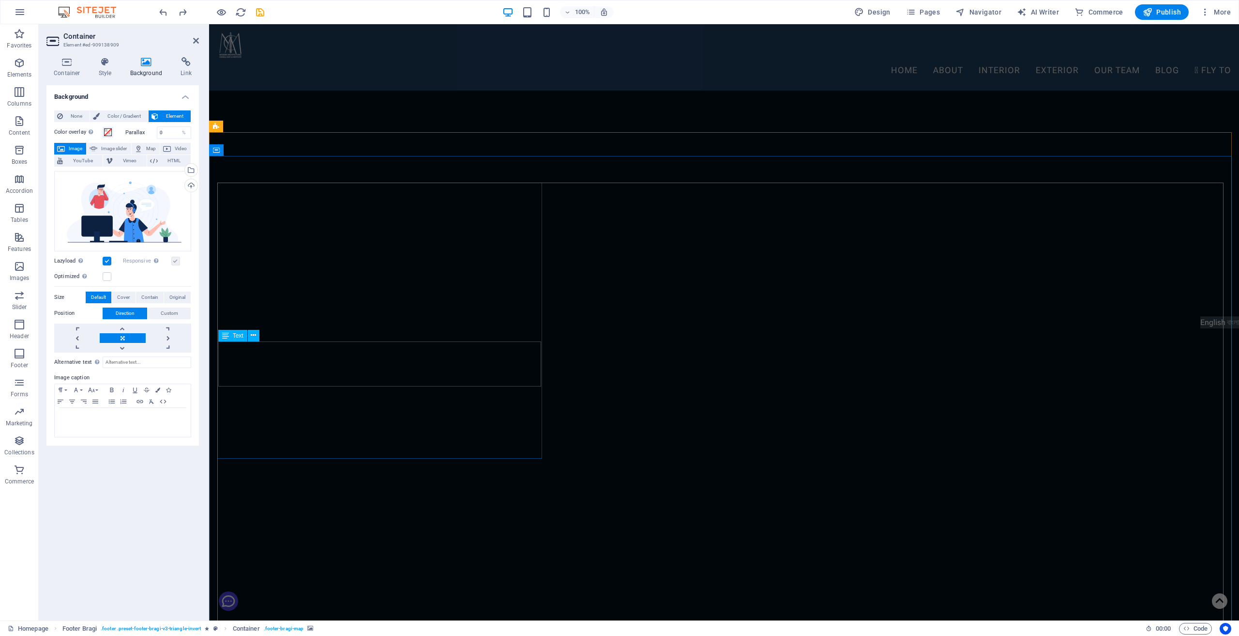
scroll to position [4624, 0]
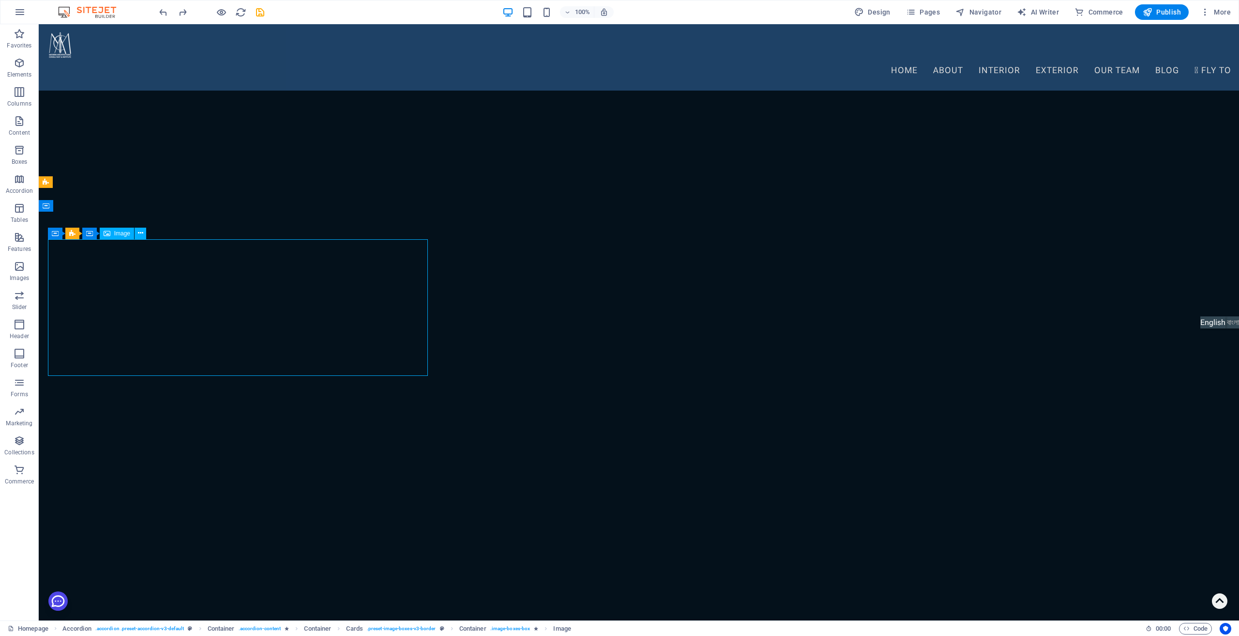
select select "px"
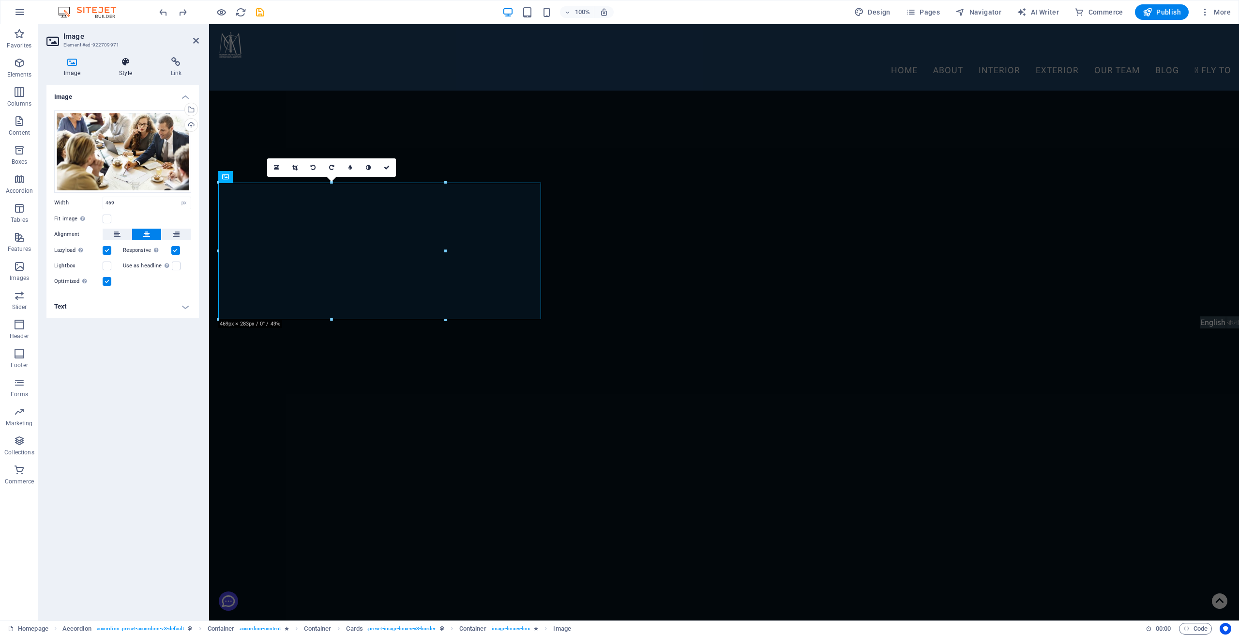
click at [128, 63] on icon at bounding box center [125, 62] width 47 height 10
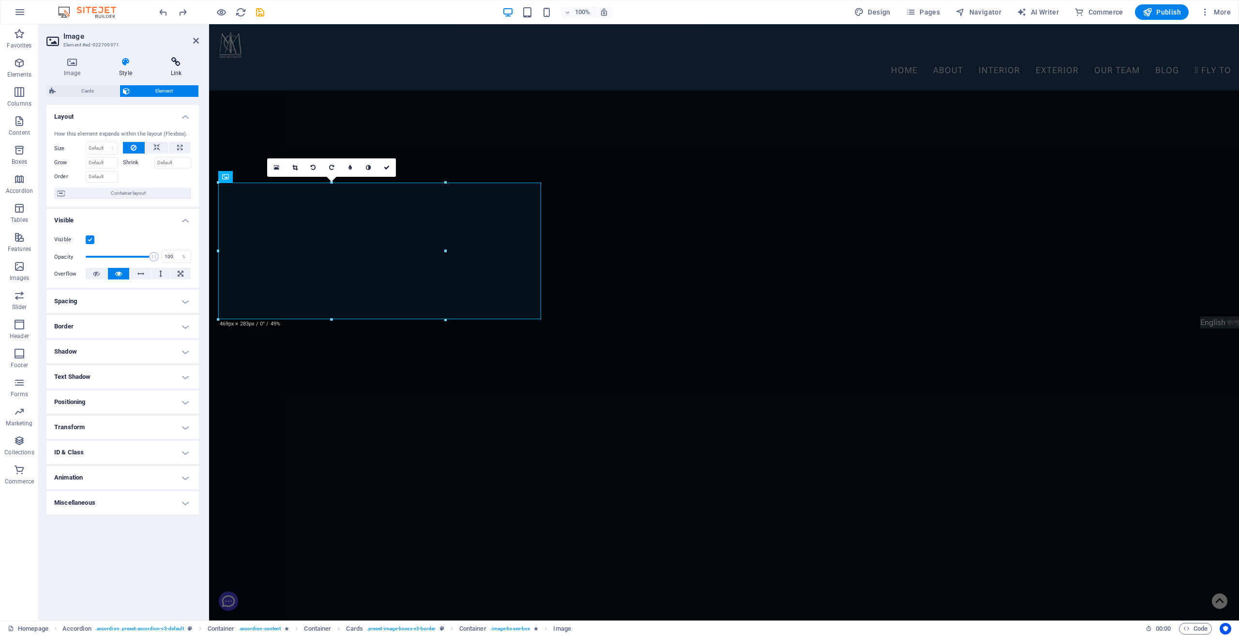
click at [175, 68] on h4 "Link" at bounding box center [176, 67] width 46 height 20
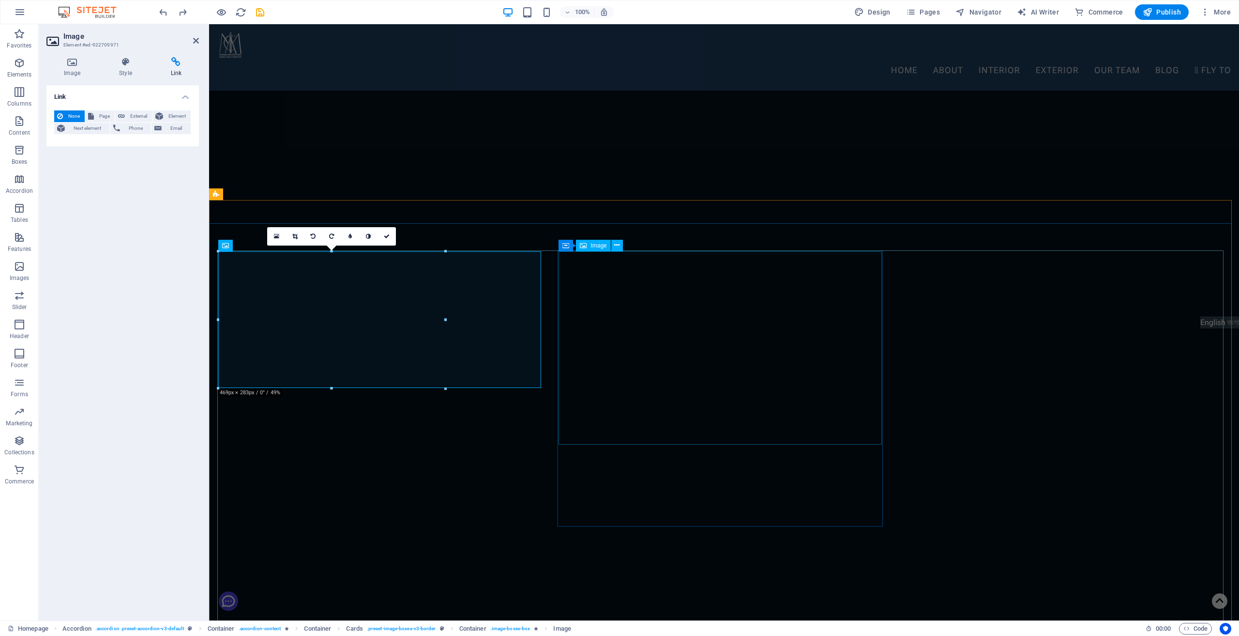
scroll to position [4382, 0]
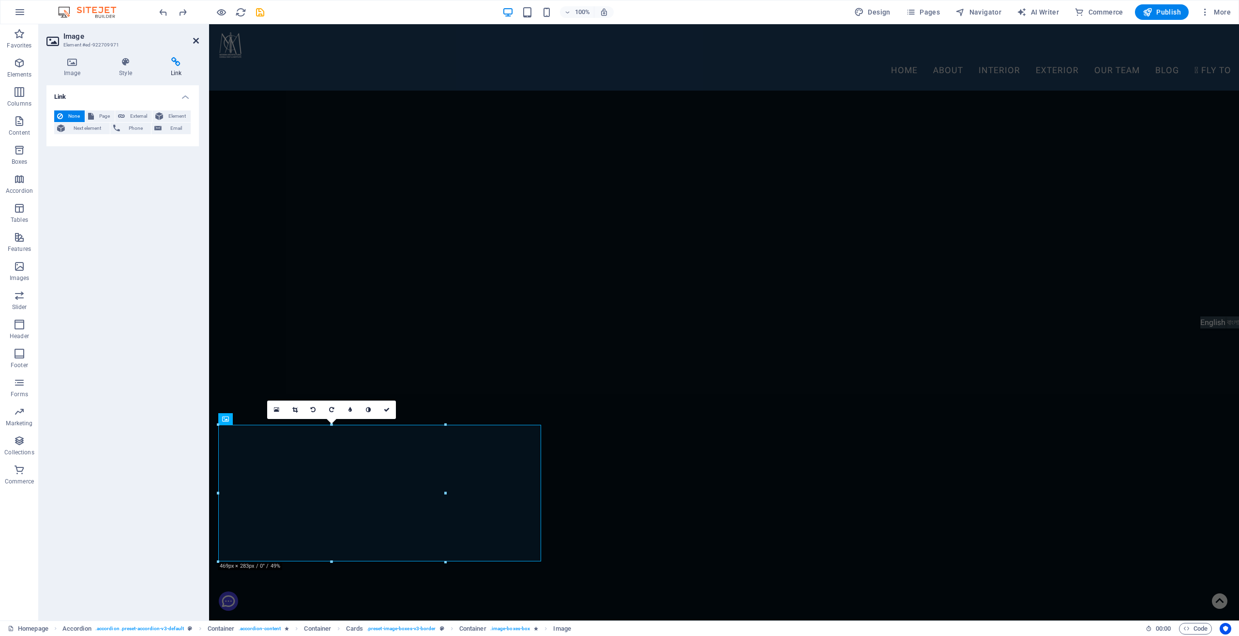
click at [196, 42] on icon at bounding box center [196, 41] width 6 height 8
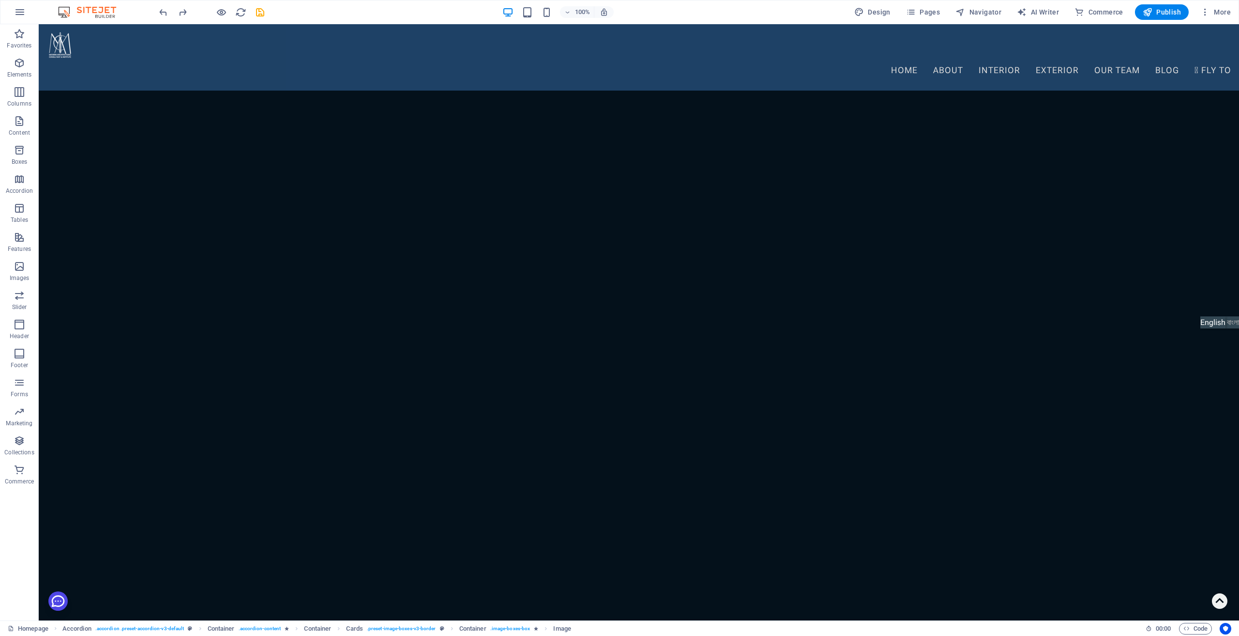
scroll to position [5302, 0]
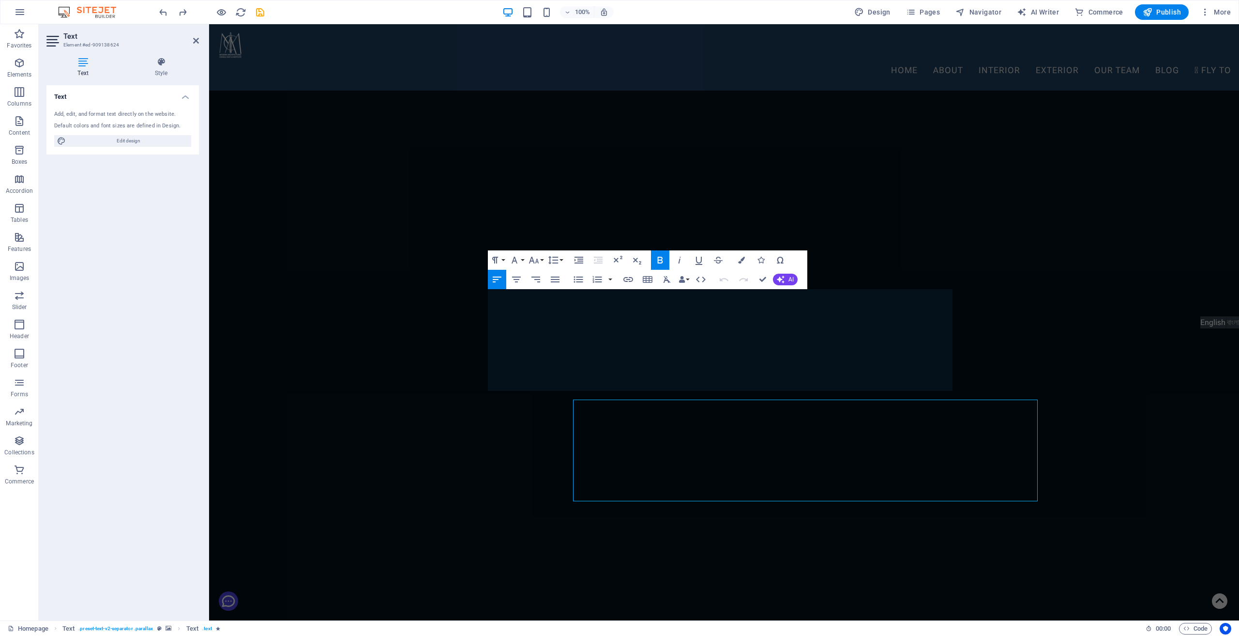
scroll to position [5223, 0]
click at [197, 43] on icon at bounding box center [196, 41] width 6 height 8
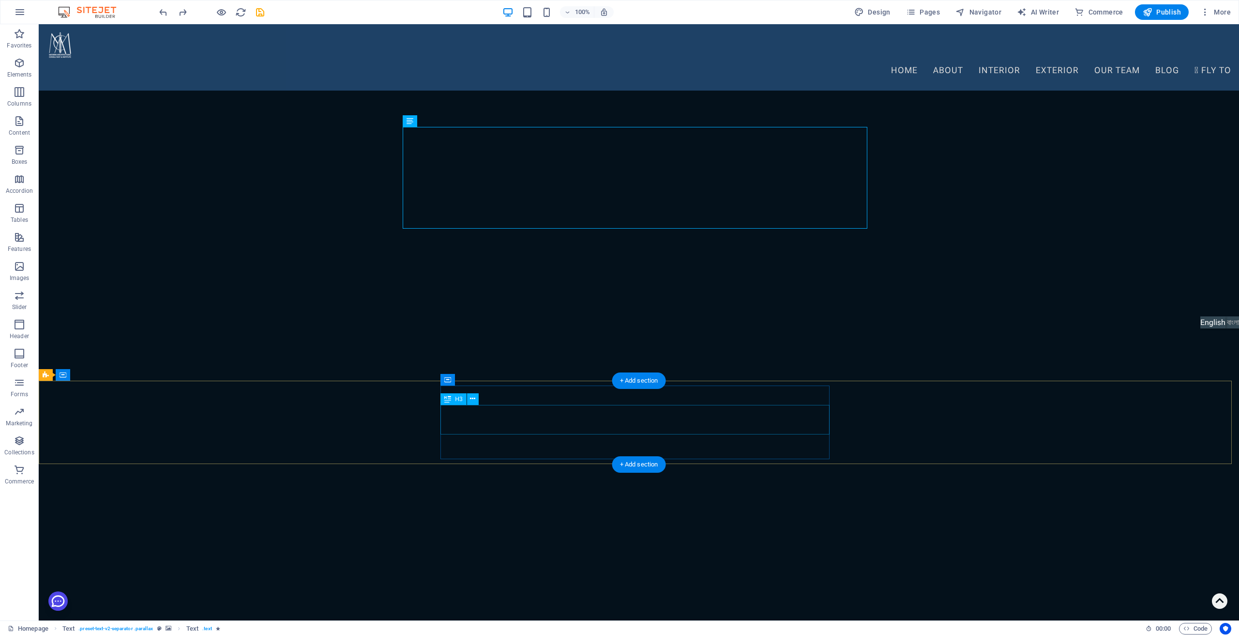
scroll to position [5495, 0]
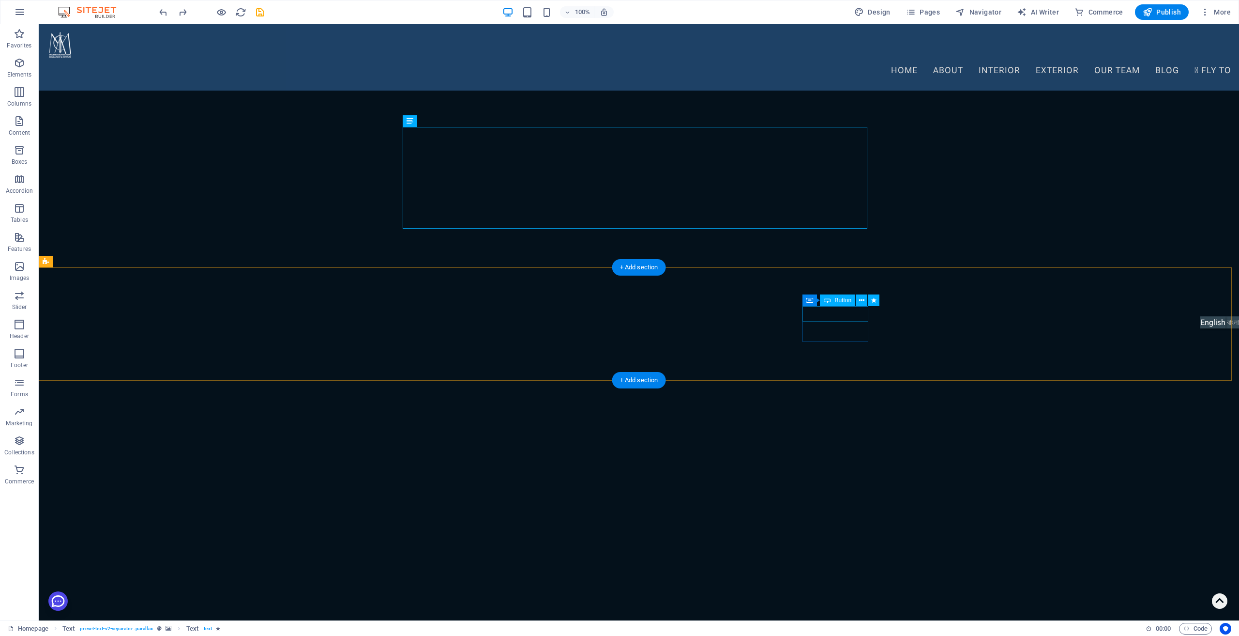
select select "%"
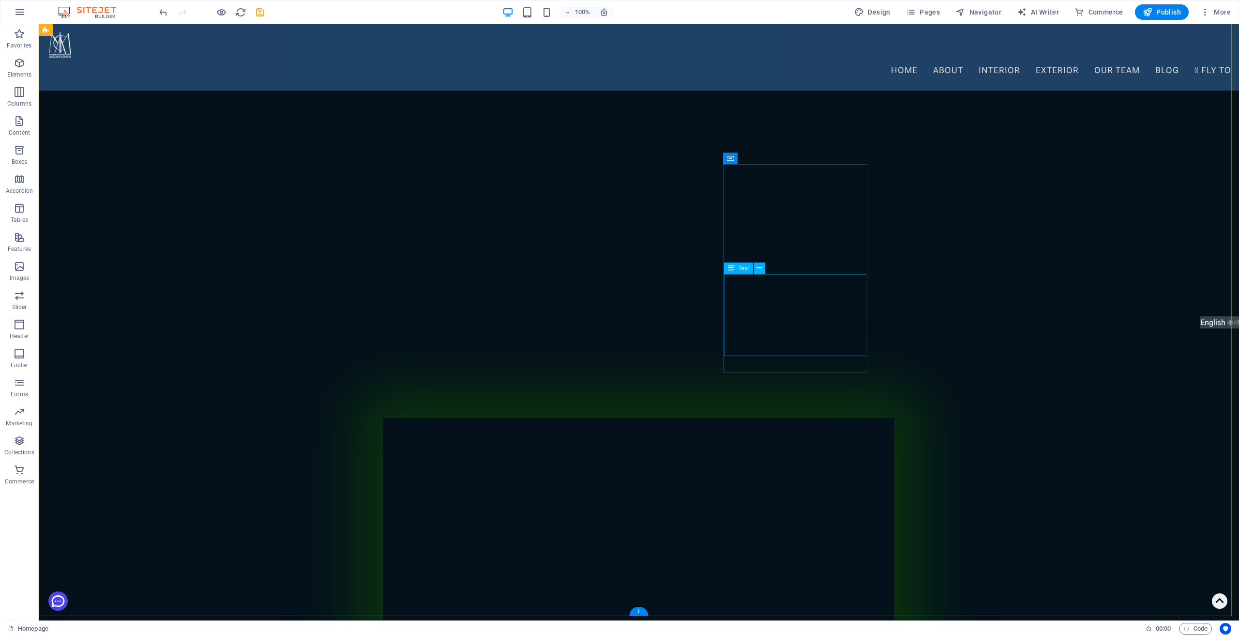
scroll to position [2389, 0]
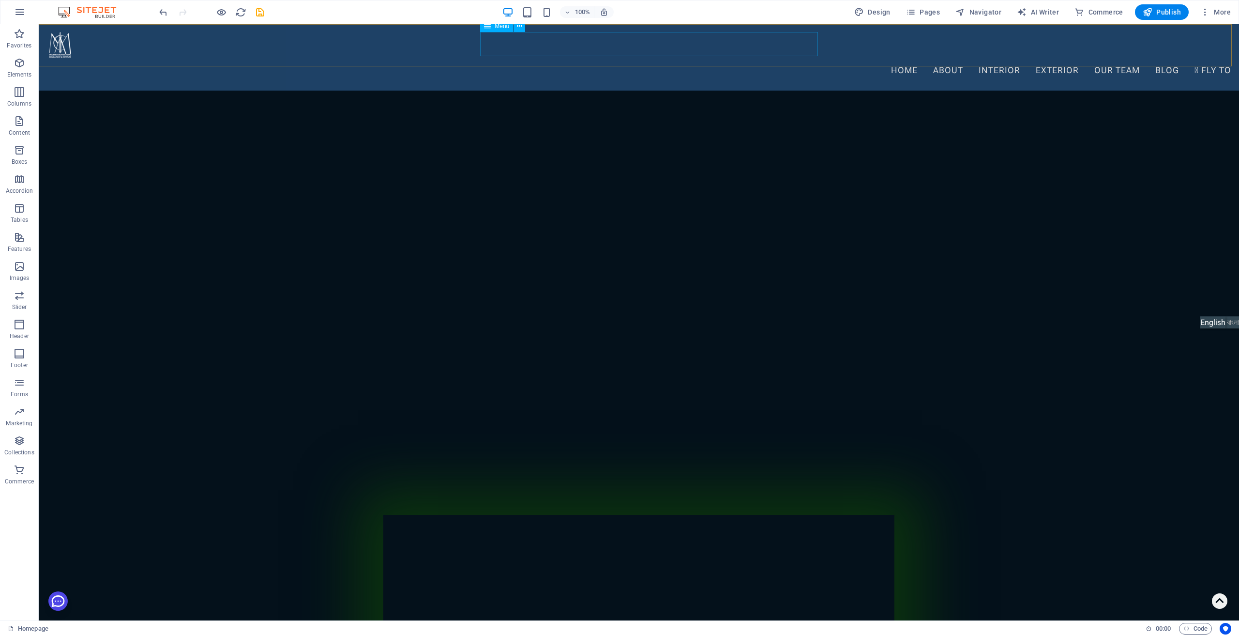
click at [539, 59] on nav "Home About Interior Exterior Residential Duplex Commercial Religious Our Team B…" at bounding box center [638, 71] width 1185 height 24
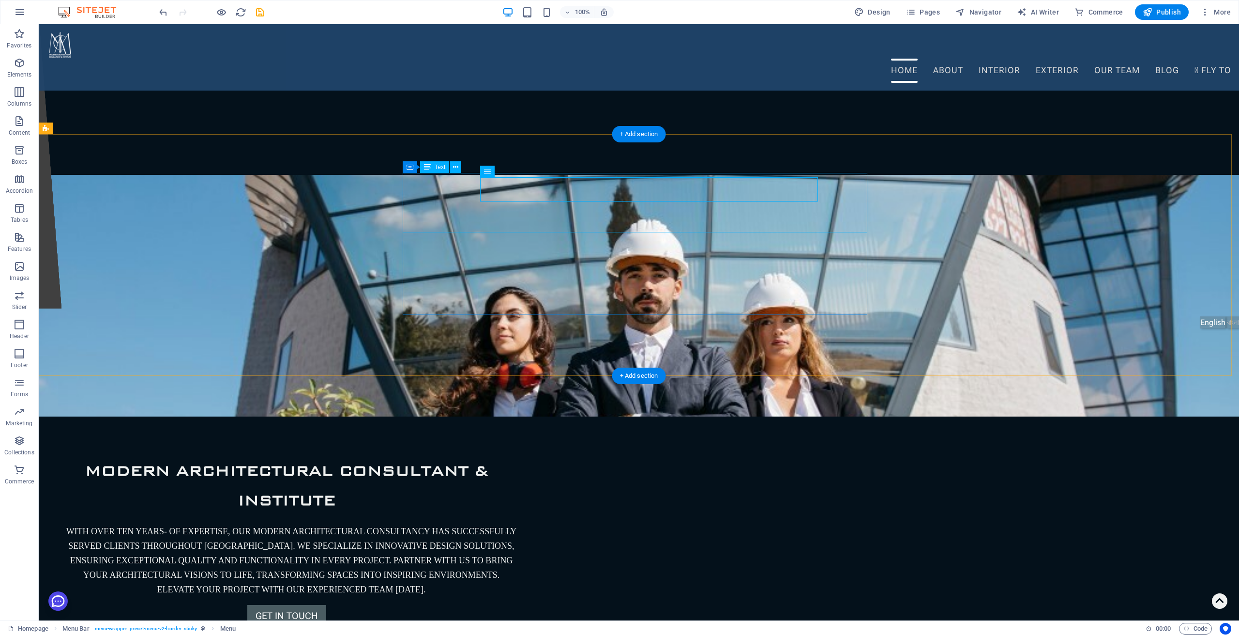
scroll to position [307, 0]
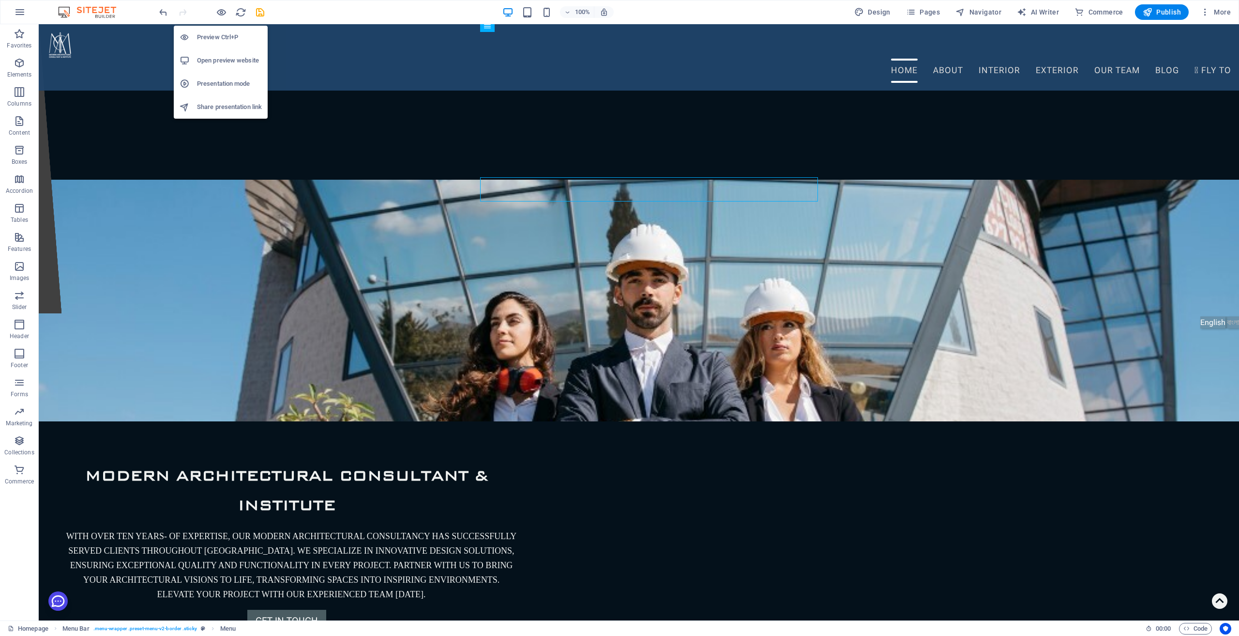
click at [210, 40] on h6 "Preview Ctrl+P" at bounding box center [229, 37] width 65 height 12
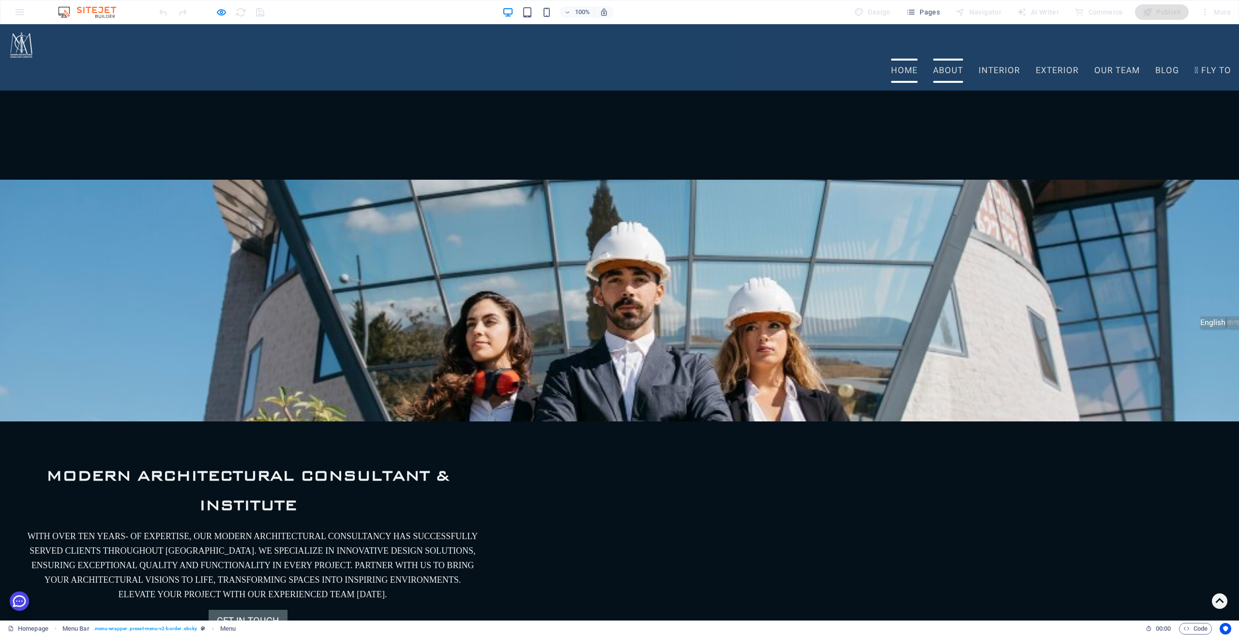
click at [933, 59] on link "About" at bounding box center [948, 71] width 30 height 24
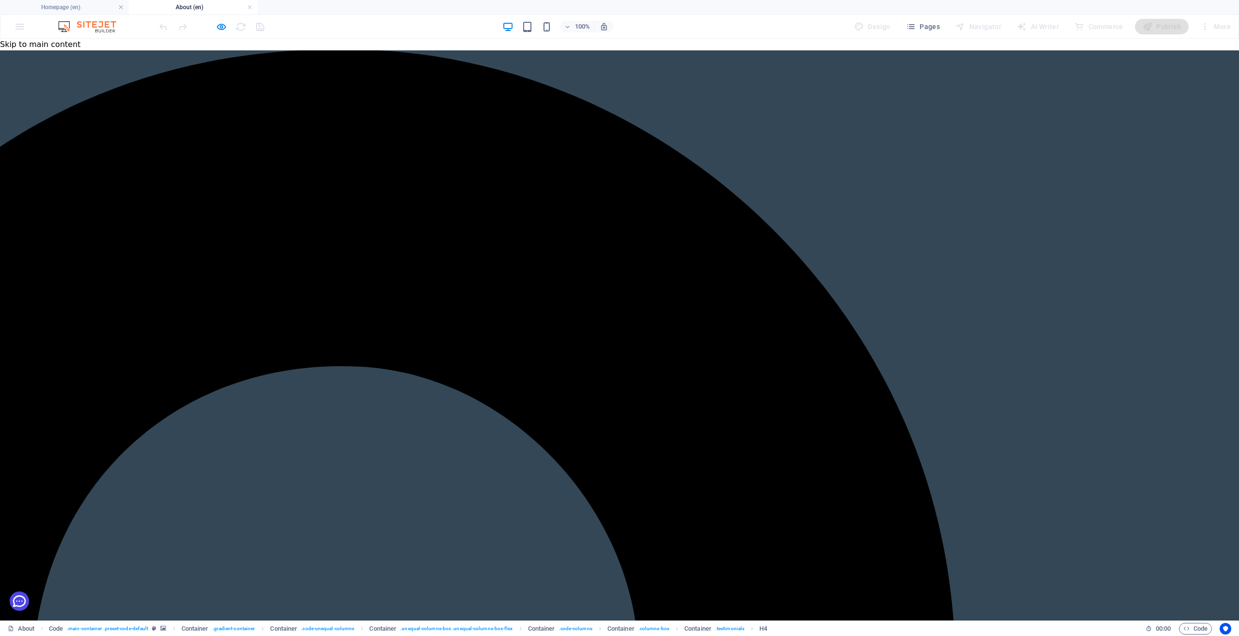
scroll to position [0, 0]
click at [220, 54] on h6 "Preview Ctrl+P" at bounding box center [229, 52] width 65 height 12
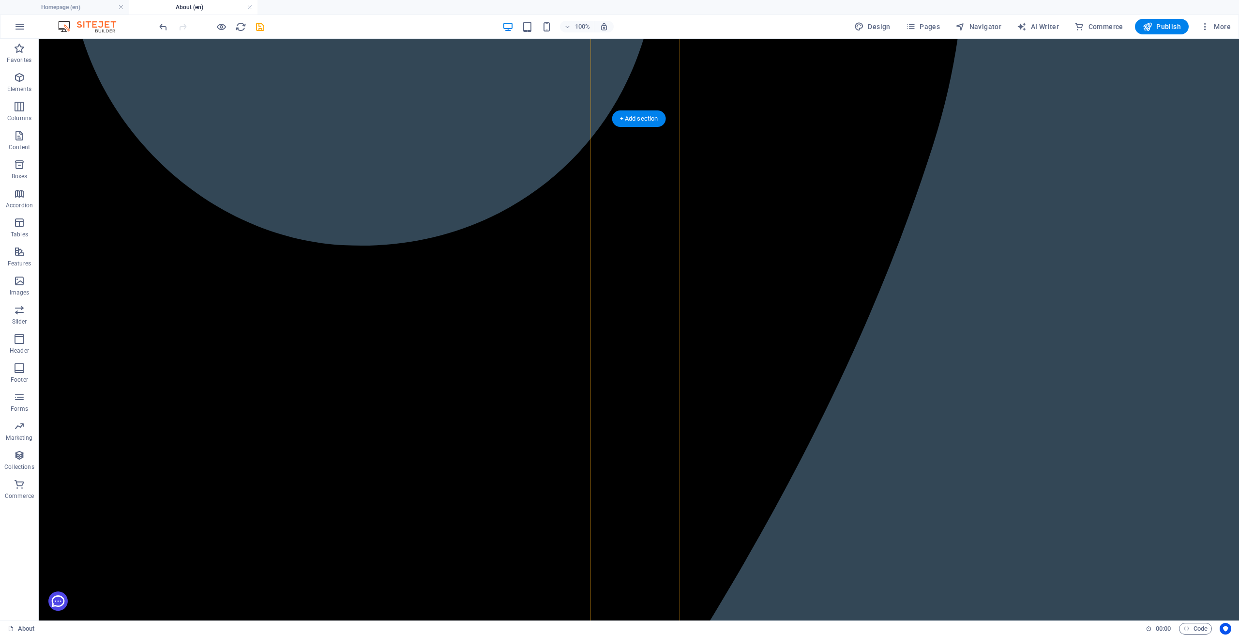
scroll to position [705, 0]
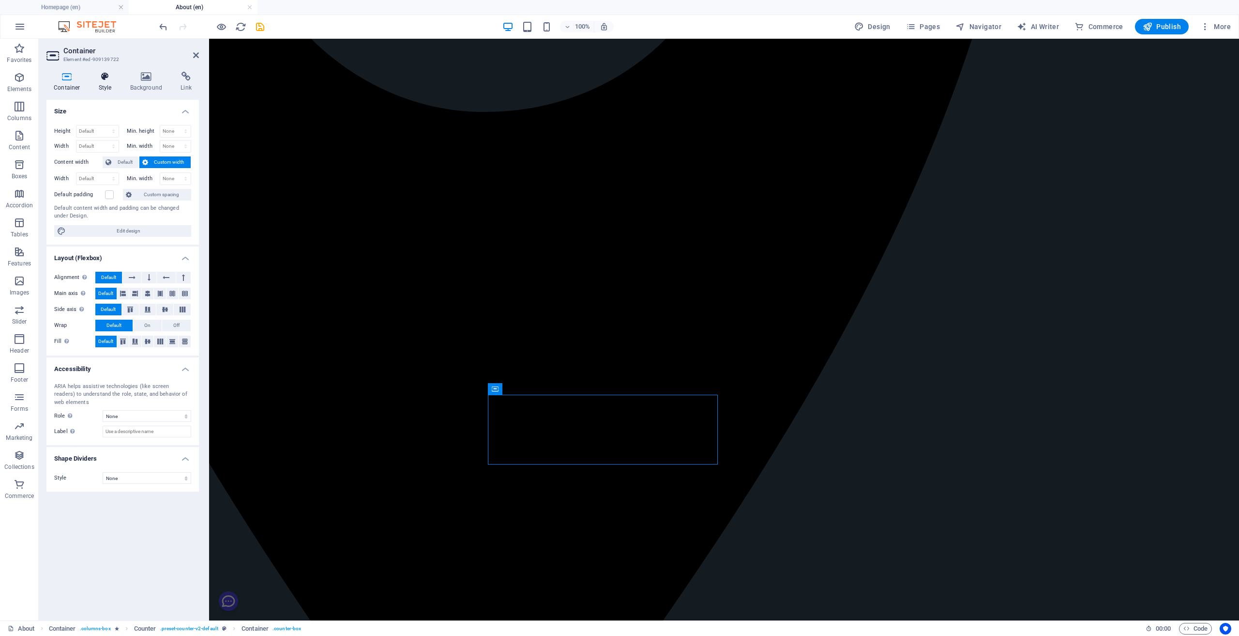
click at [105, 85] on h4 "Style" at bounding box center [106, 82] width 31 height 20
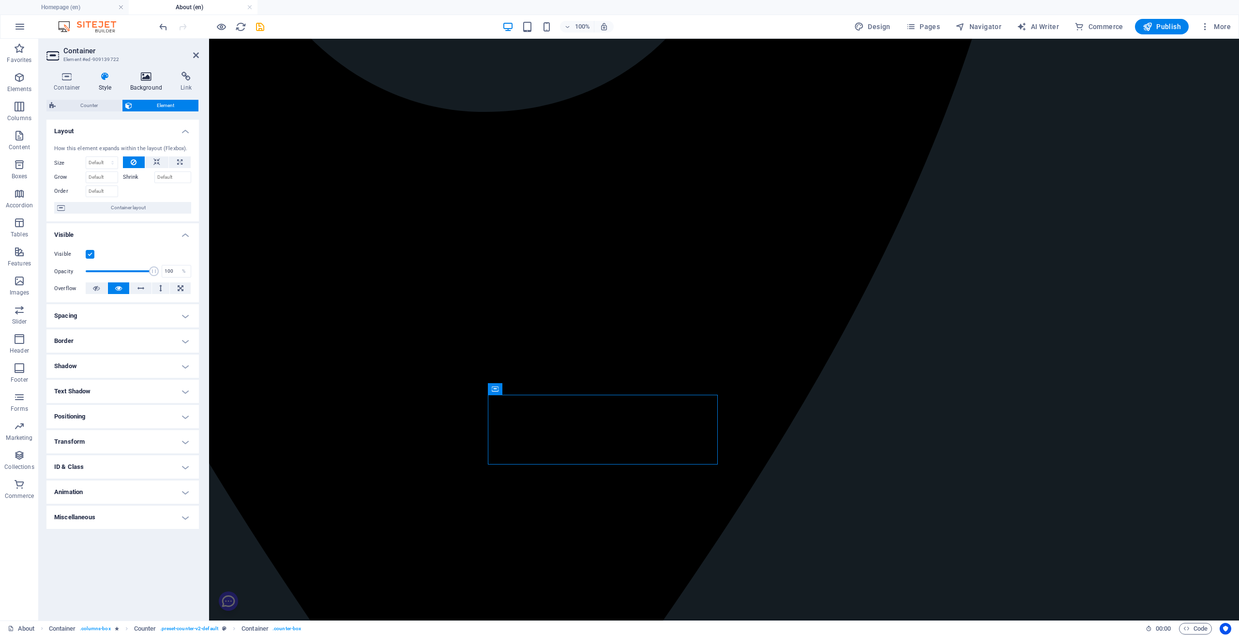
click at [143, 84] on h4 "Background" at bounding box center [148, 82] width 51 height 20
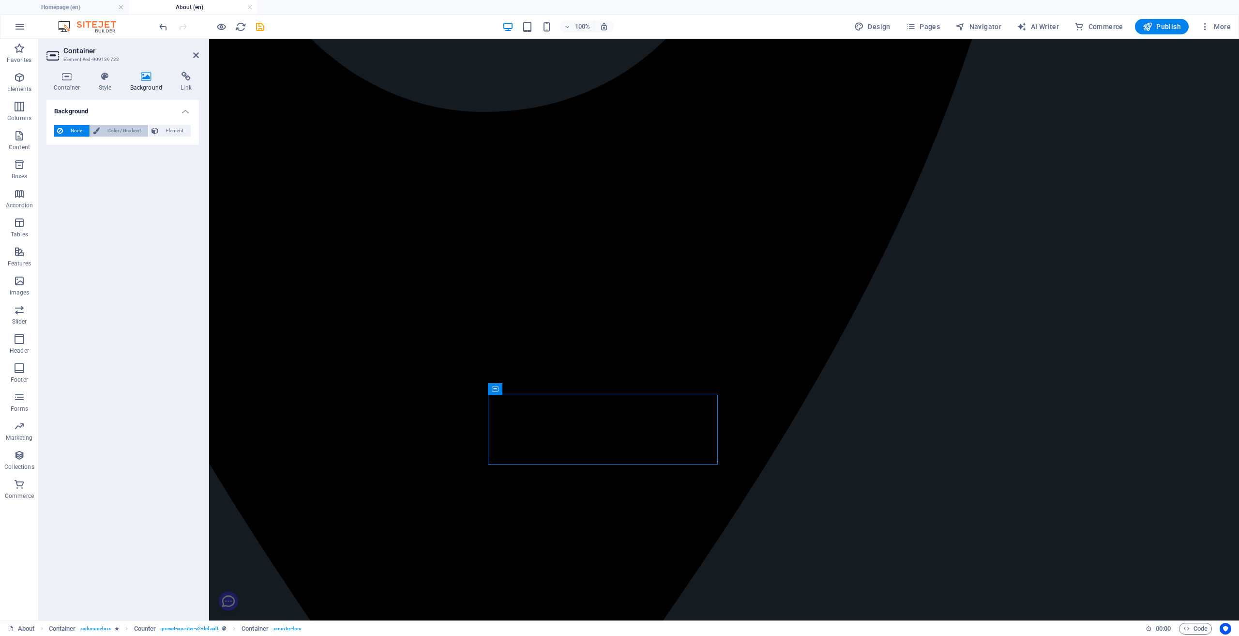
click at [123, 132] on span "Color / Gradient" at bounding box center [124, 131] width 43 height 12
click at [61, 170] on span at bounding box center [60, 169] width 11 height 11
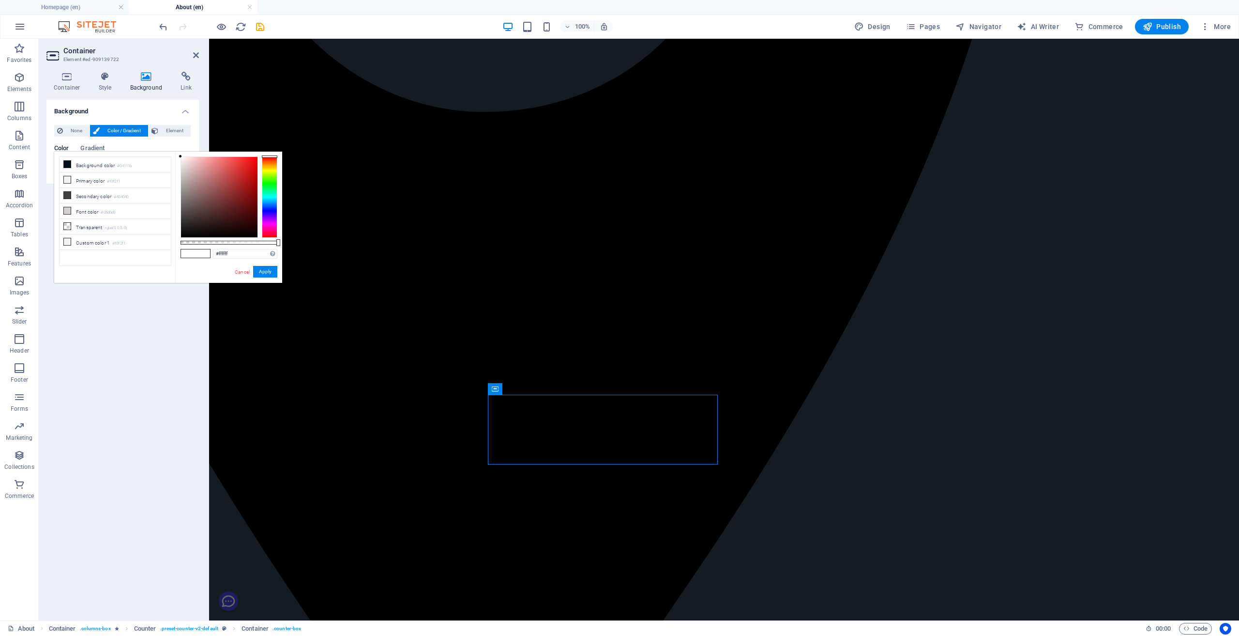
click at [268, 194] on div at bounding box center [269, 196] width 15 height 81
click at [262, 274] on button "Apply" at bounding box center [265, 272] width 24 height 12
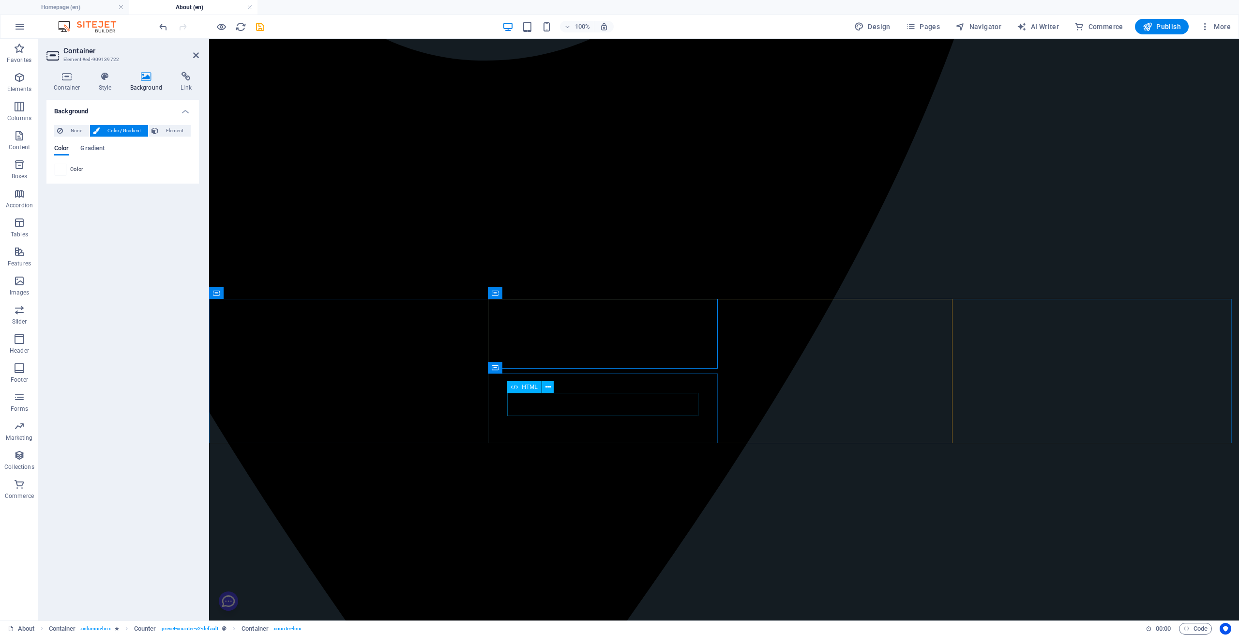
scroll to position [802, 0]
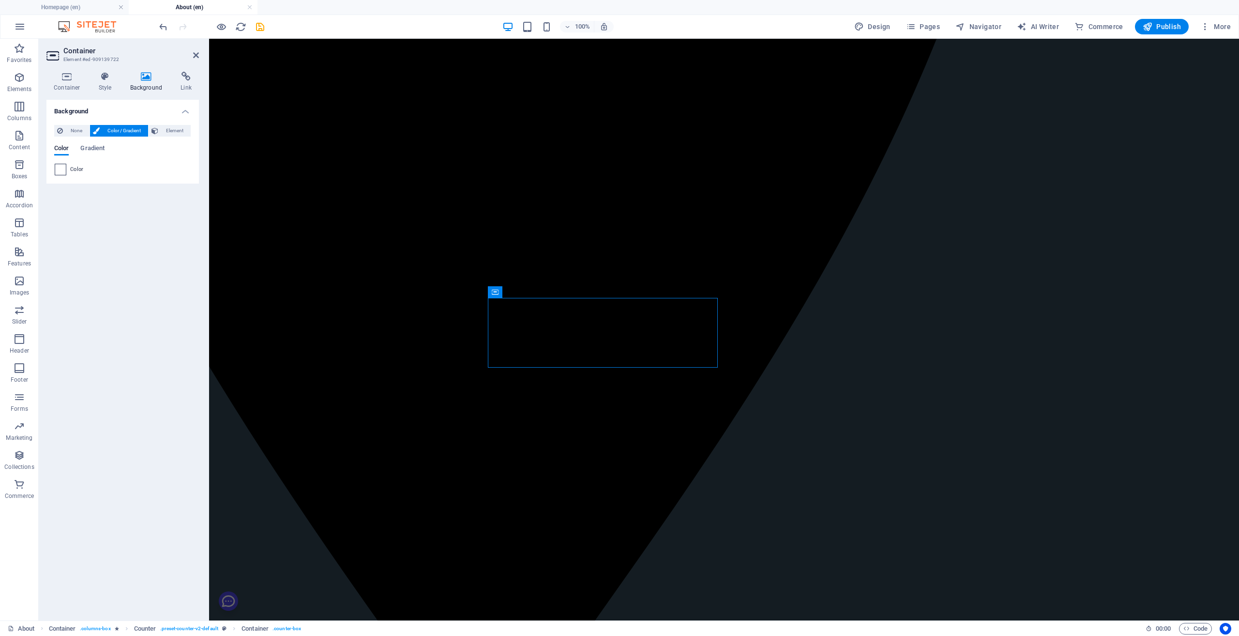
click at [60, 172] on span at bounding box center [60, 169] width 11 height 11
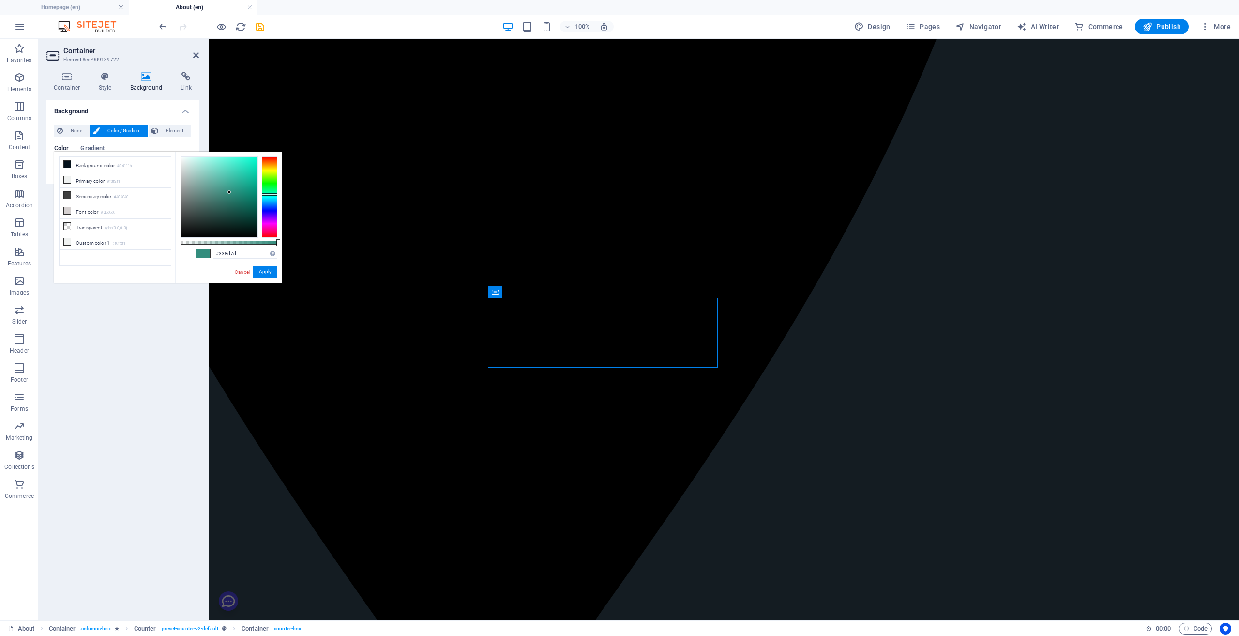
click at [229, 192] on div at bounding box center [219, 197] width 76 height 80
type input "#88338d"
click at [272, 223] on div at bounding box center [269, 196] width 15 height 81
click at [264, 271] on button "Apply" at bounding box center [265, 272] width 24 height 12
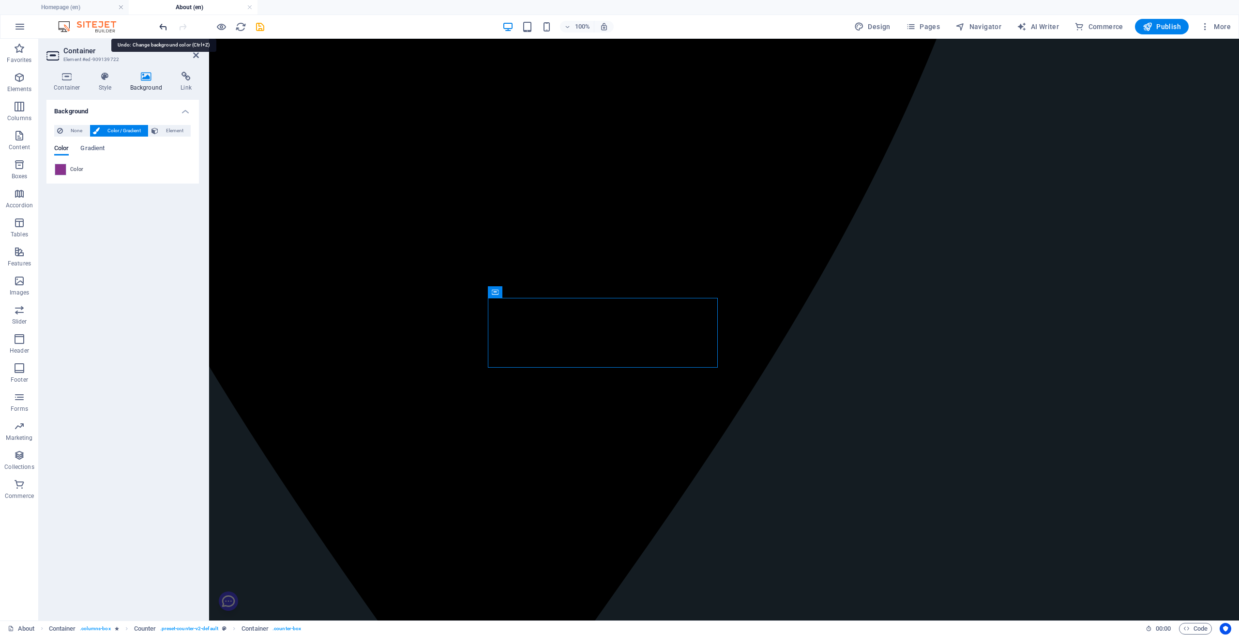
click at [164, 27] on icon "undo" at bounding box center [163, 26] width 11 height 11
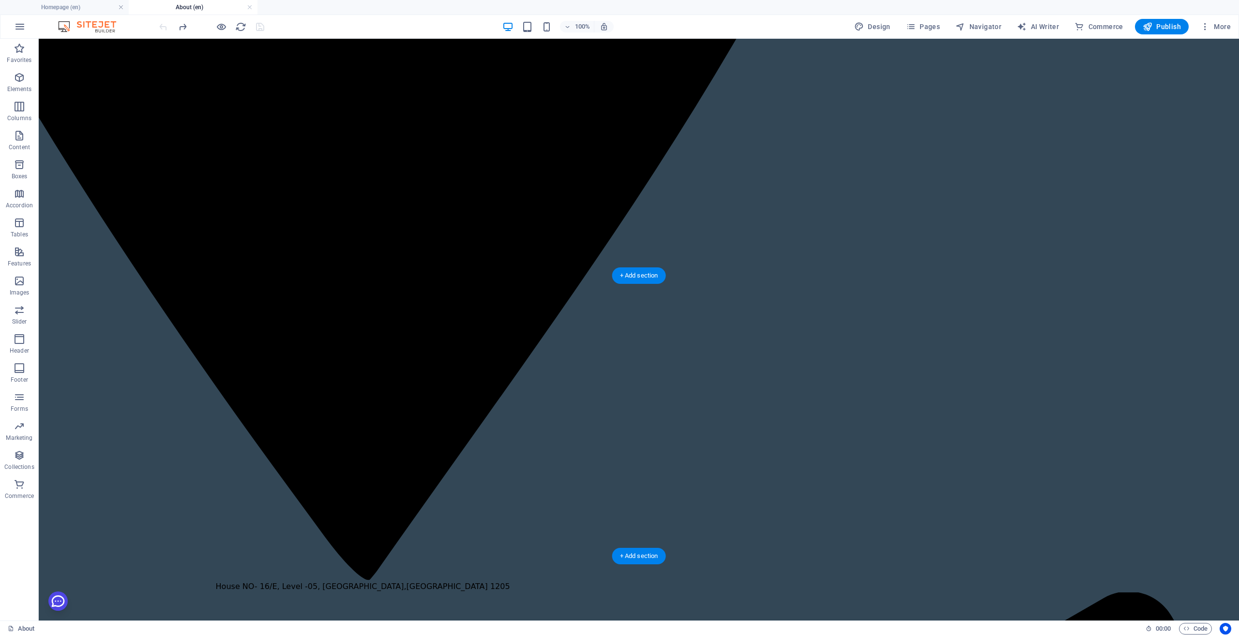
scroll to position [1237, 0]
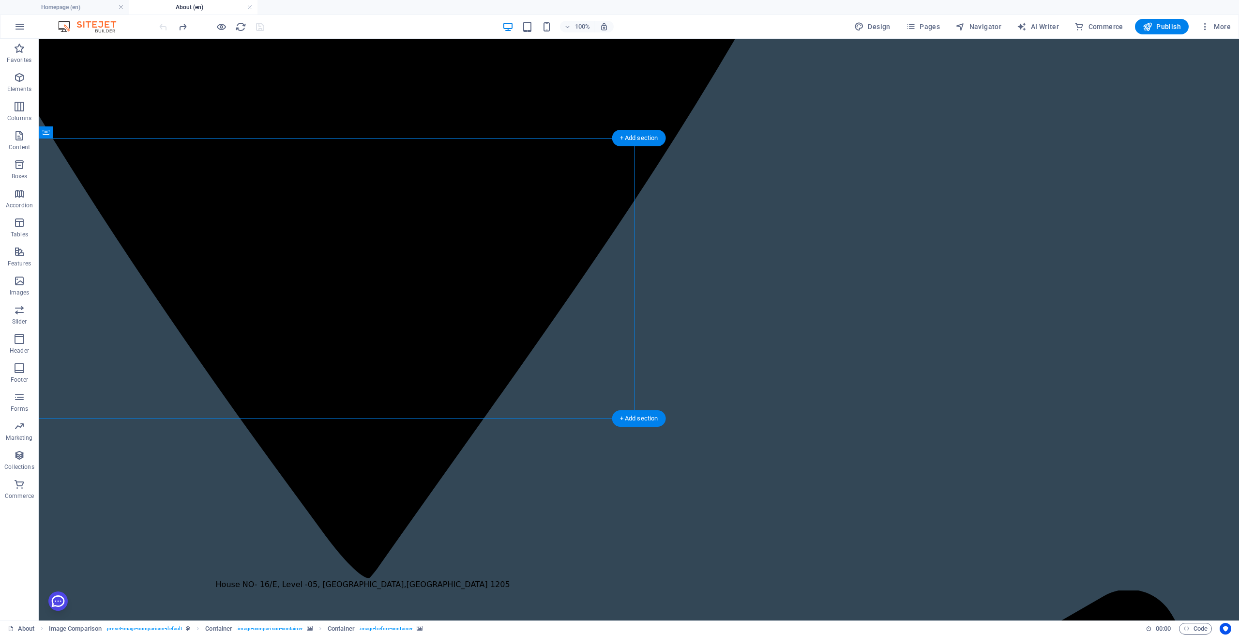
select select "%"
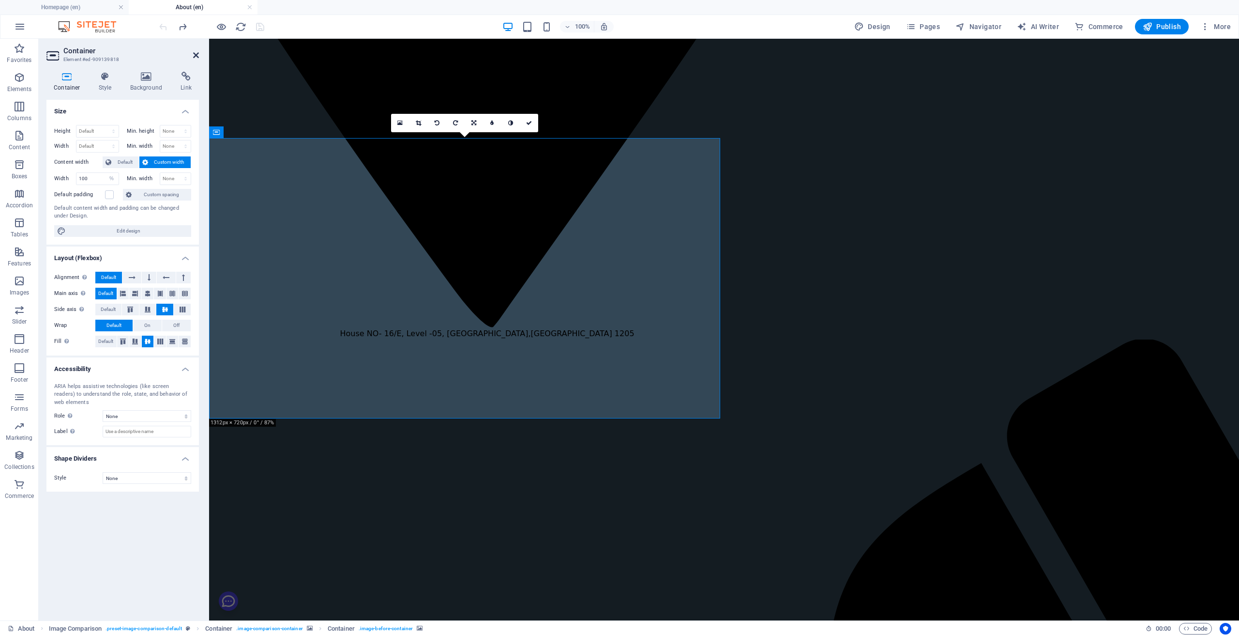
click at [197, 57] on icon at bounding box center [196, 55] width 6 height 8
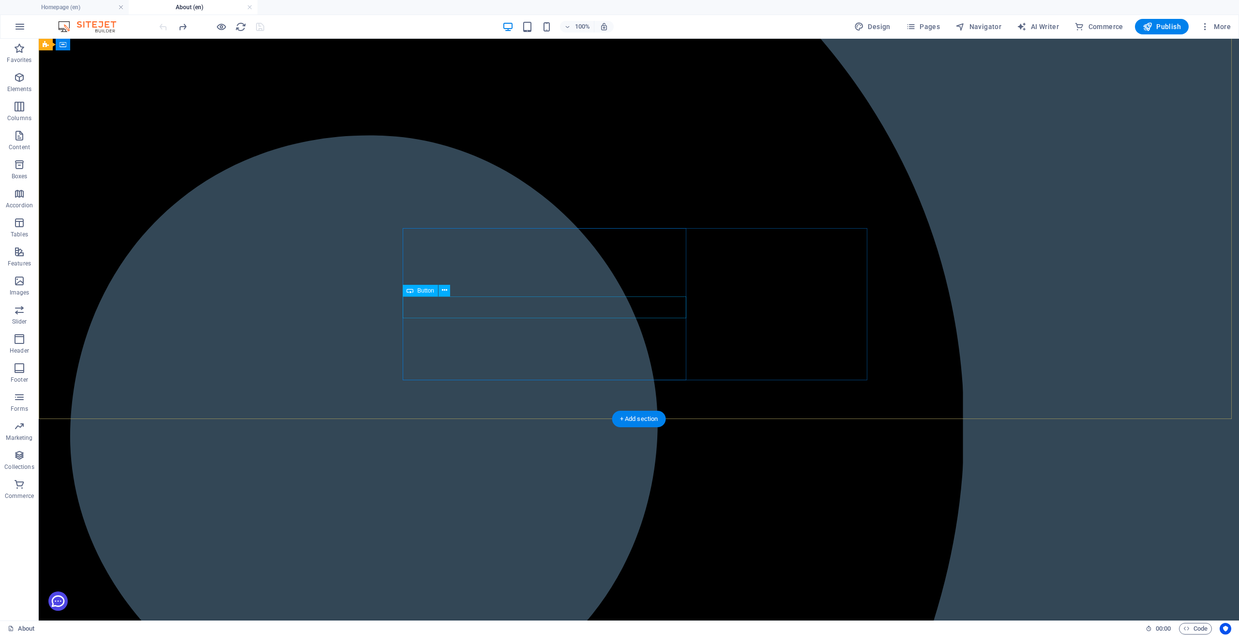
scroll to position [463, 0]
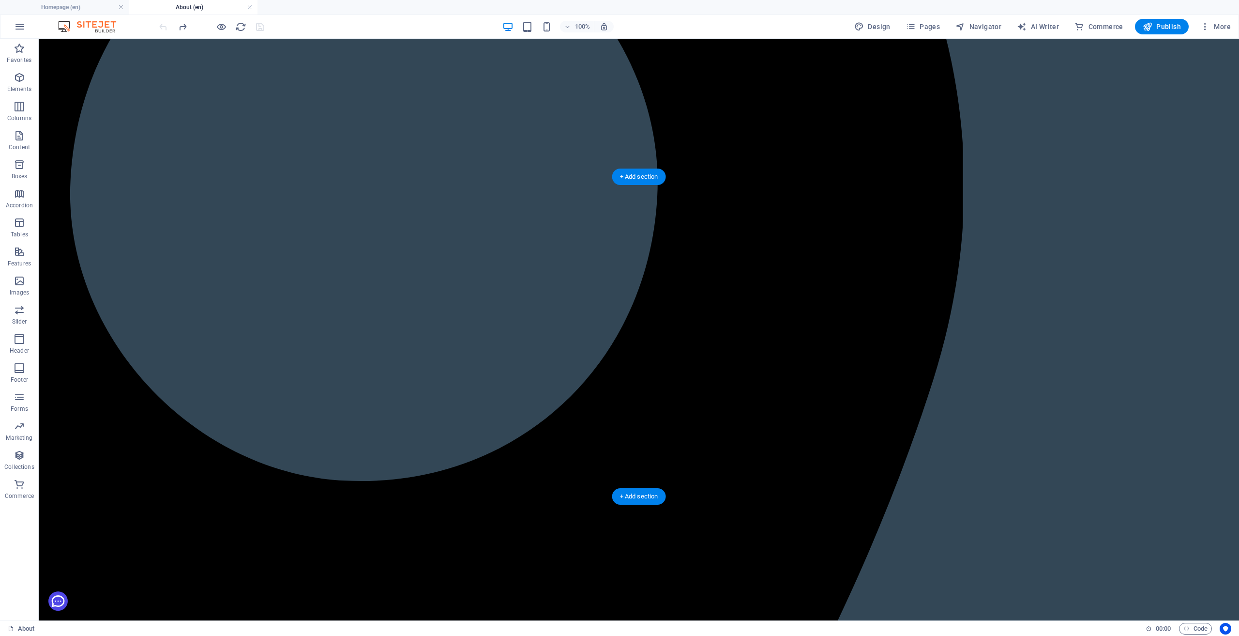
select select "px"
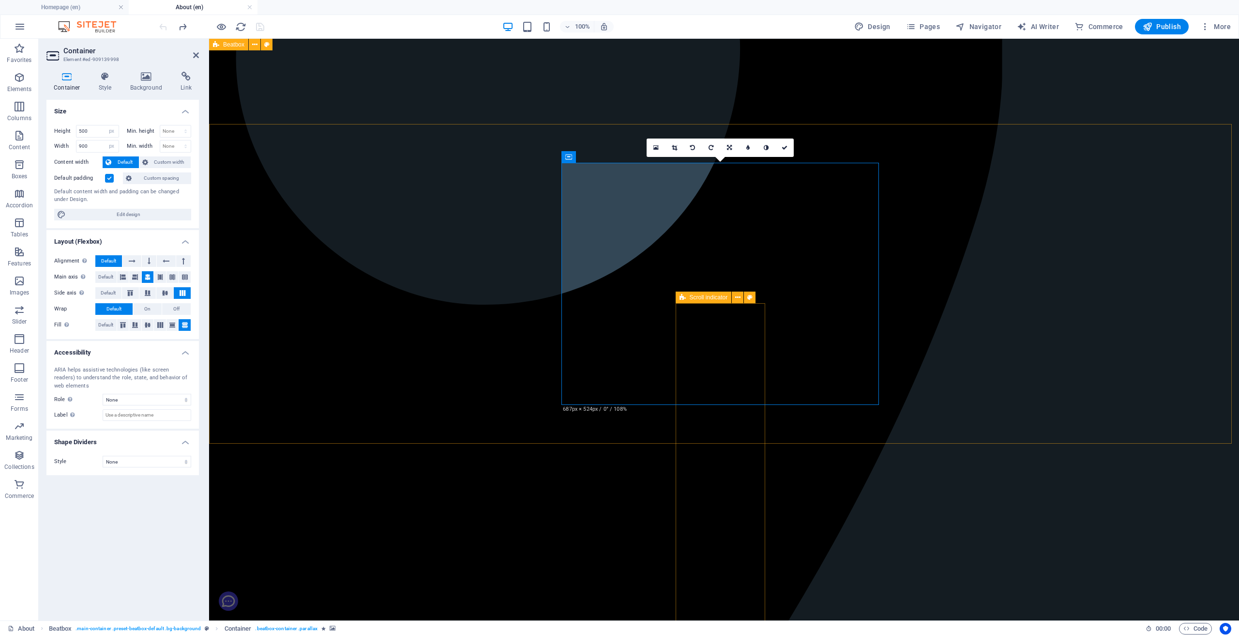
scroll to position [511, 0]
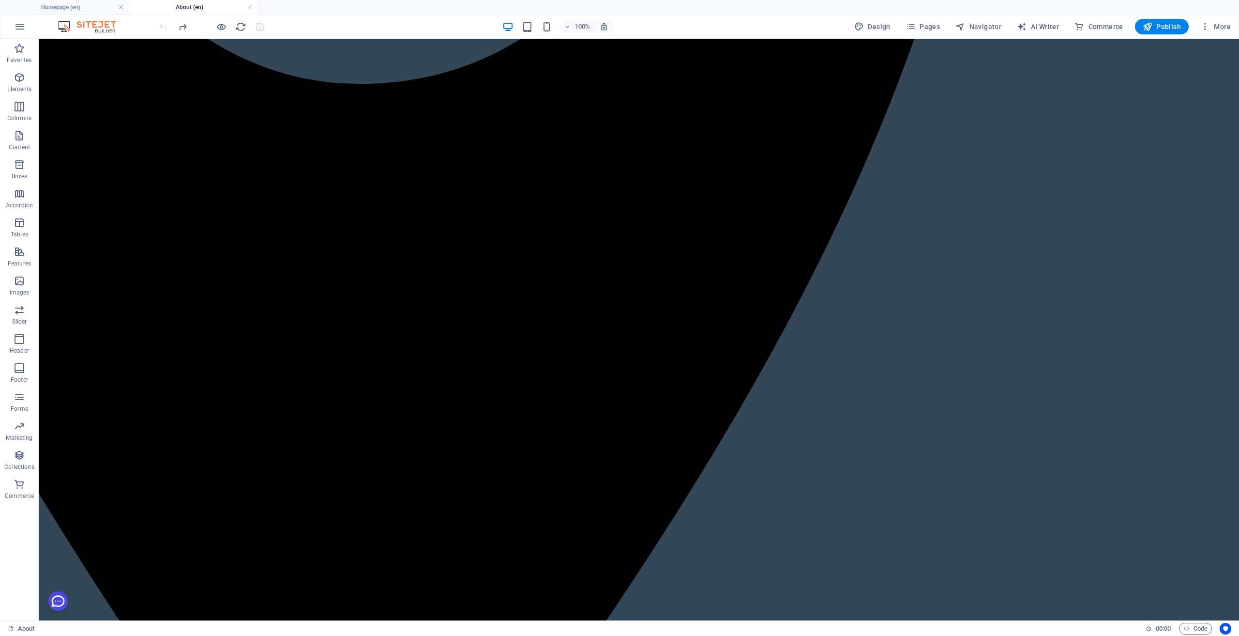
scroll to position [850, 0]
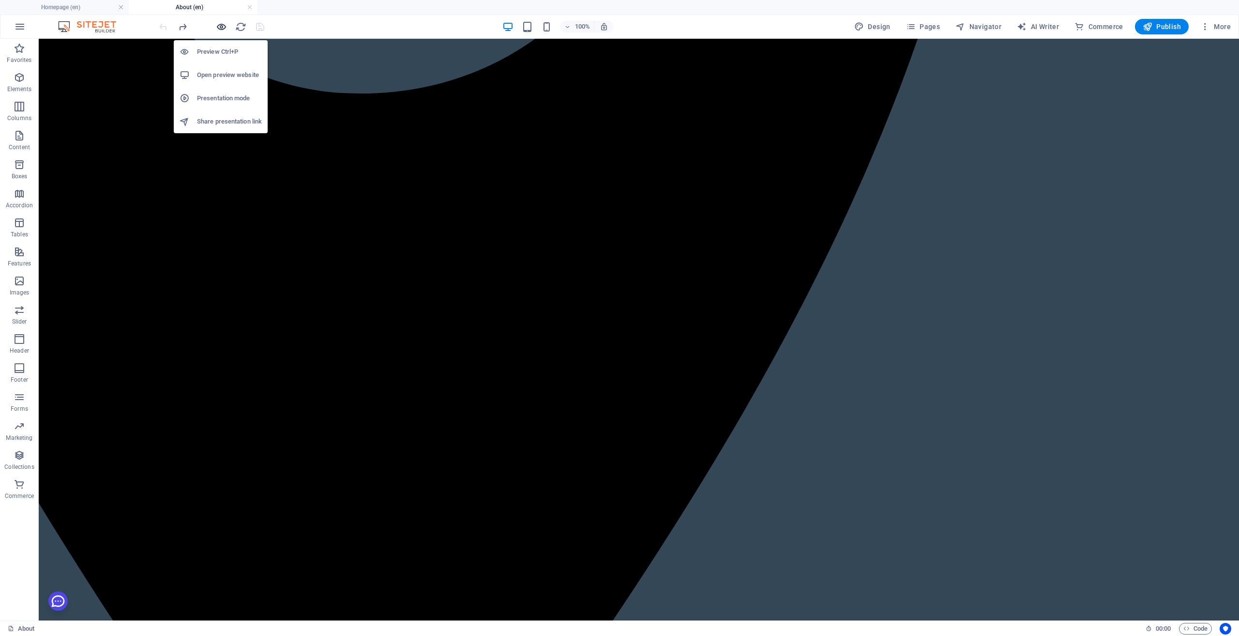
click at [222, 24] on icon "button" at bounding box center [221, 26] width 11 height 11
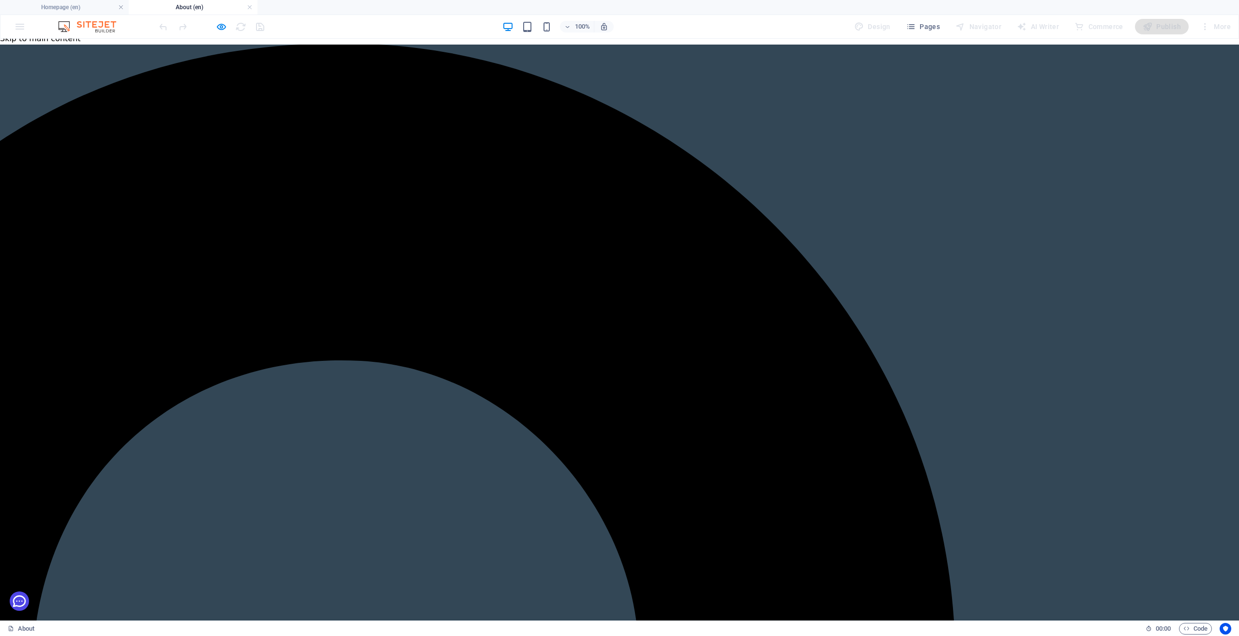
scroll to position [0, 0]
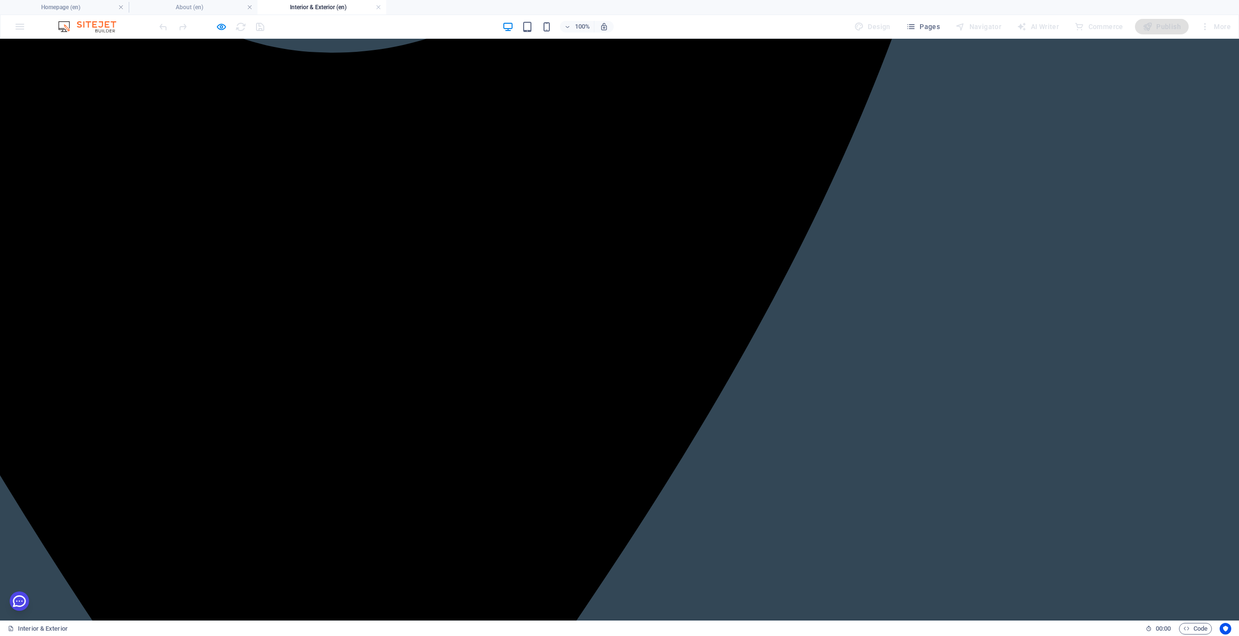
scroll to position [823, 0]
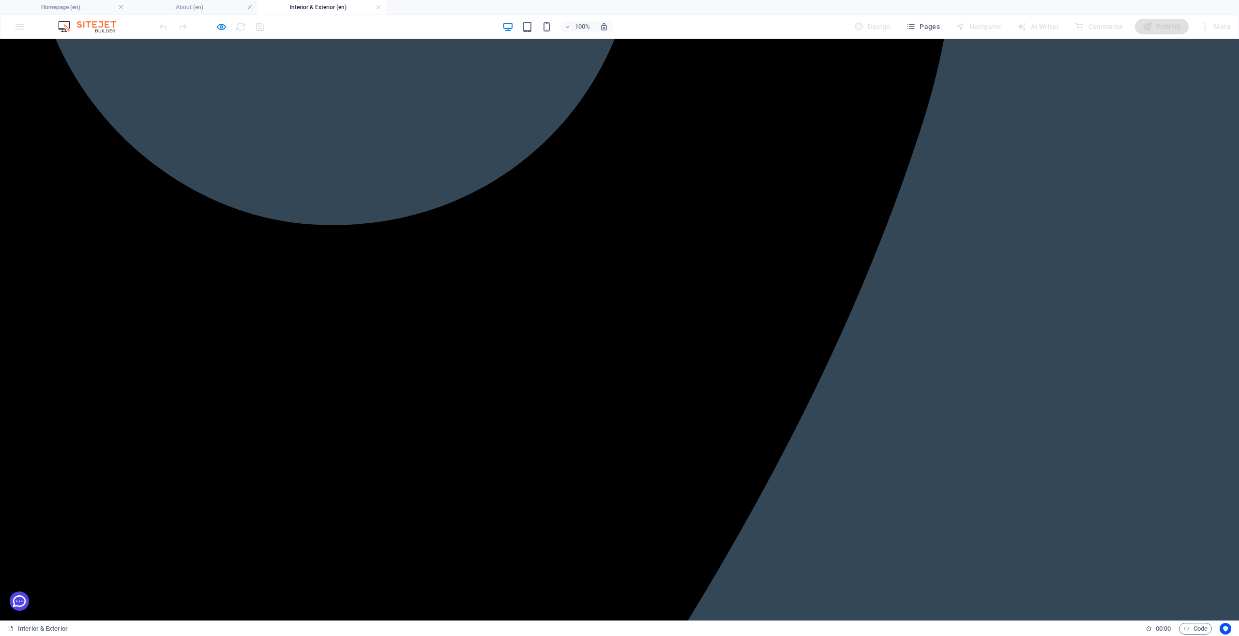
scroll to position [678, 0]
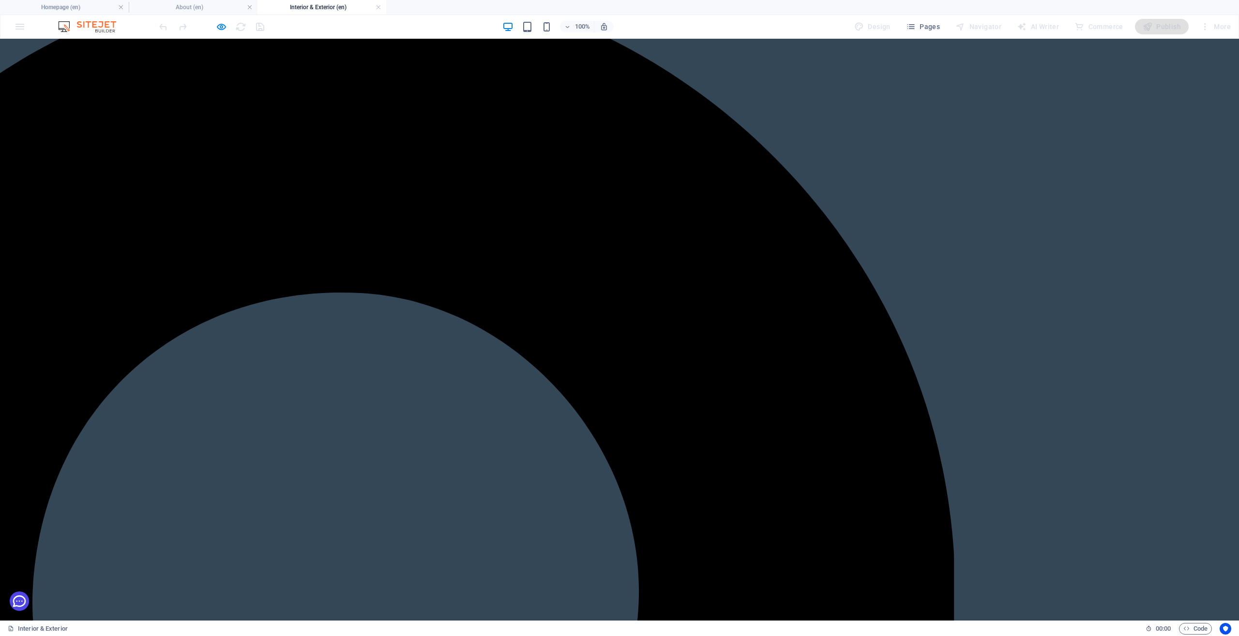
scroll to position [0, 0]
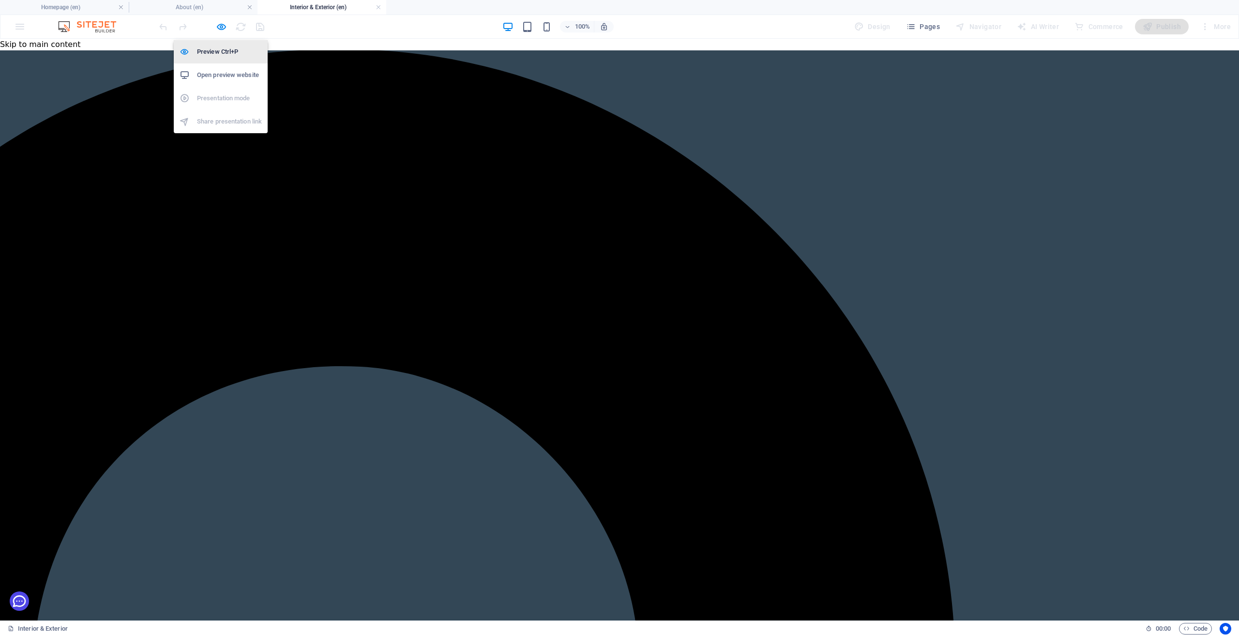
click at [217, 54] on h6 "Preview Ctrl+P" at bounding box center [229, 52] width 65 height 12
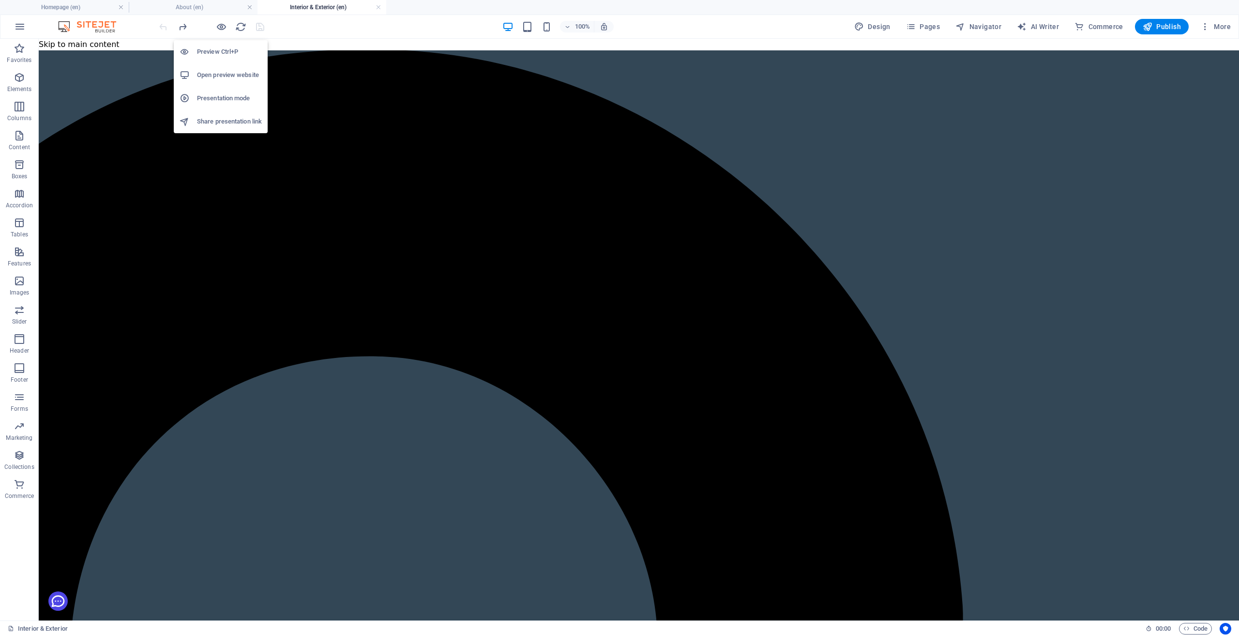
click at [217, 54] on h6 "Preview Ctrl+P" at bounding box center [229, 52] width 65 height 12
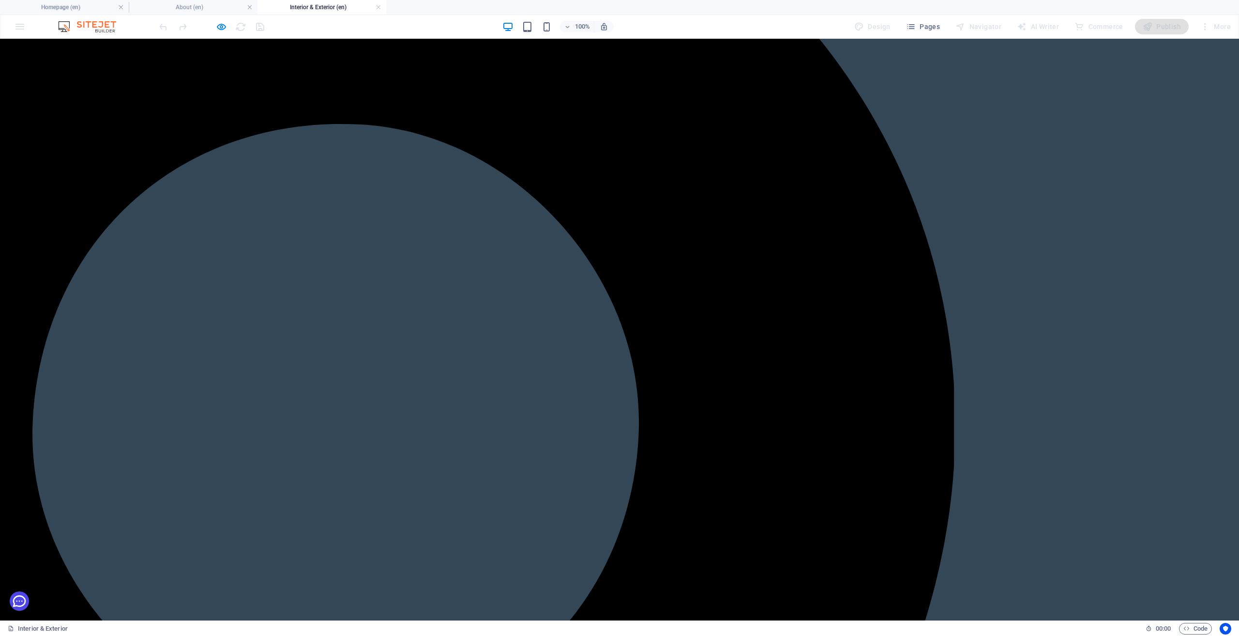
scroll to position [533, 0]
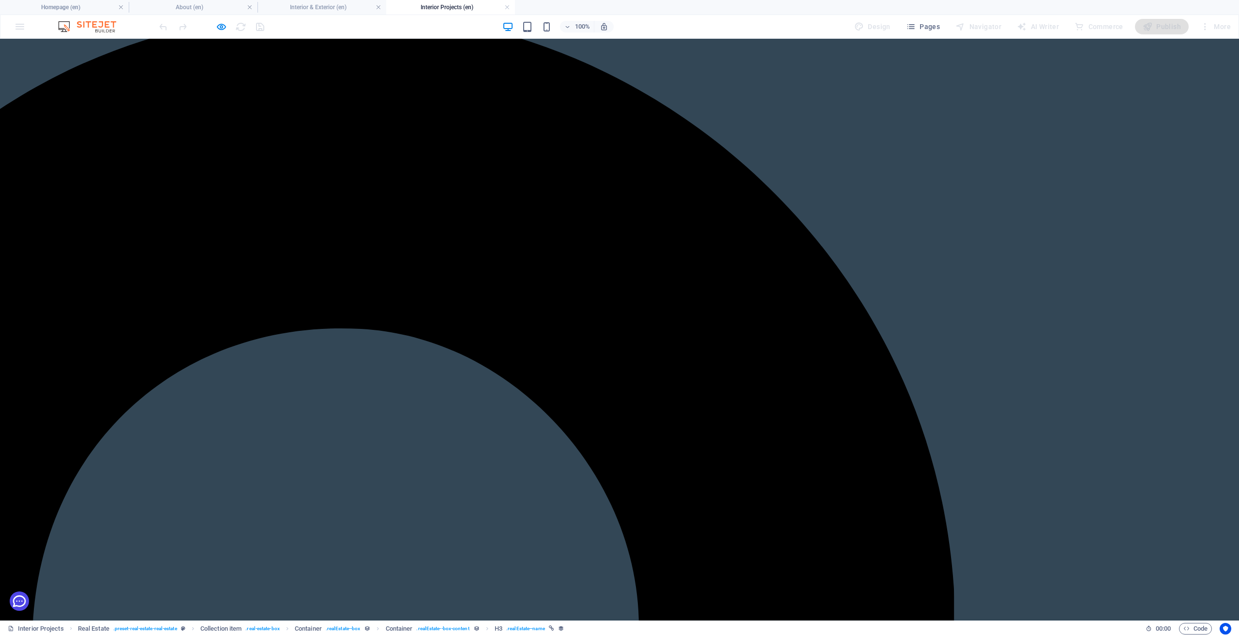
scroll to position [0, 0]
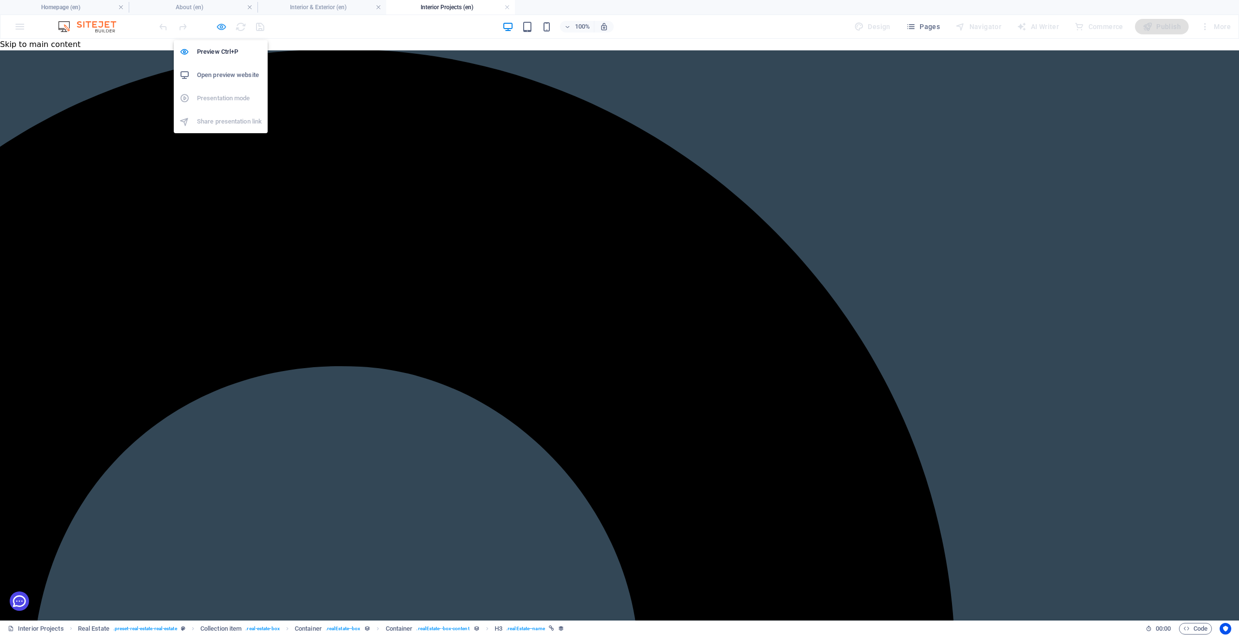
click at [223, 27] on icon "button" at bounding box center [221, 26] width 11 height 11
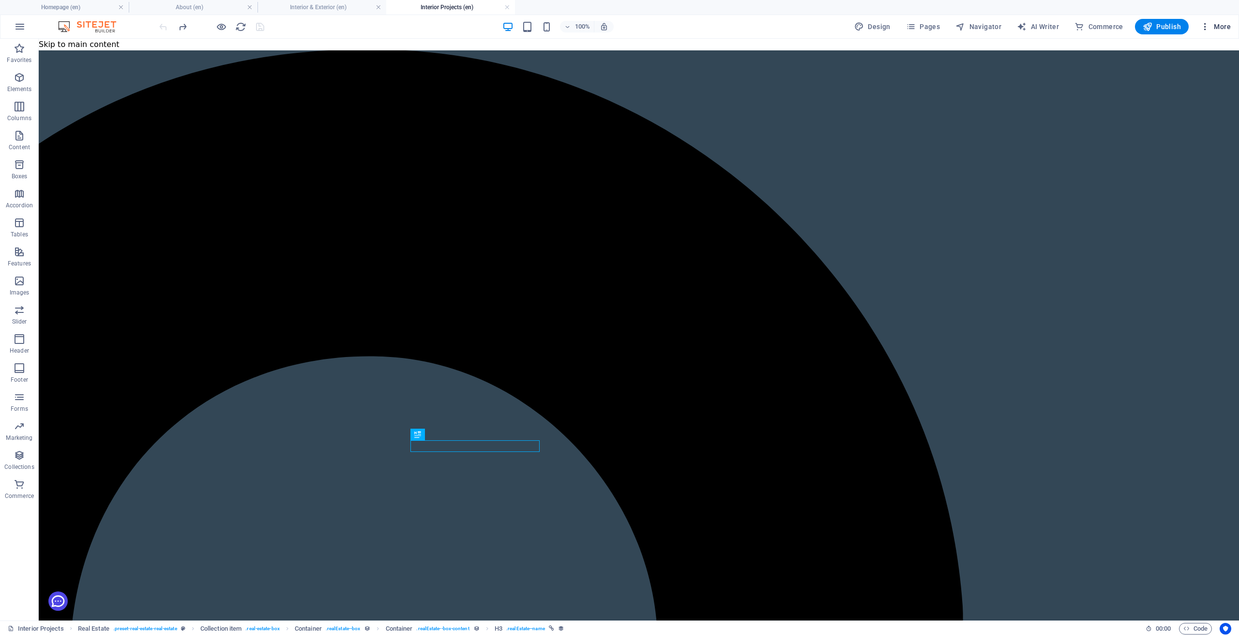
click at [1218, 30] on span "More" at bounding box center [1216, 27] width 30 height 10
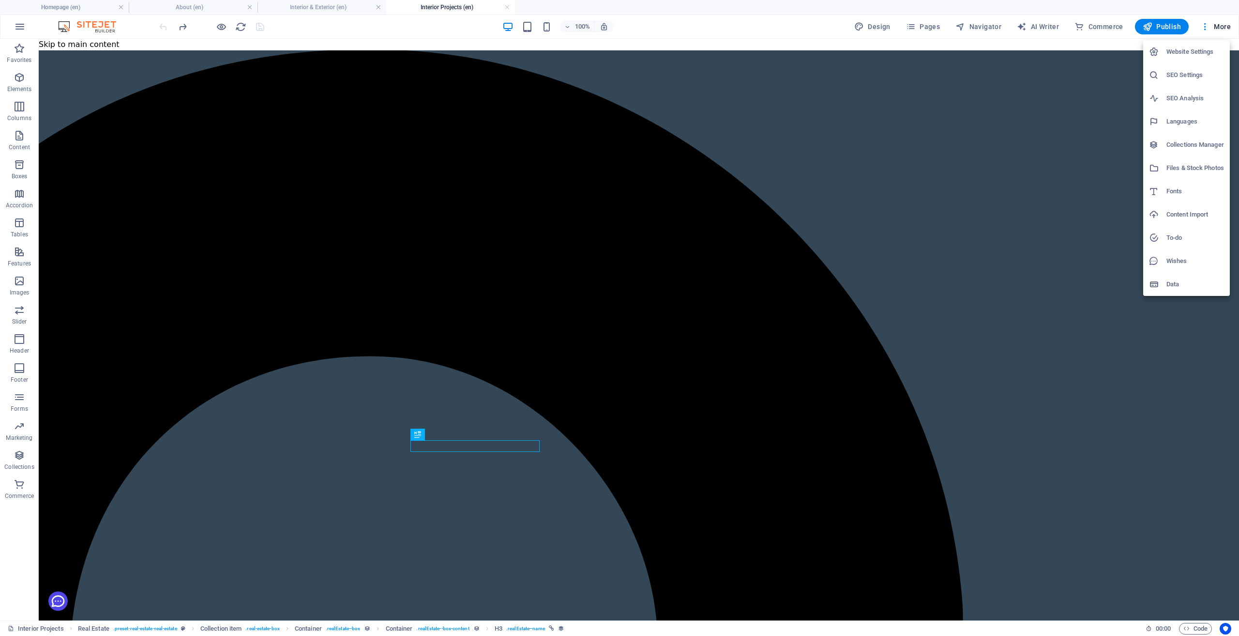
click at [1189, 148] on h6 "Collections Manager" at bounding box center [1196, 145] width 58 height 12
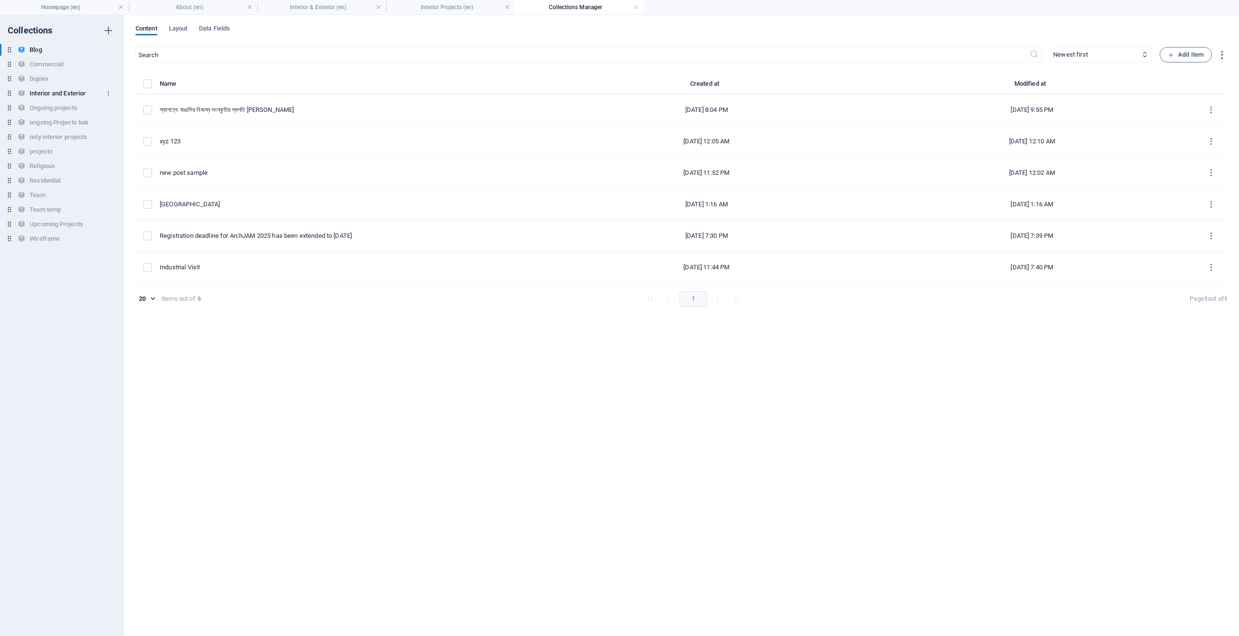
click at [55, 91] on h6 "Interior and Exterior" at bounding box center [58, 94] width 56 height 12
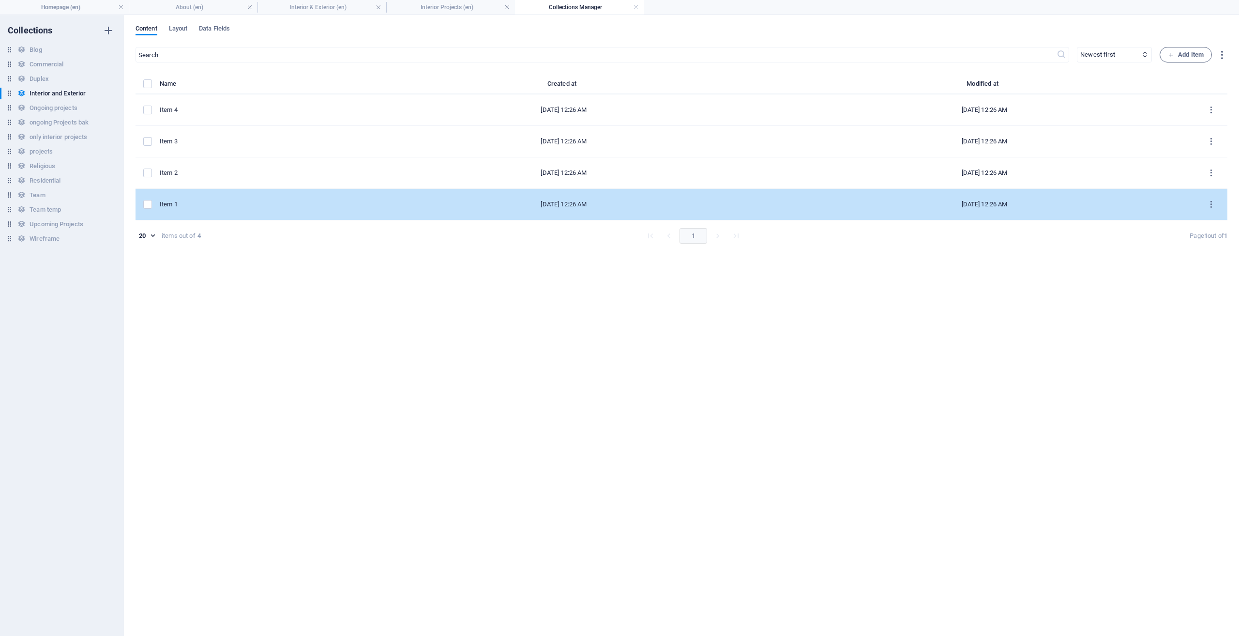
click at [247, 201] on div "Item 1" at bounding box center [253, 204] width 186 height 9
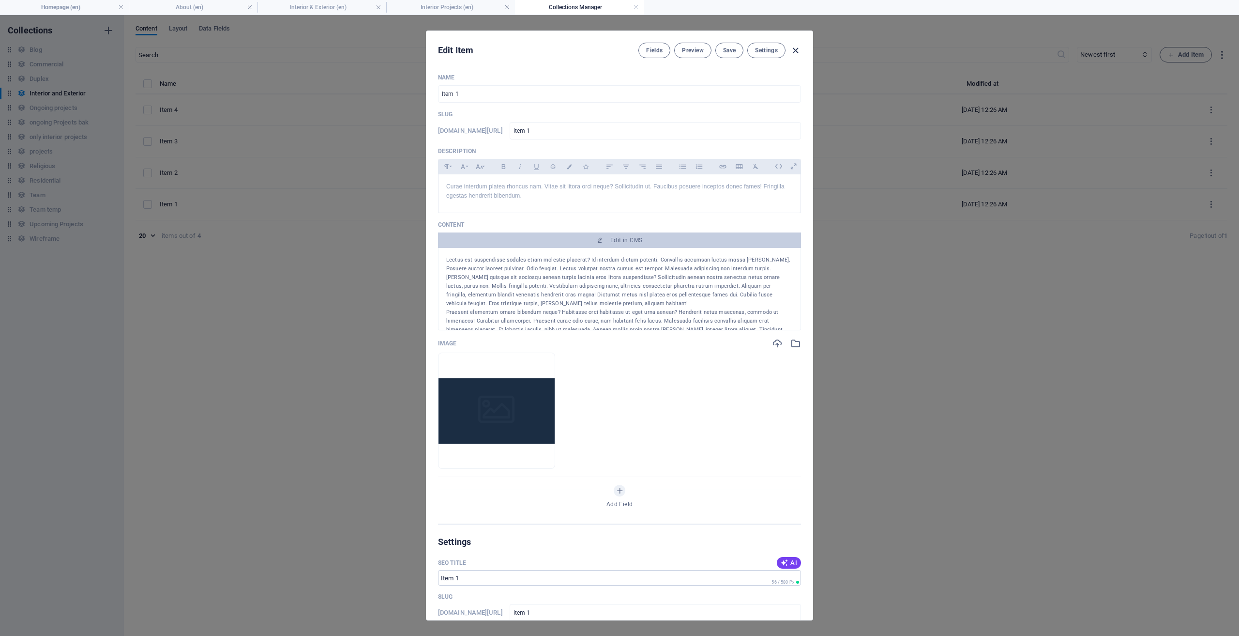
click at [796, 50] on icon "button" at bounding box center [795, 50] width 11 height 11
type input "item-1"
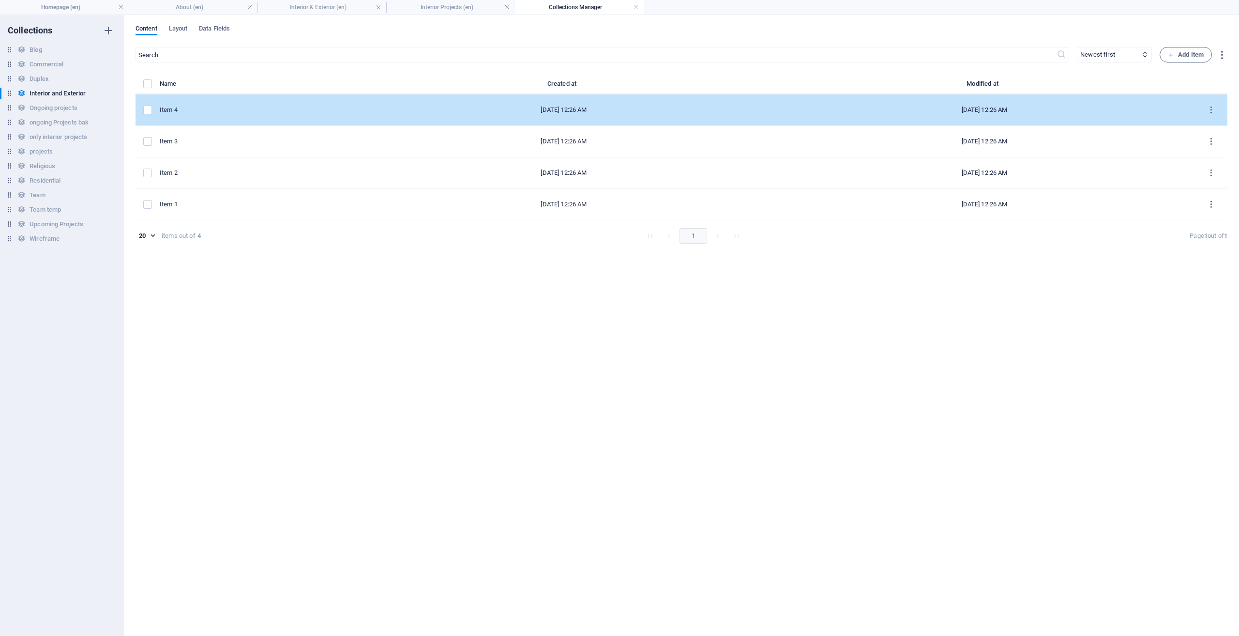
click at [222, 113] on div "Item 4" at bounding box center [253, 110] width 186 height 9
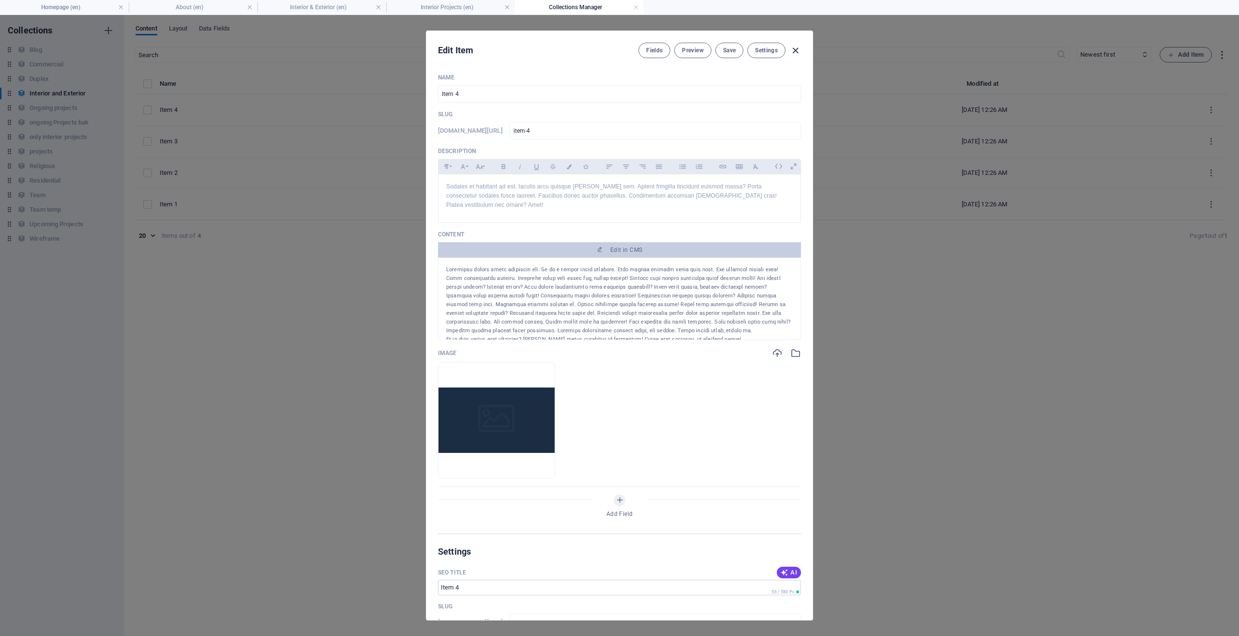
click at [794, 54] on icon "button" at bounding box center [795, 50] width 11 height 11
type input "item-4"
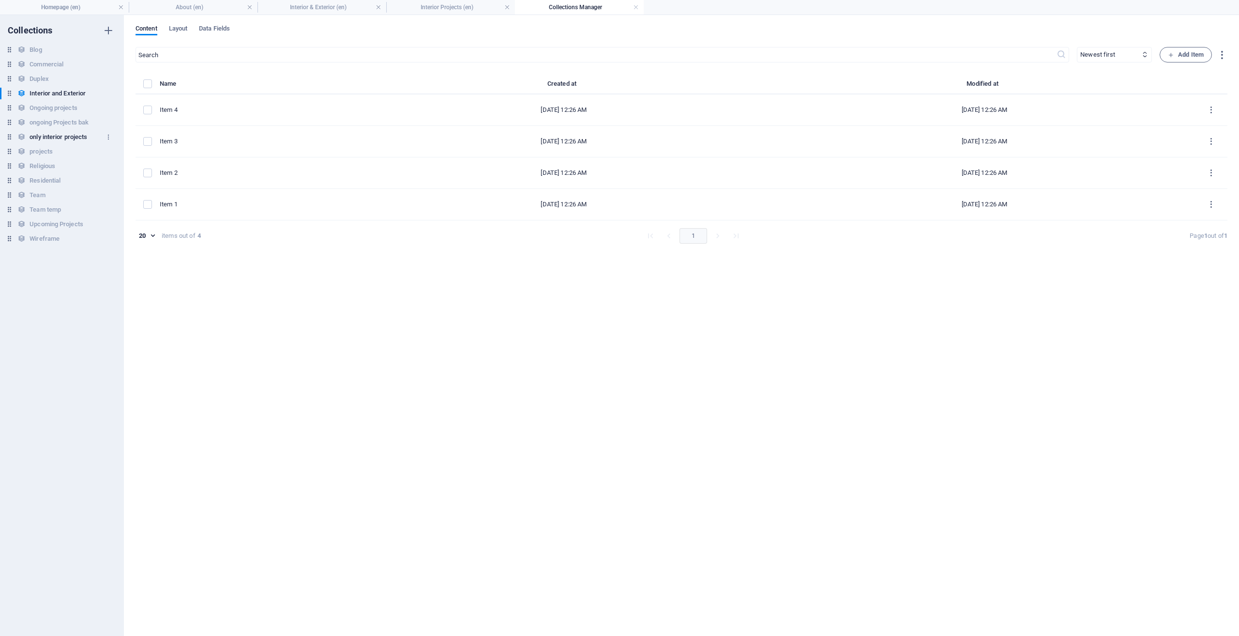
click at [54, 140] on h6 "only interior projects" at bounding box center [59, 137] width 58 height 12
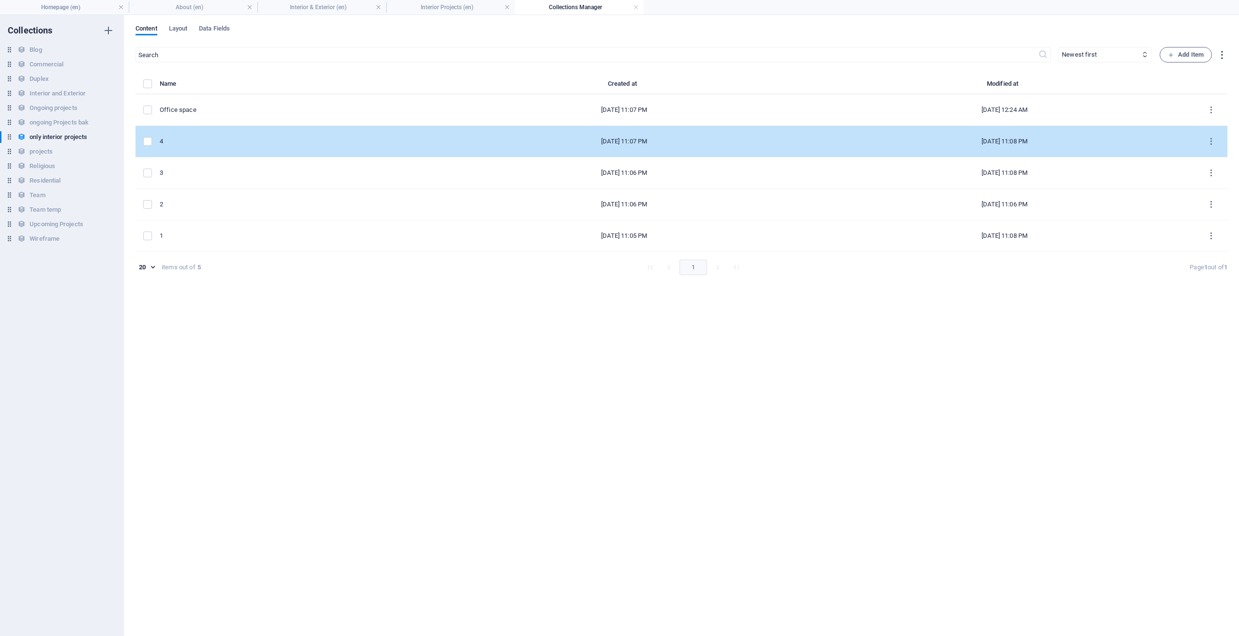
click at [216, 145] on div "4" at bounding box center [293, 141] width 267 height 9
select select "Office"
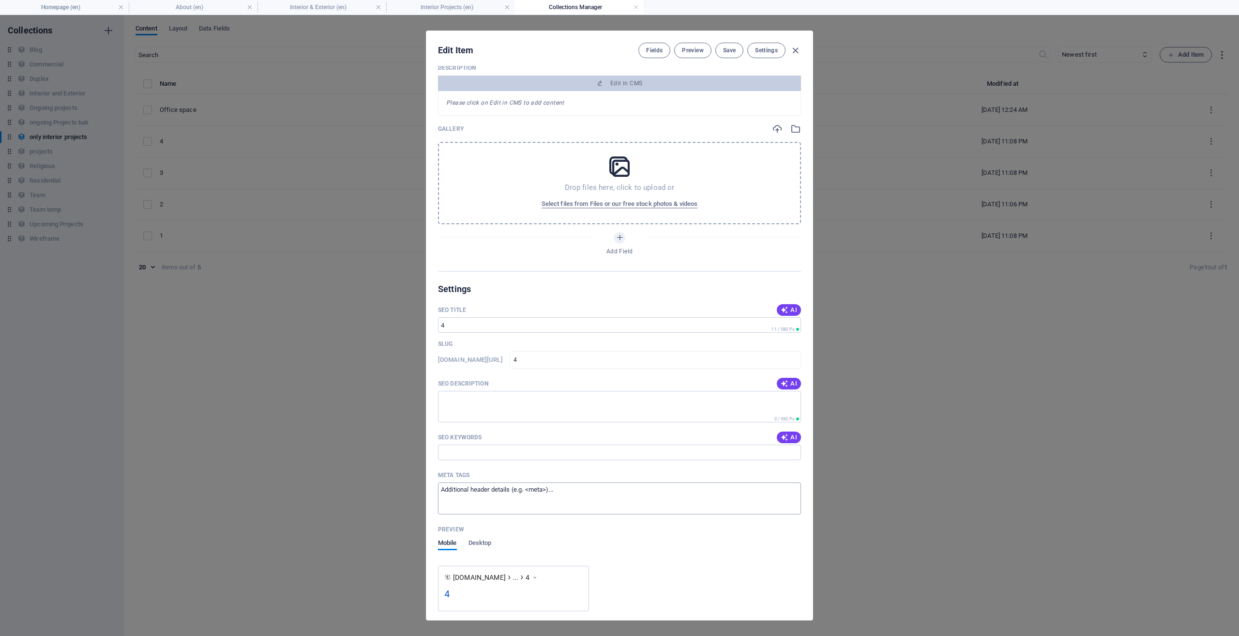
scroll to position [396, 0]
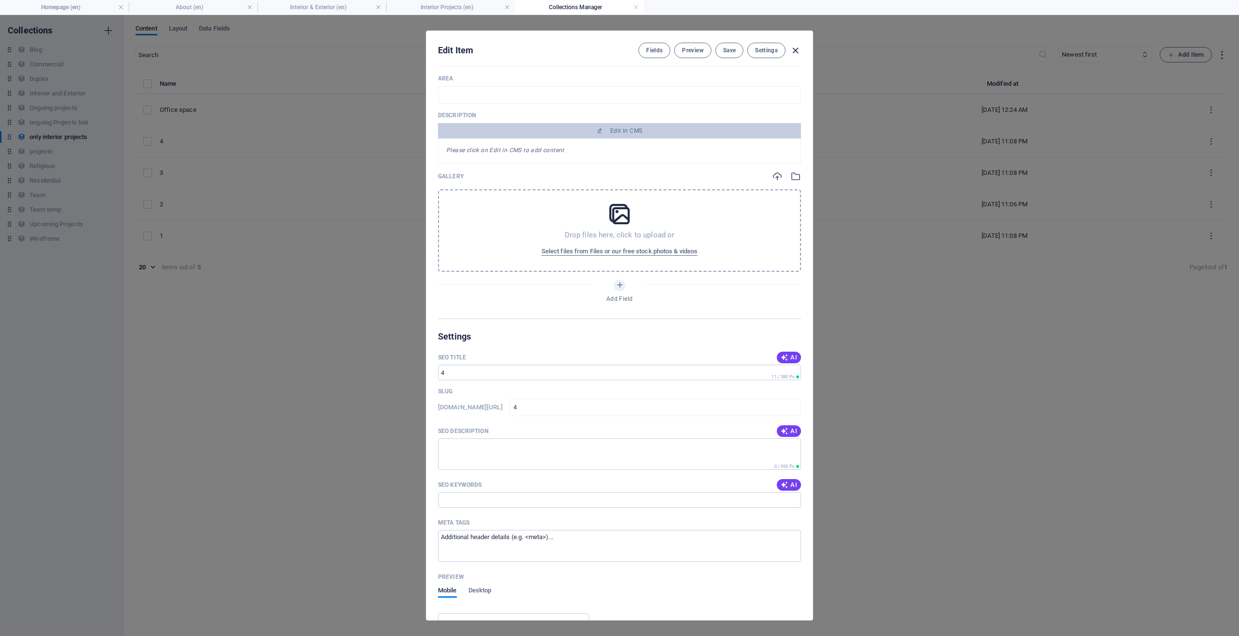
click at [798, 48] on icon "button" at bounding box center [795, 50] width 11 height 11
type input "4"
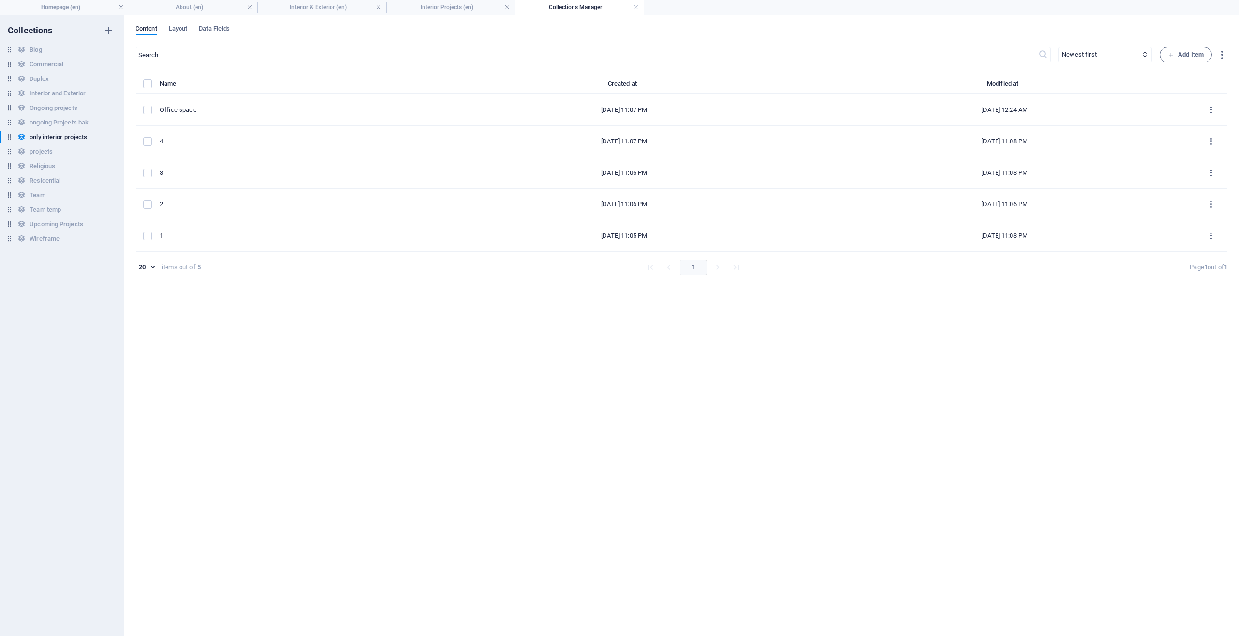
scroll to position [358, 0]
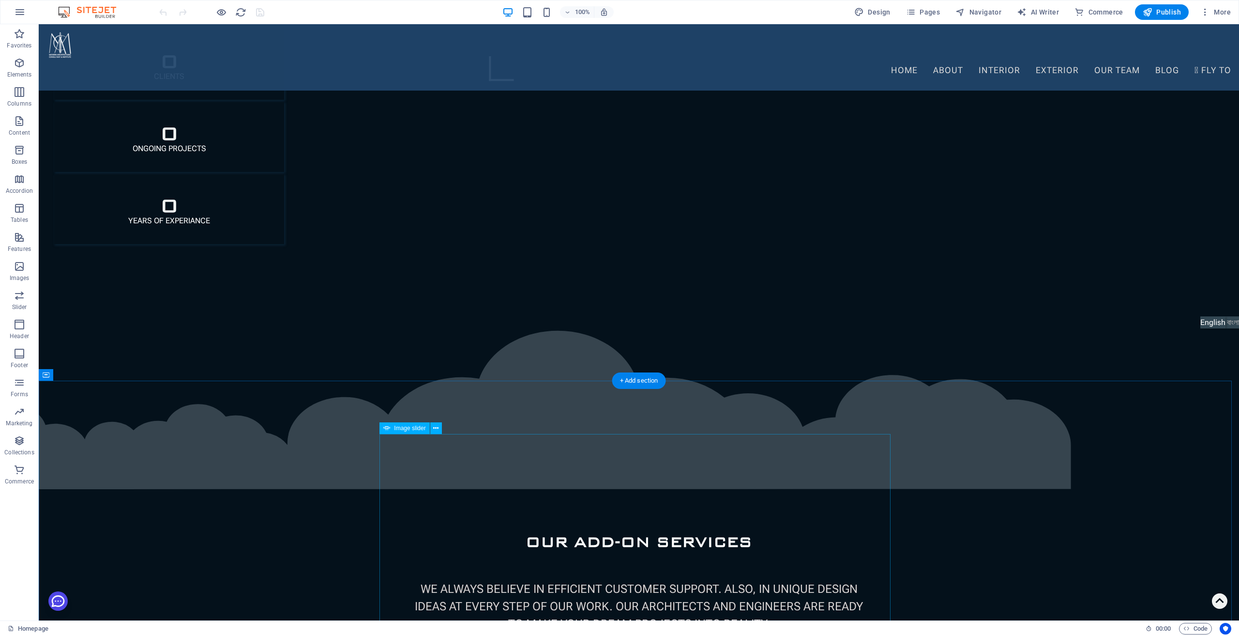
scroll to position [1307, 0]
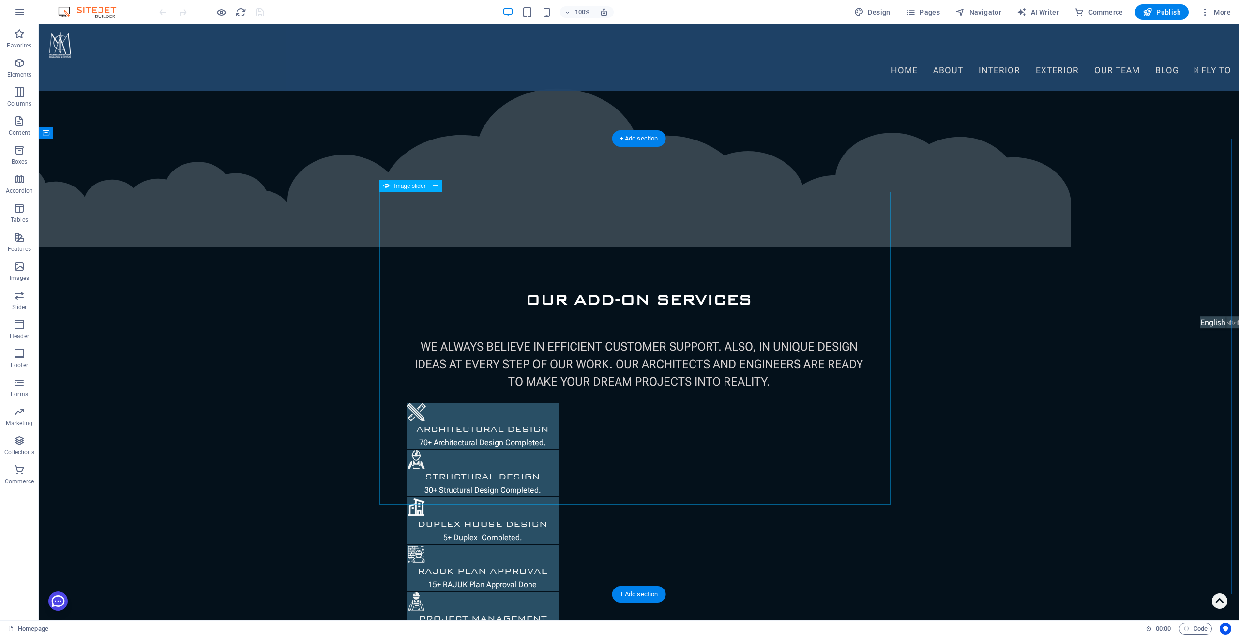
select select "px"
select select "fade"
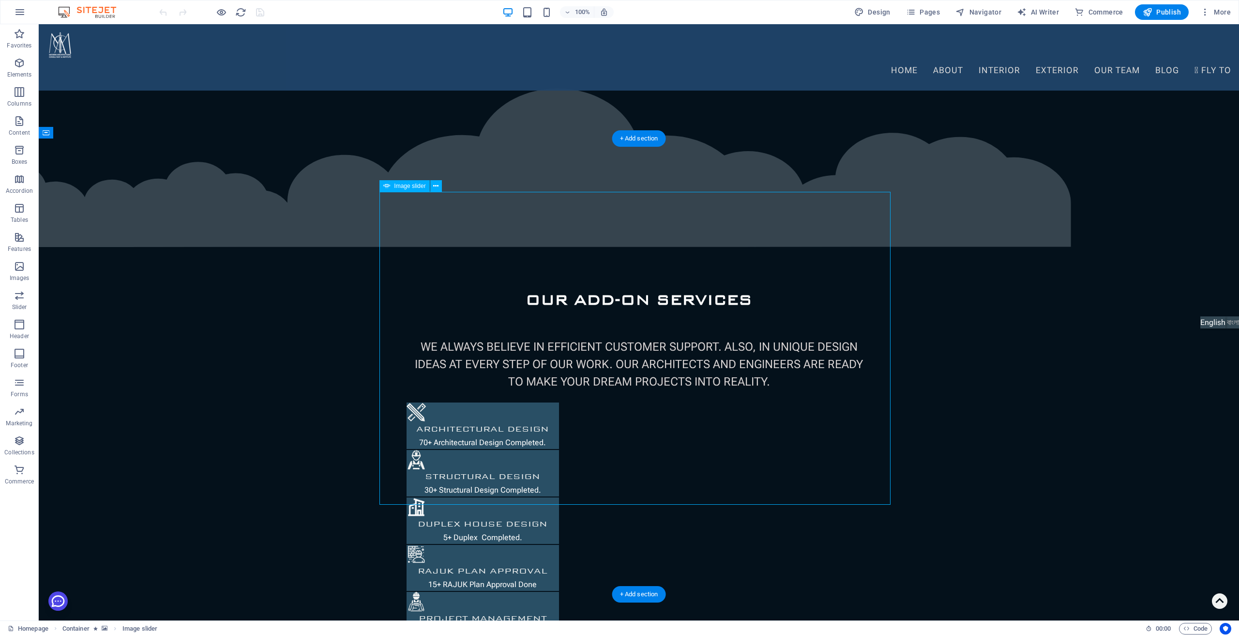
select select "ms"
select select "s"
select select "progressive"
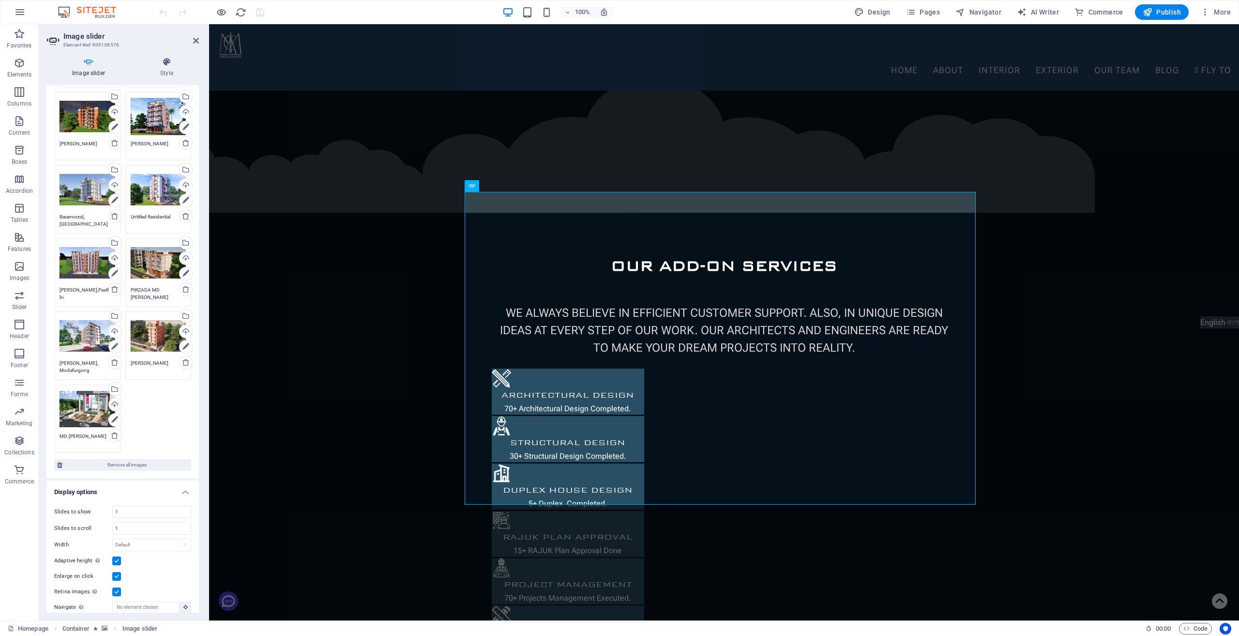
scroll to position [0, 0]
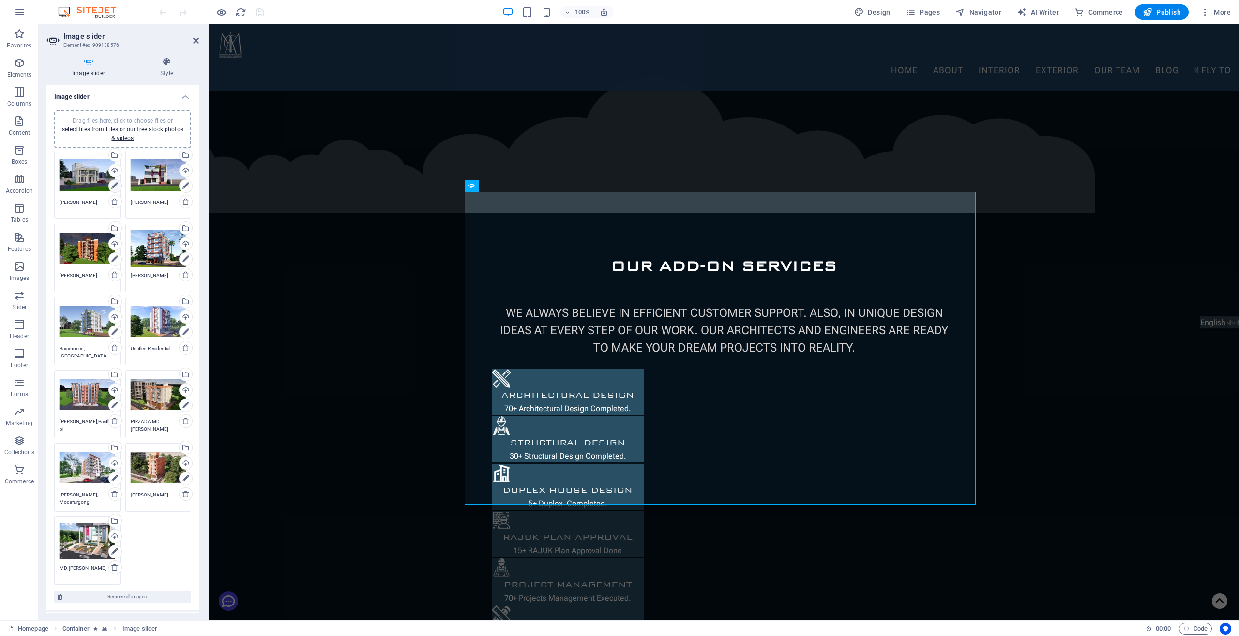
click at [112, 184] on icon at bounding box center [114, 186] width 7 height 12
click at [115, 188] on icon at bounding box center [114, 186] width 7 height 12
click at [76, 175] on div "Drag files here, click to choose files or select files from Files or our free s…" at bounding box center [88, 175] width 56 height 39
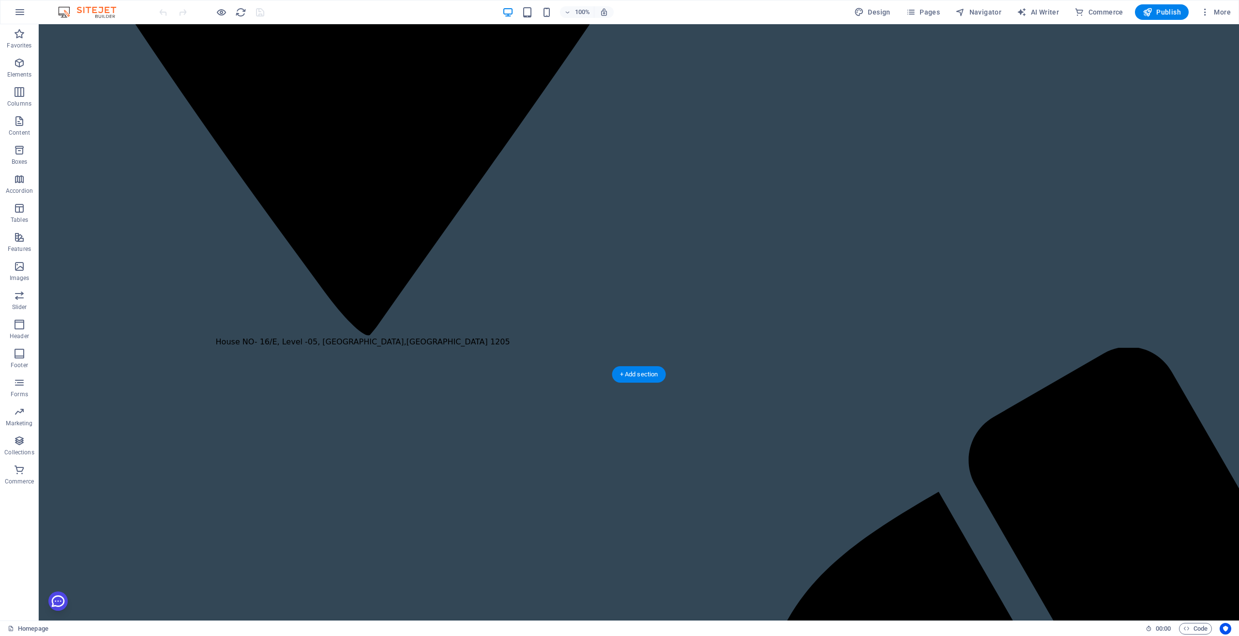
scroll to position [1472, 0]
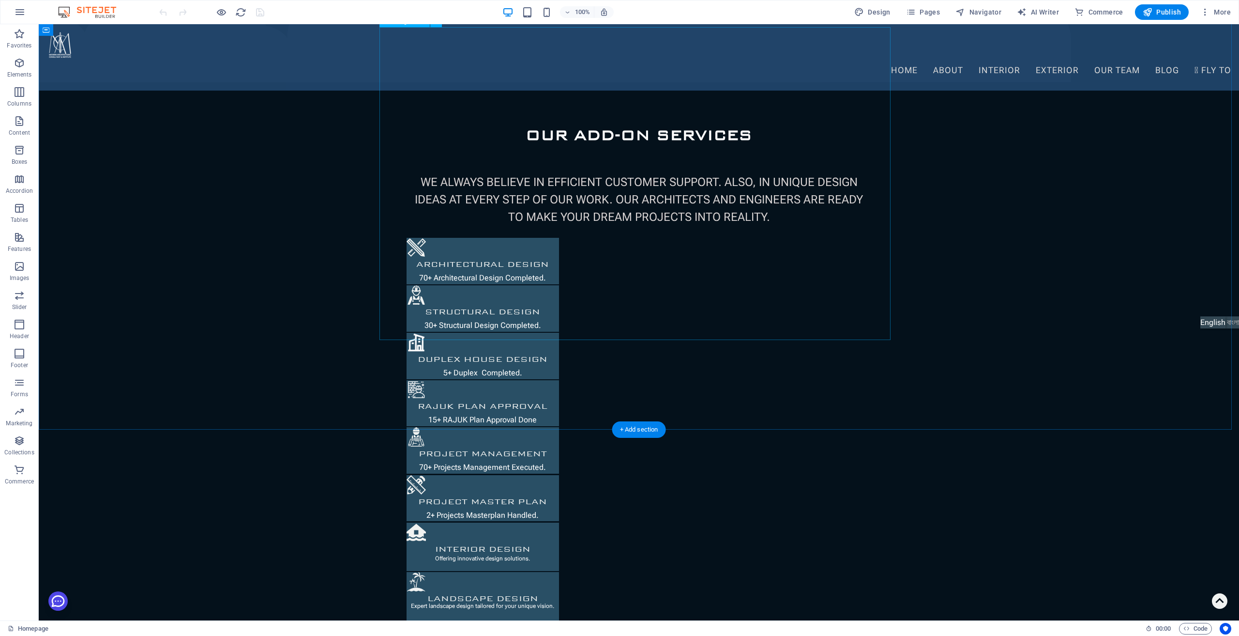
select select "px"
select select "fade"
select select "ms"
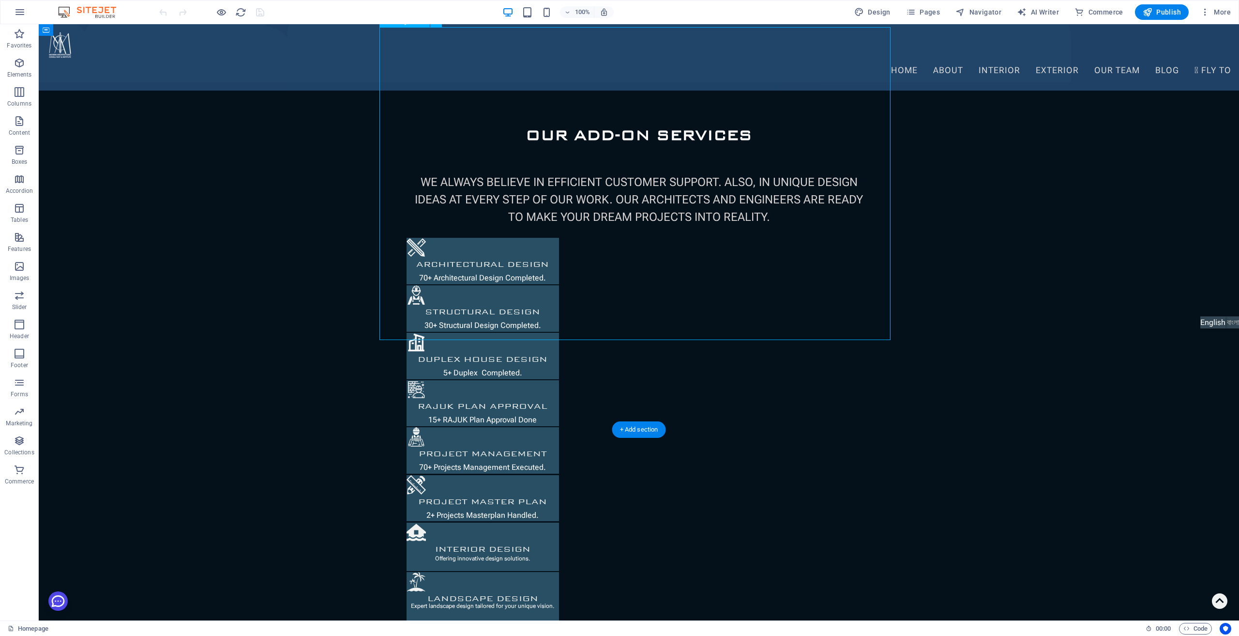
select select "s"
select select "progressive"
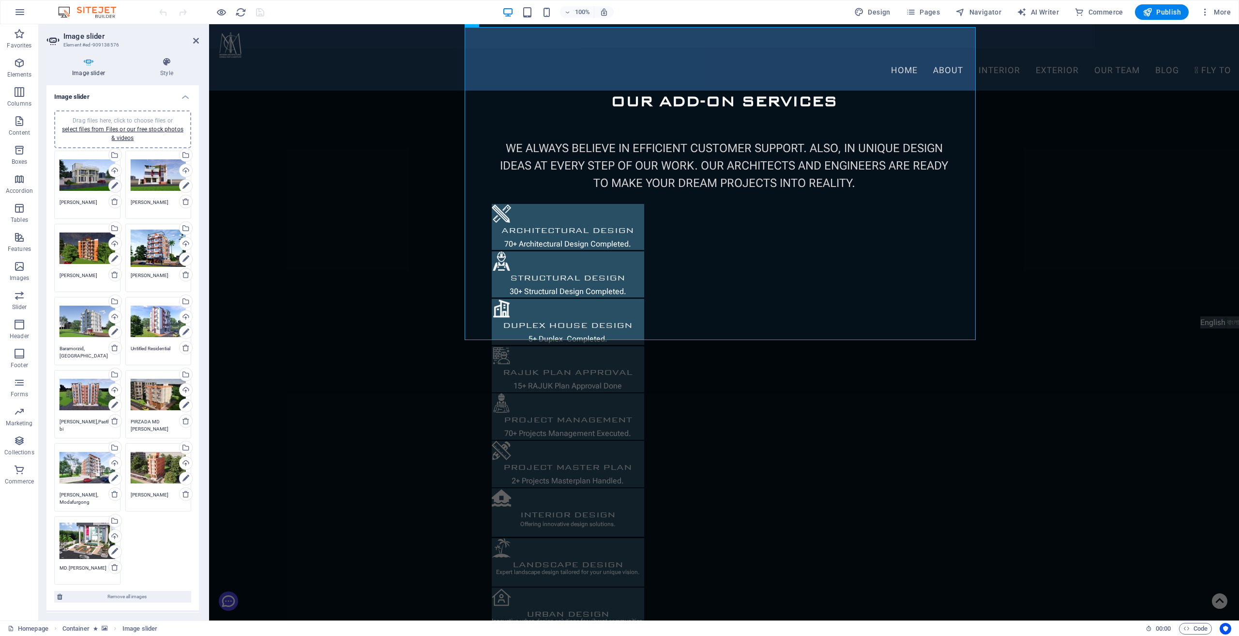
click at [115, 181] on icon at bounding box center [114, 186] width 7 height 12
